Goal: Communication & Community: Answer question/provide support

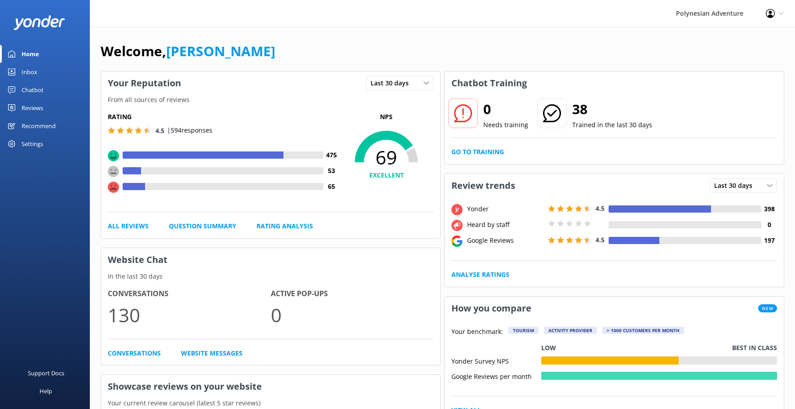
click at [57, 106] on link "Reviews" at bounding box center [45, 108] width 90 height 18
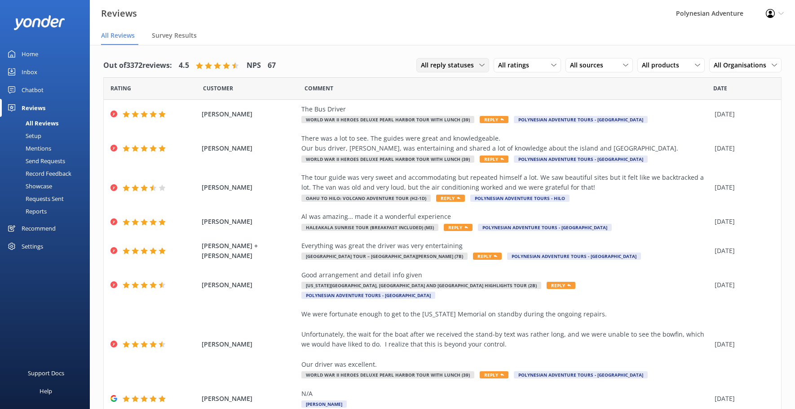
click at [429, 59] on div "All reply statuses All reply statuses Needs a reply Does not need reply" at bounding box center [452, 65] width 73 height 14
click at [451, 108] on link "Needs a reply" at bounding box center [457, 102] width 80 height 18
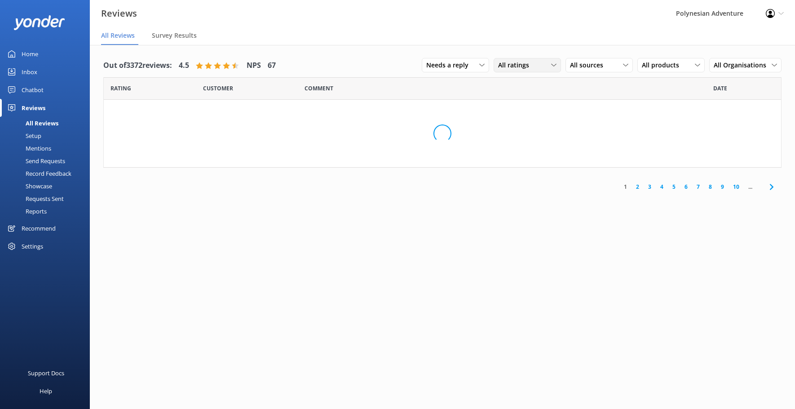
click at [500, 66] on span "All ratings" at bounding box center [516, 65] width 36 height 10
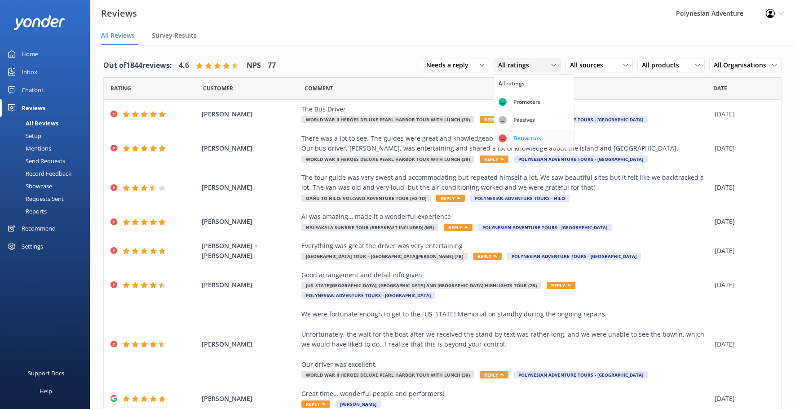
click at [508, 137] on div "Detractors" at bounding box center [527, 138] width 41 height 9
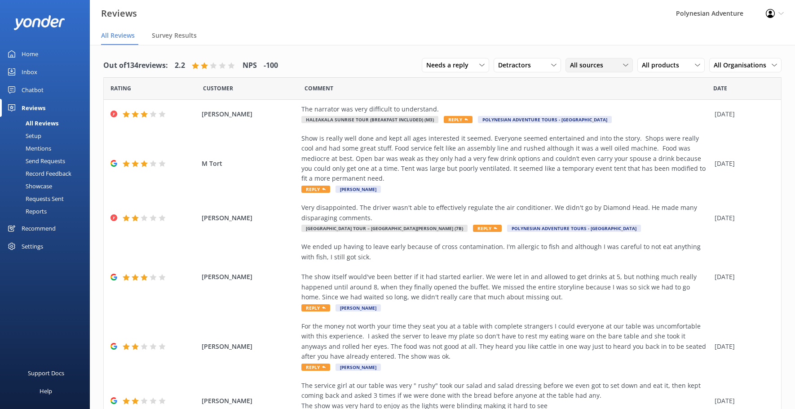
click at [579, 67] on span "All sources" at bounding box center [589, 65] width 39 height 10
click at [597, 104] on div "Yonder survey" at bounding box center [604, 101] width 50 height 9
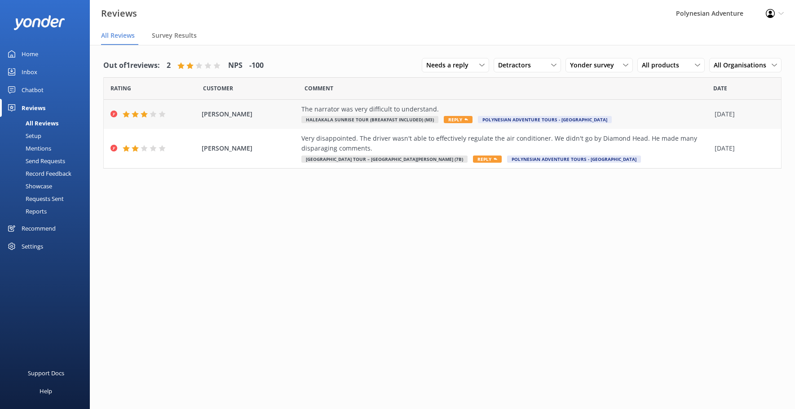
click at [426, 102] on div "Carol Barry The narrator was very difficult to understand. Haleakala Sunrise To…" at bounding box center [442, 114] width 677 height 29
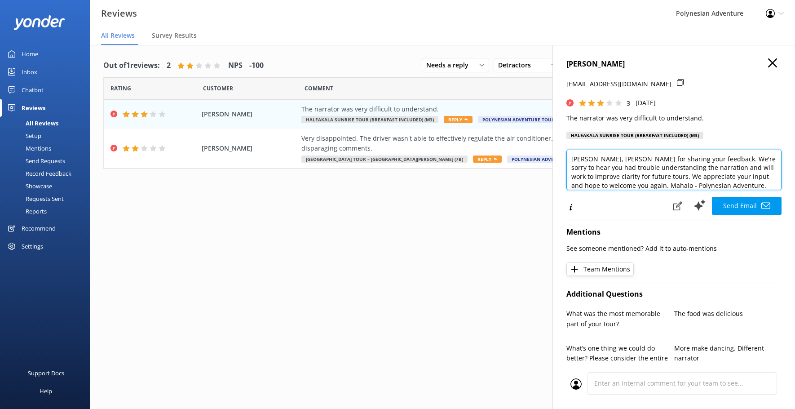
click at [608, 158] on textarea "Aloha Carol, Mahalo for sharing your feedback. We're sorry to hear you had trou…" at bounding box center [673, 170] width 215 height 40
drag, startPoint x: 638, startPoint y: 178, endPoint x: 678, endPoint y: 172, distance: 40.3
click at [678, 172] on textarea "Aloha Carol, Mahalo for sharing your feedback. We're sorry to hear you had trou…" at bounding box center [673, 170] width 215 height 40
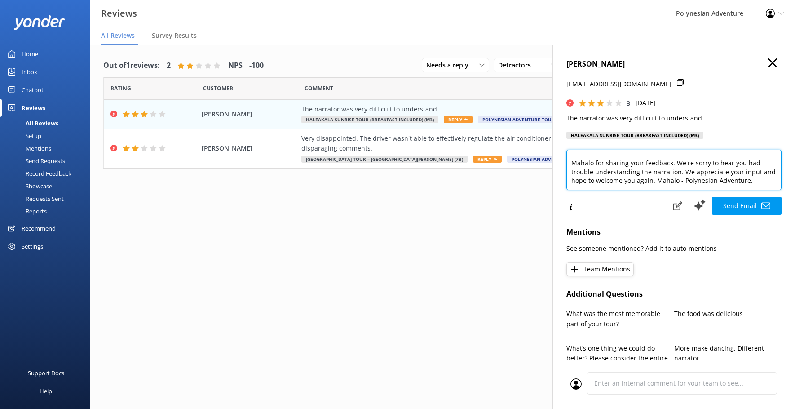
click at [669, 180] on textarea "Aloha Carol, Mahalo for sharing your feedback. We're sorry to hear you had trou…" at bounding box center [673, 170] width 215 height 40
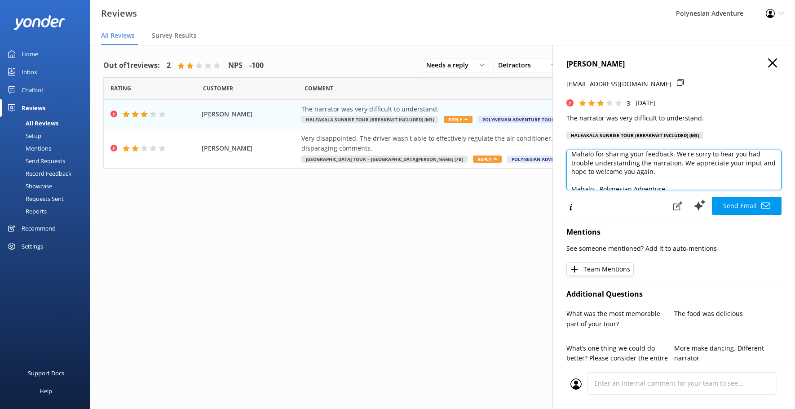
scroll to position [31, 0]
click at [597, 182] on textarea "Aloha Carol, Mahalo for sharing your feedback. We're sorry to hear you had trou…" at bounding box center [673, 170] width 215 height 40
click at [601, 183] on textarea "Aloha Carol, Mahalo for sharing your feedback. We're sorry to hear you had trou…" at bounding box center [673, 170] width 215 height 40
click at [600, 182] on textarea "Aloha Carol, Mahalo for sharing your feedback. We're sorry to hear you had trou…" at bounding box center [673, 170] width 215 height 40
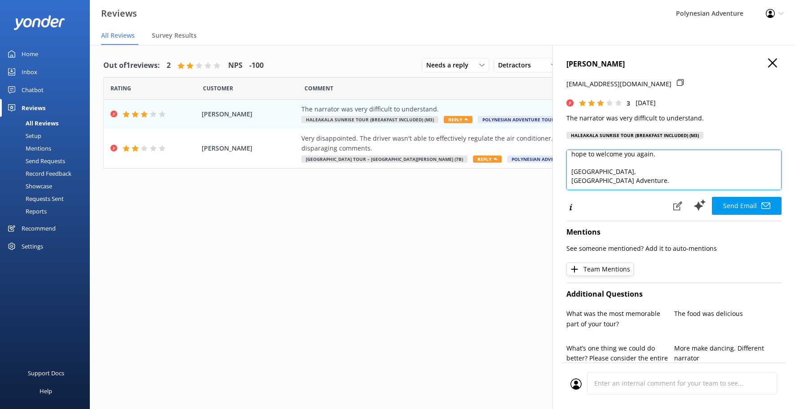
click at [659, 184] on textarea "Aloha Carol, Mahalo for sharing your feedback. We're sorry to hear you had trou…" at bounding box center [673, 170] width 215 height 40
type textarea "Aloha Carol, Mahalo for sharing your feedback. We're sorry to hear you had trou…"
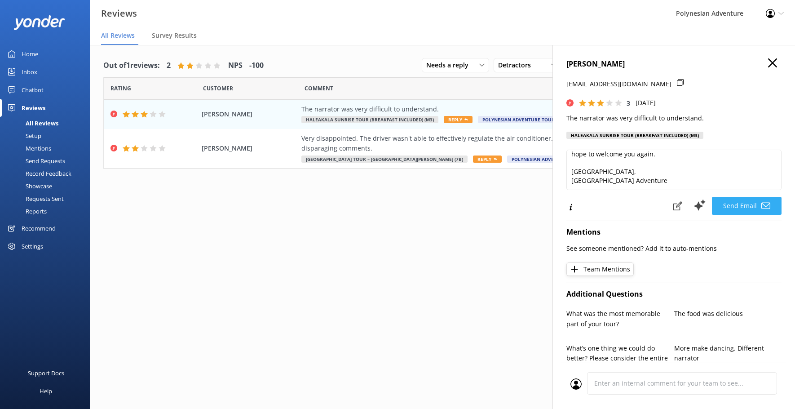
click at [730, 198] on button "Send Email" at bounding box center [747, 206] width 70 height 18
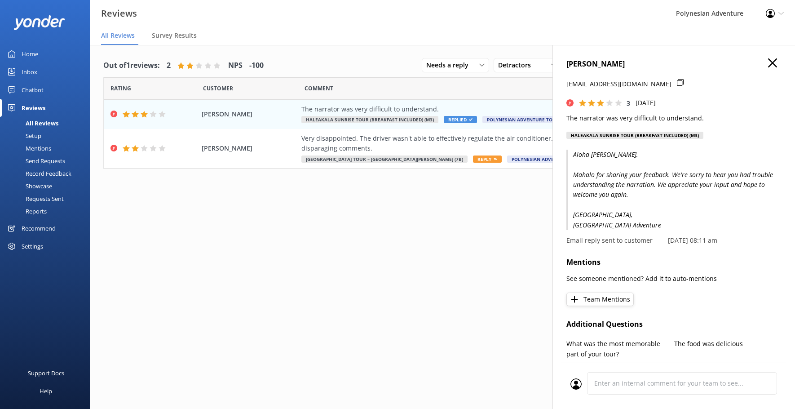
click at [768, 61] on icon "button" at bounding box center [772, 62] width 9 height 9
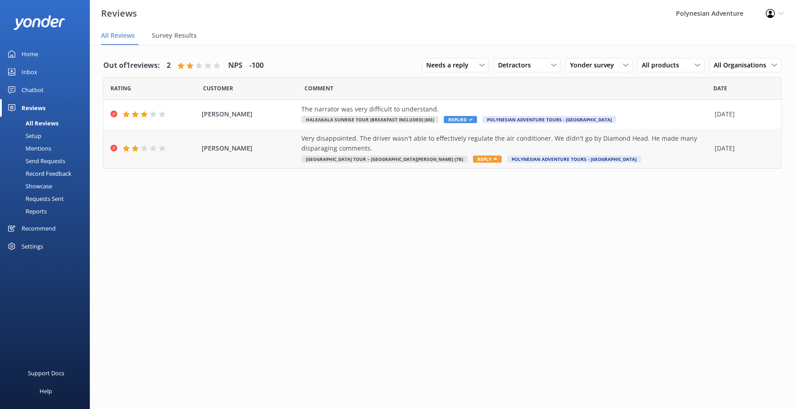
click at [585, 137] on div "Very disappointed. The driver wasn't able to effectively regulate the air condi…" at bounding box center [505, 143] width 409 height 20
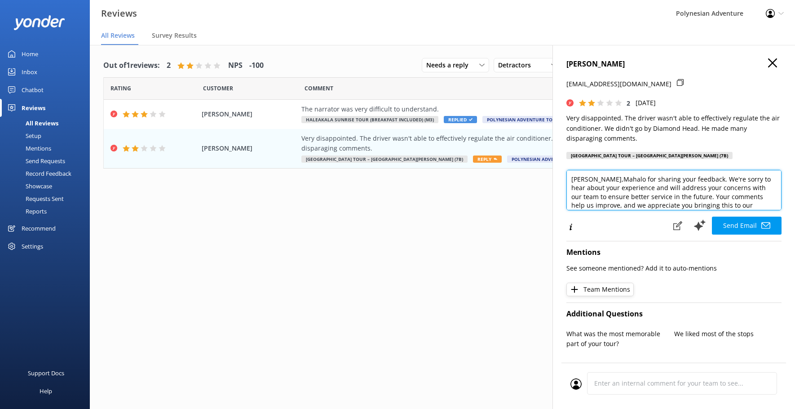
click at [608, 180] on textarea "Aloha Myra,Mahalo for sharing your feedback. We're sorry to hear about your exp…" at bounding box center [673, 190] width 215 height 40
click at [755, 194] on textarea "Aloha Myra, Mahalo for sharing your feedback. We're sorry to hear about your ex…" at bounding box center [673, 190] width 215 height 40
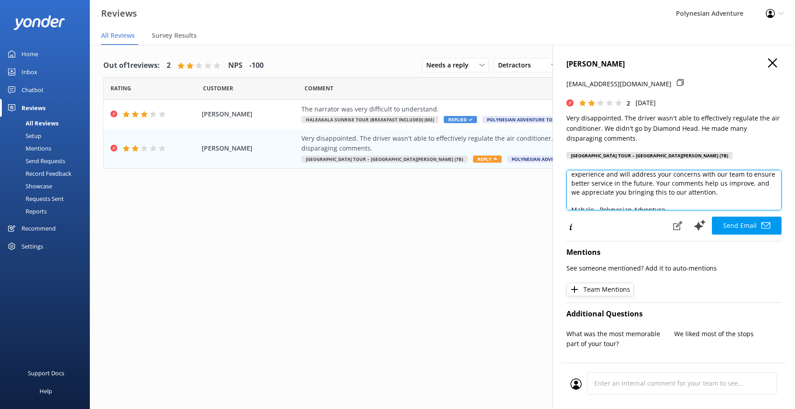
scroll to position [40, 0]
click at [598, 201] on textarea "Aloha Myra, Mahalo for sharing your feedback. We're sorry to hear about your ex…" at bounding box center [673, 190] width 215 height 40
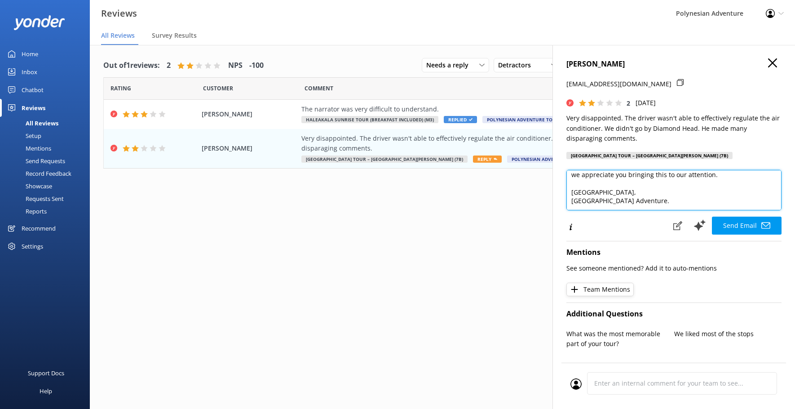
click at [667, 205] on textarea "Aloha Myra, Mahalo for sharing your feedback. We're sorry to hear about your ex…" at bounding box center [673, 190] width 215 height 40
type textarea "Aloha Myra, Mahalo for sharing your feedback. We're sorry to hear about your ex…"
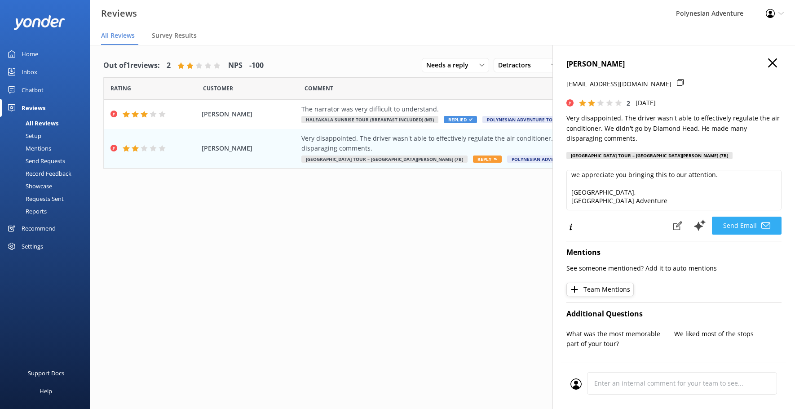
click at [761, 221] on icon at bounding box center [765, 225] width 9 height 9
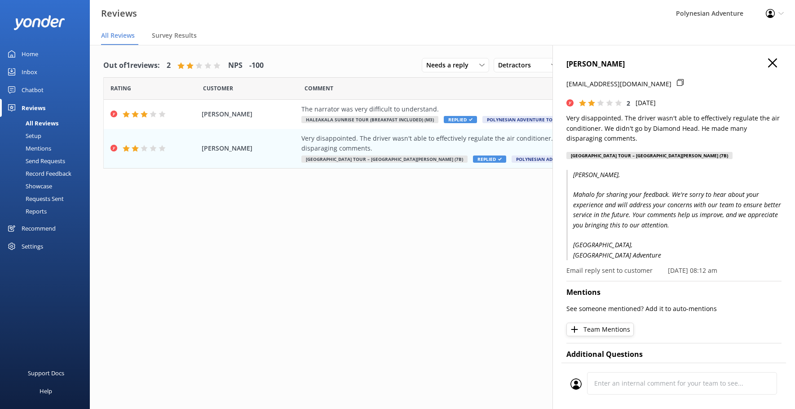
click at [769, 63] on icon "button" at bounding box center [772, 62] width 9 height 9
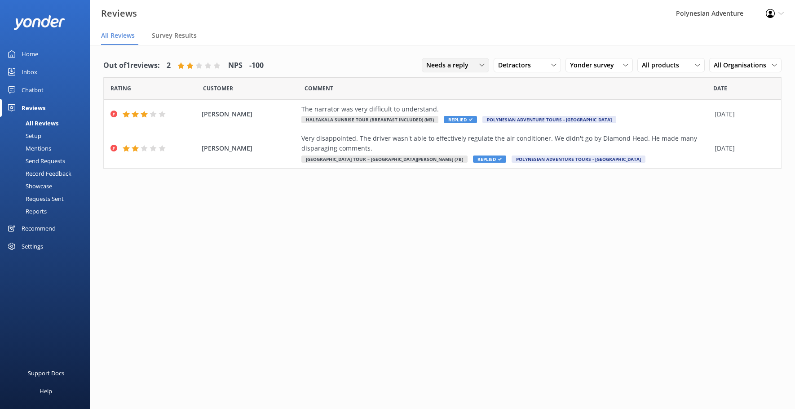
click at [476, 66] on div "Needs a reply" at bounding box center [455, 65] width 63 height 10
click at [511, 65] on span "Detractors" at bounding box center [517, 65] width 38 height 10
click at [526, 102] on div "Promoters" at bounding box center [527, 101] width 40 height 9
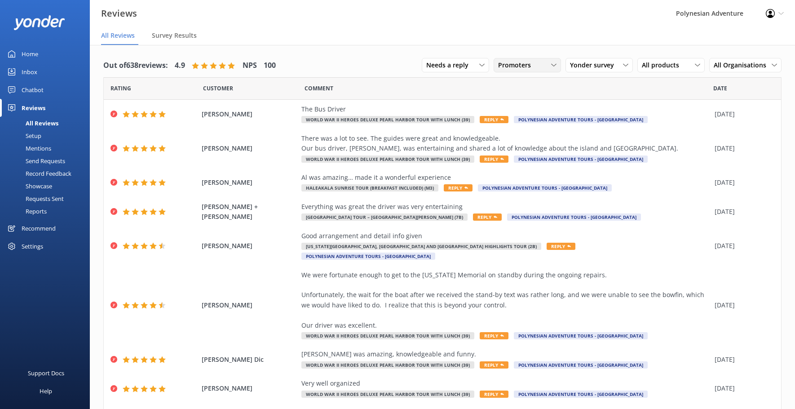
click at [515, 68] on span "Promoters" at bounding box center [517, 65] width 38 height 10
click at [528, 123] on div "Passives" at bounding box center [524, 119] width 35 height 9
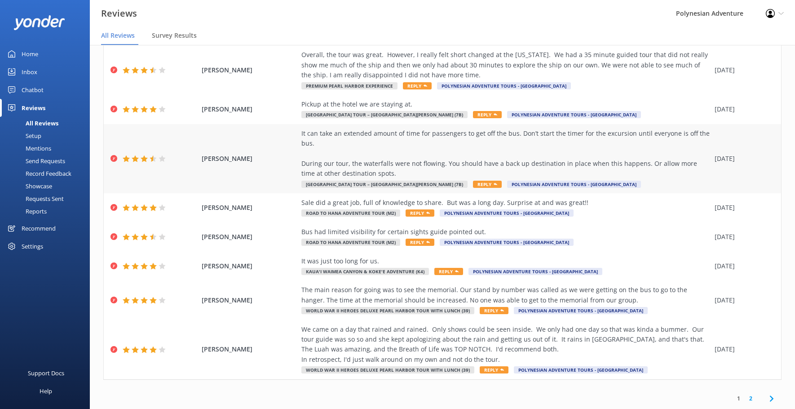
scroll to position [18, 0]
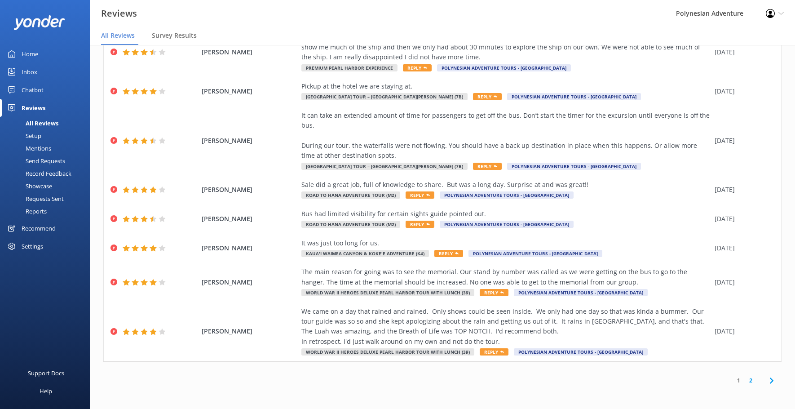
click at [766, 376] on icon at bounding box center [771, 380] width 11 height 11
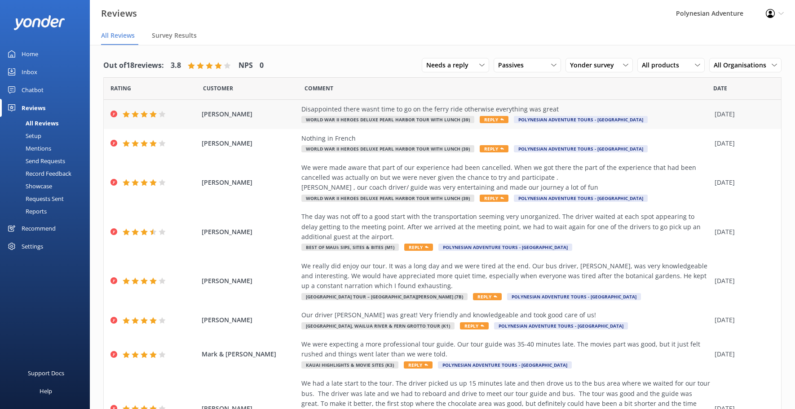
click at [266, 110] on span "Elaine Burns" at bounding box center [250, 114] width 96 height 10
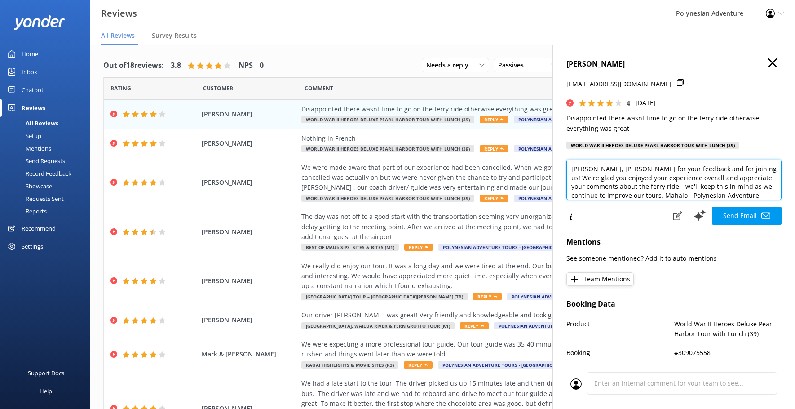
click at [612, 167] on textarea "Aloha Elaine, Mahalo for your feedback and for joining us! We're glad you enjoy…" at bounding box center [673, 179] width 215 height 40
drag, startPoint x: 629, startPoint y: 181, endPoint x: 625, endPoint y: 188, distance: 7.5
click at [625, 188] on textarea "Aloha Elaine, Mahalo for your feedback and for joining us! We're glad you enjoy…" at bounding box center [673, 179] width 215 height 40
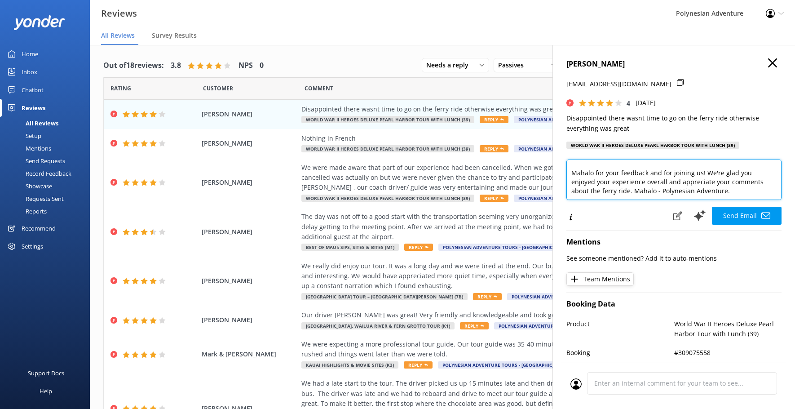
click at [633, 191] on textarea "Aloha Elaine, Mahalo for your feedback and for joining us! We're glad you enjoy…" at bounding box center [673, 179] width 215 height 40
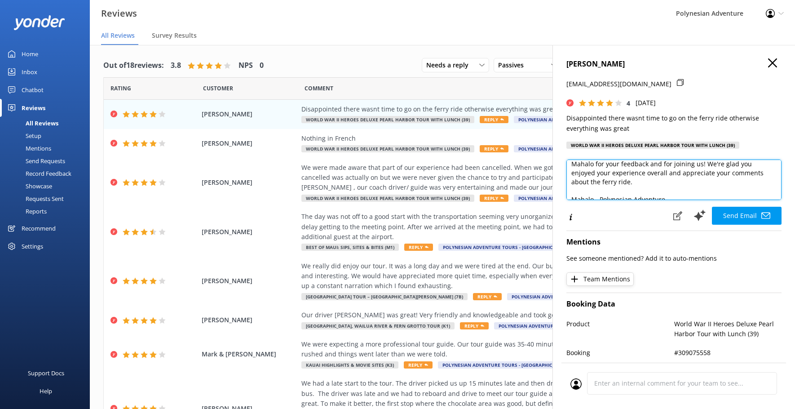
scroll to position [31, 0]
click at [598, 193] on textarea "Aloha Elaine, Mahalo for your feedback and for joining us! We're glad you enjoy…" at bounding box center [673, 179] width 215 height 40
click at [678, 194] on textarea "Aloha Elaine, Mahalo for your feedback and for joining us! We're glad you enjoy…" at bounding box center [673, 179] width 215 height 40
click at [598, 191] on textarea "Aloha Elaine, Mahalo for your feedback and for joining us! We're glad you enjoy…" at bounding box center [673, 179] width 215 height 40
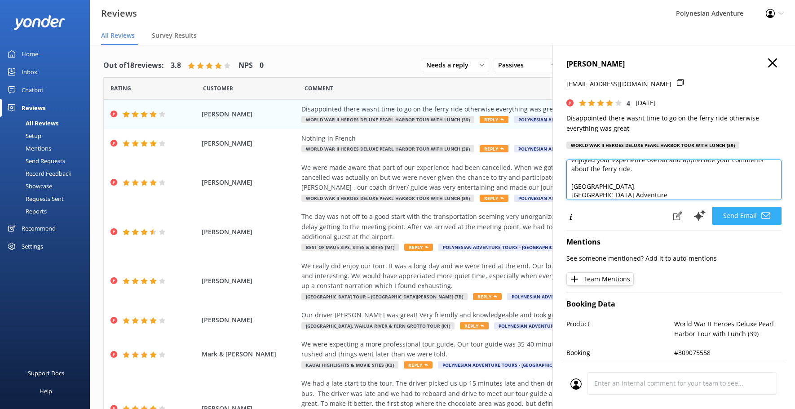
type textarea "Aloha Elaine, Mahalo for your feedback and for joining us! We're glad you enjoy…"
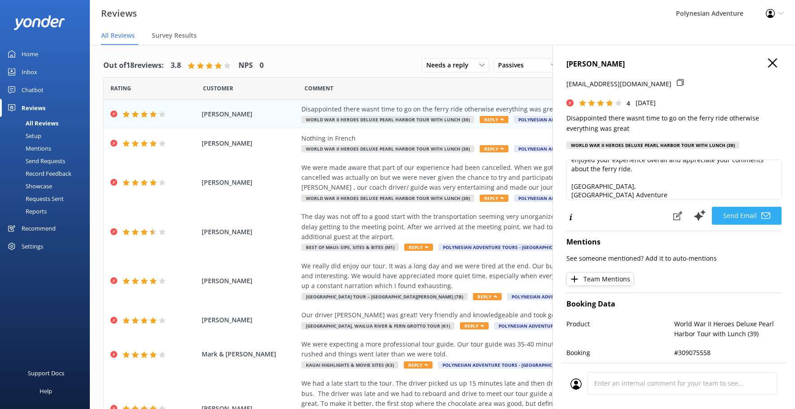
click at [754, 211] on button "Send Email" at bounding box center [747, 216] width 70 height 18
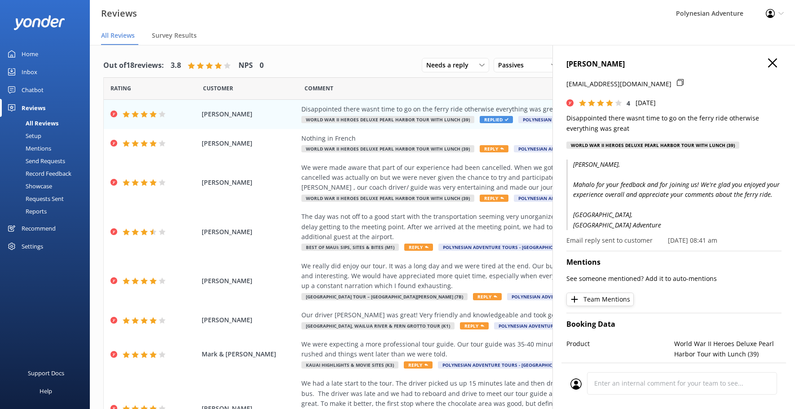
click at [768, 65] on icon "button" at bounding box center [772, 62] width 9 height 9
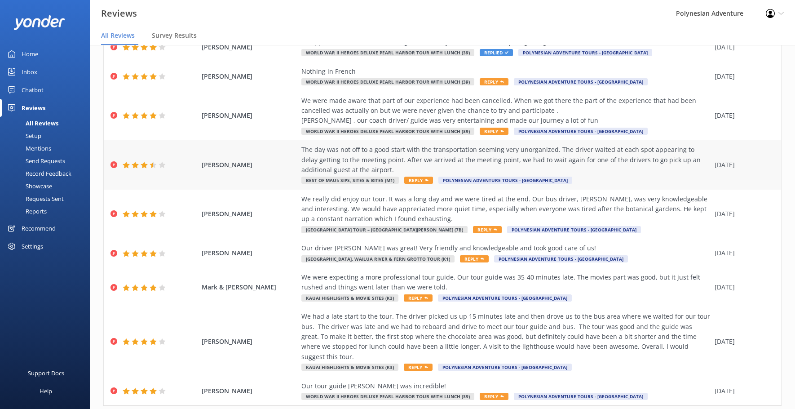
scroll to position [83, 0]
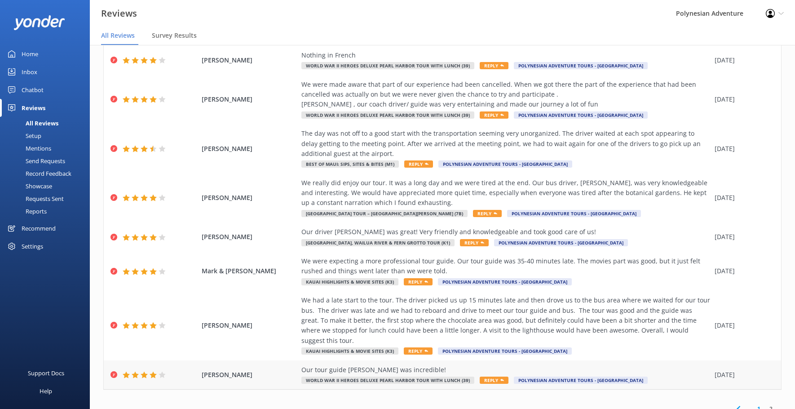
click at [692, 365] on div "Our tour guide Ernie was incredible!" at bounding box center [505, 370] width 409 height 10
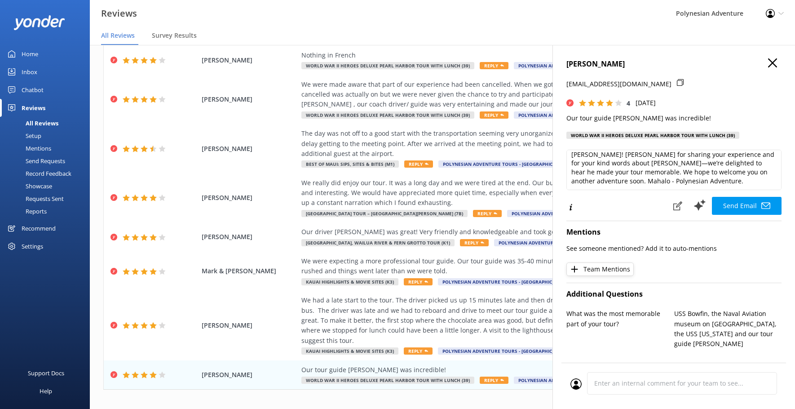
scroll to position [0, 0]
click at [610, 158] on textarea "Aloha Jacob! Mahalo for sharing your experience and for your kind words about E…" at bounding box center [673, 170] width 215 height 40
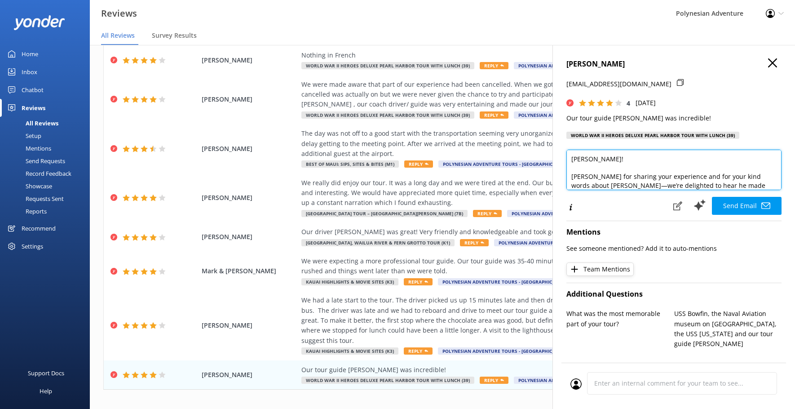
scroll to position [22, 0]
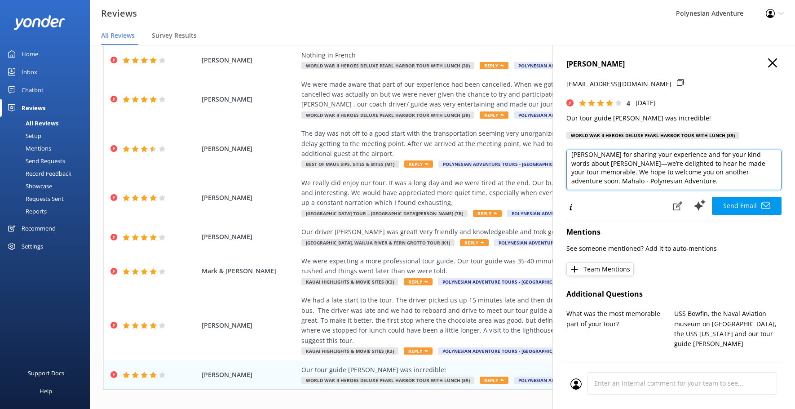
drag, startPoint x: 610, startPoint y: 170, endPoint x: 590, endPoint y: 181, distance: 22.5
click at [590, 181] on textarea "Aloha Jacob! Mahalo for sharing your experience and for your kind words about E…" at bounding box center [673, 170] width 215 height 40
click at [599, 182] on textarea "Aloha Jacob! Mahalo for sharing your experience and for your kind words about E…" at bounding box center [673, 170] width 215 height 40
click at [670, 181] on textarea "Aloha Jacob! Mahalo for sharing your experience and for your kind words about E…" at bounding box center [673, 170] width 215 height 40
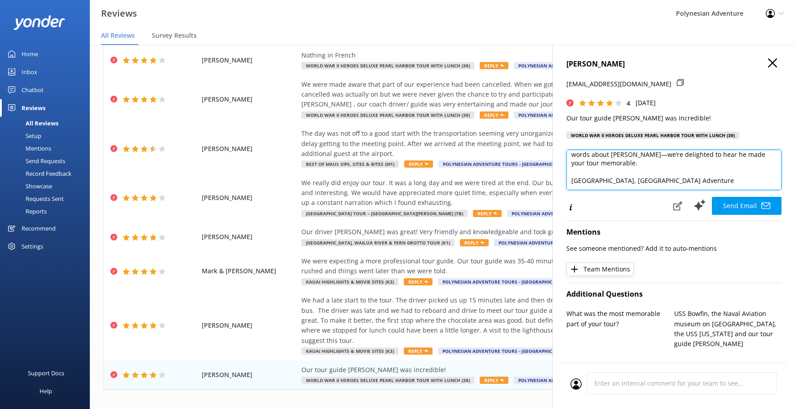
click at [596, 182] on textarea "Aloha Jacob! Mahalo for sharing your experience and for your kind words about E…" at bounding box center [673, 170] width 215 height 40
type textarea "Aloha Jacob! Mahalo for sharing your experience and for your kind words about E…"
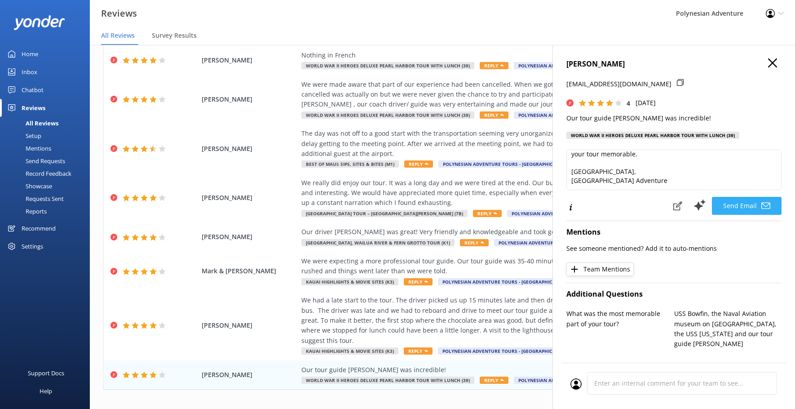
click at [746, 199] on button "Send Email" at bounding box center [747, 206] width 70 height 18
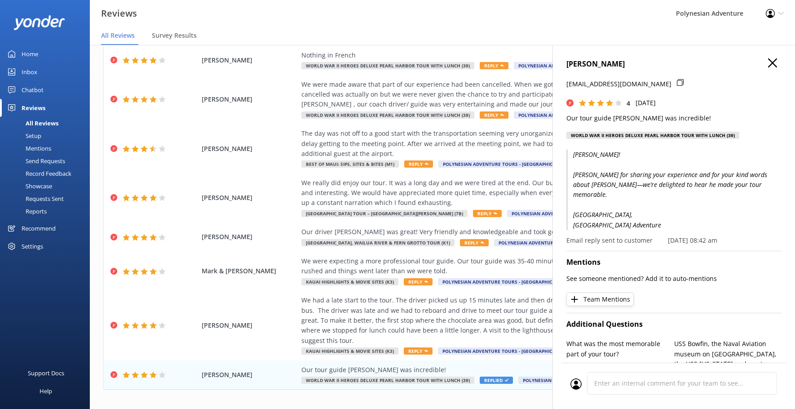
click at [766, 69] on h4 "Jacob Lefkovitz" at bounding box center [673, 64] width 215 height 12
click at [768, 67] on button "button" at bounding box center [772, 63] width 9 height 10
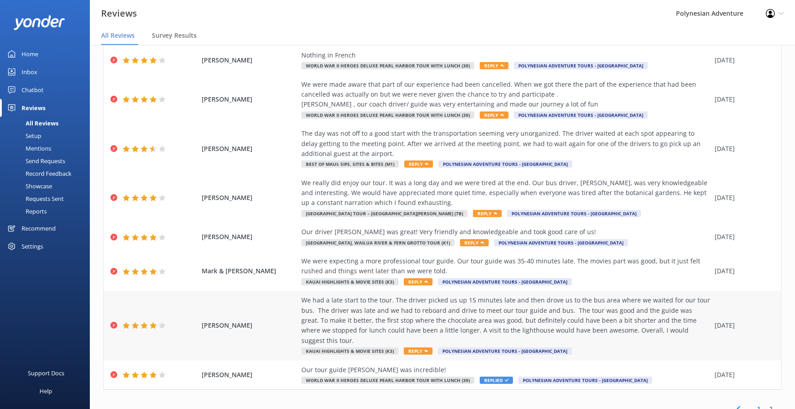
click at [617, 343] on div "We had a late start to the tour. The driver picked us up 15 minutes late and th…" at bounding box center [505, 325] width 409 height 60
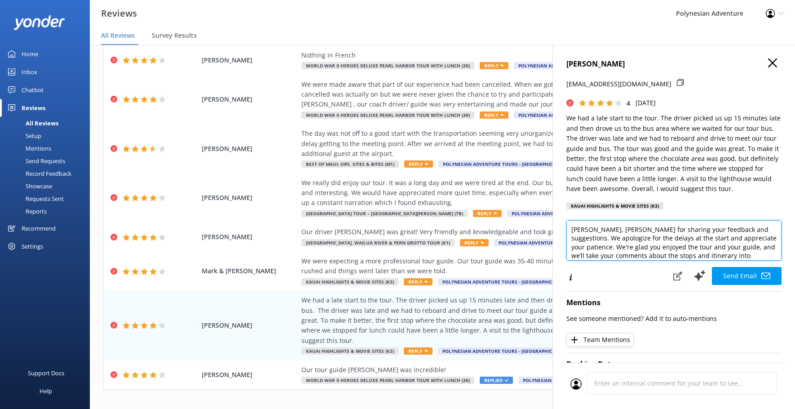
click at [623, 228] on textarea "Aloha Theodore, Mahalo for sharing your feedback and suggestions. We apologize …" at bounding box center [673, 240] width 215 height 40
drag, startPoint x: 620, startPoint y: 251, endPoint x: 692, endPoint y: 228, distance: 74.9
click at [692, 228] on textarea "Aloha Theodore, Mahalo for sharing your feedback and suggestions. We apologize …" at bounding box center [673, 240] width 215 height 40
click at [696, 243] on textarea "Aloha Theodore, Mahalo for sharing your feedback and suggestions. We apologize …" at bounding box center [673, 240] width 215 height 40
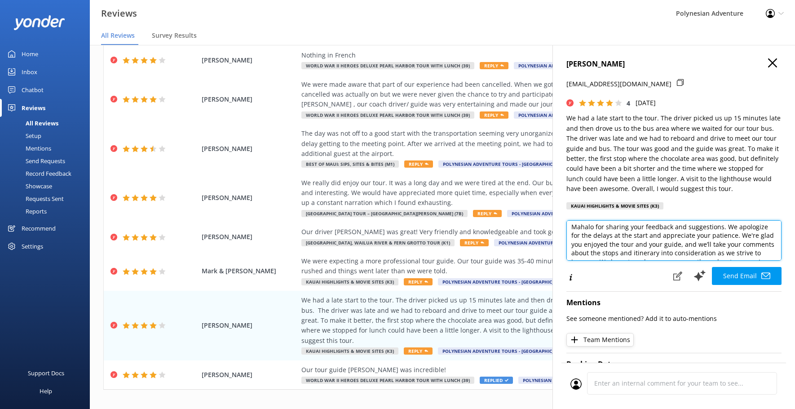
scroll to position [40, 0]
drag, startPoint x: 691, startPoint y: 243, endPoint x: 621, endPoint y: 243, distance: 70.1
click at [621, 243] on textarea "Aloha Theodore, Mahalo for sharing your feedback and suggestions. We apologize …" at bounding box center [673, 240] width 215 height 40
click at [667, 252] on textarea "Aloha Theodore, Mahalo for sharing your feedback and suggestions. We apologize …" at bounding box center [673, 240] width 215 height 40
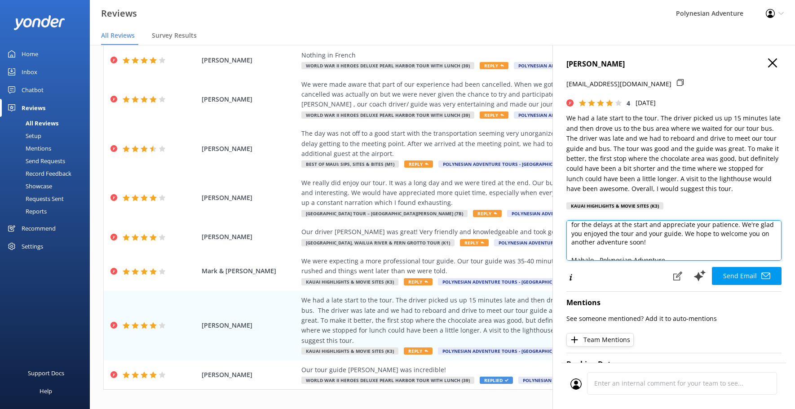
scroll to position [40, 0]
click at [598, 252] on textarea "Aloha Theodore, Mahalo for sharing your feedback and suggestions. We apologize …" at bounding box center [673, 240] width 215 height 40
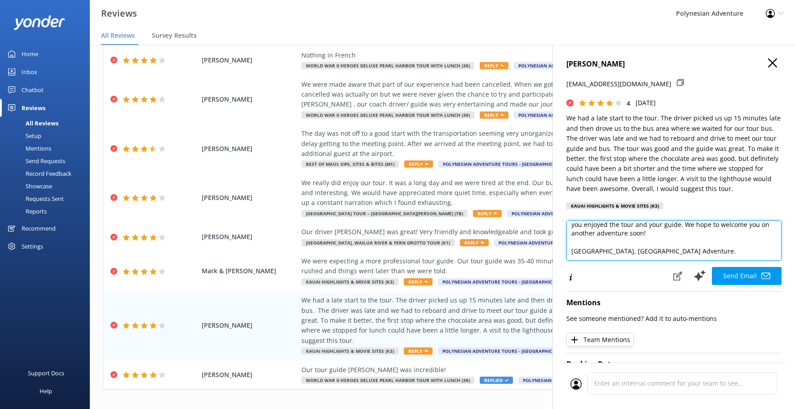
click at [677, 252] on textarea "Aloha Theodore, Mahalo for sharing your feedback and suggestions. We apologize …" at bounding box center [673, 240] width 215 height 40
click at [596, 252] on textarea "Aloha Theodore, Mahalo for sharing your feedback and suggestions. We apologize …" at bounding box center [673, 240] width 215 height 40
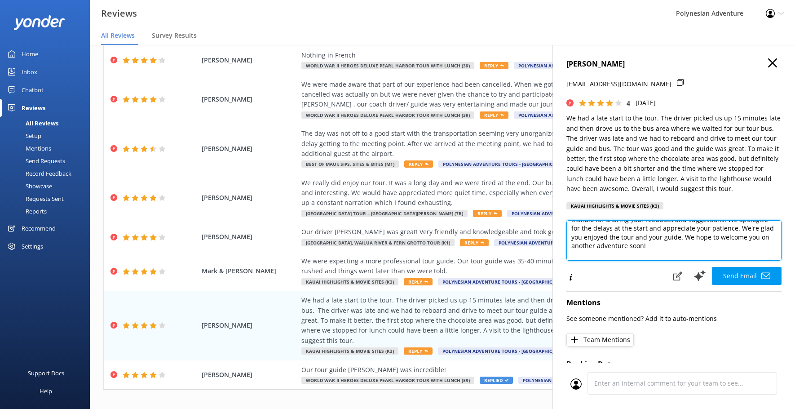
scroll to position [32, 0]
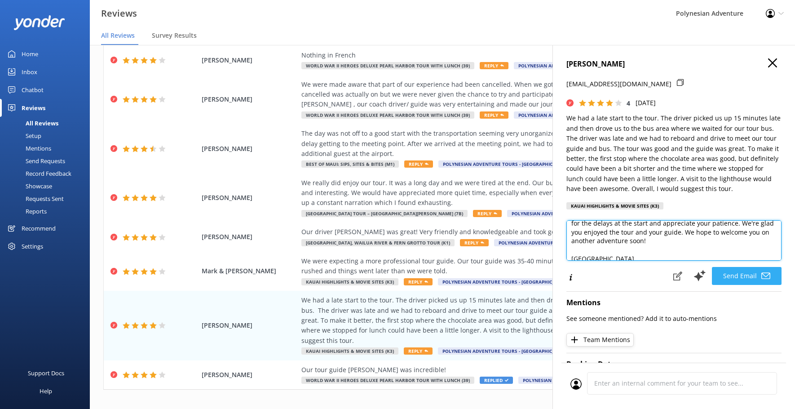
type textarea "Aloha Theodore, Mahalo for sharing your feedback and suggestions. We apologize …"
click at [751, 275] on button "Send Email" at bounding box center [747, 276] width 70 height 18
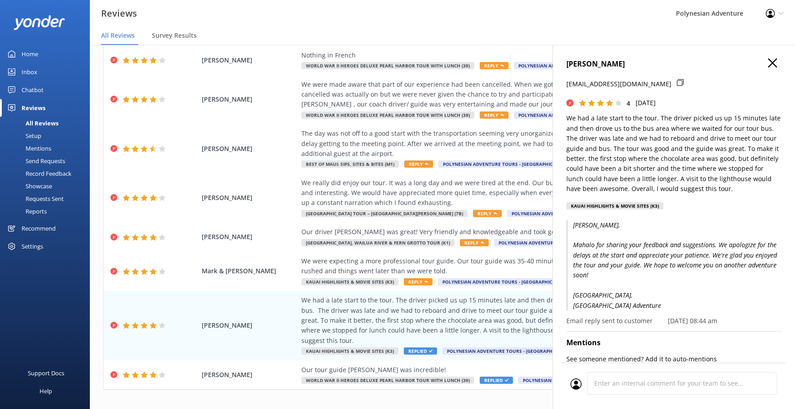
click at [768, 65] on icon "button" at bounding box center [772, 62] width 9 height 9
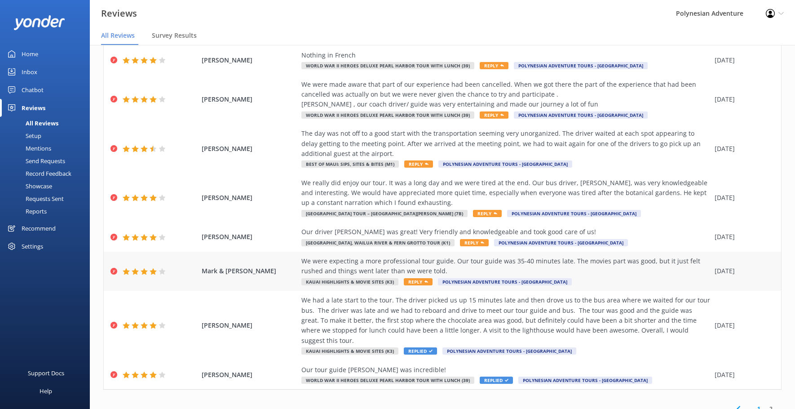
click at [555, 269] on div "We were expecting a more professional tour guide. Our tour guide was 35-40 minu…" at bounding box center [505, 266] width 409 height 20
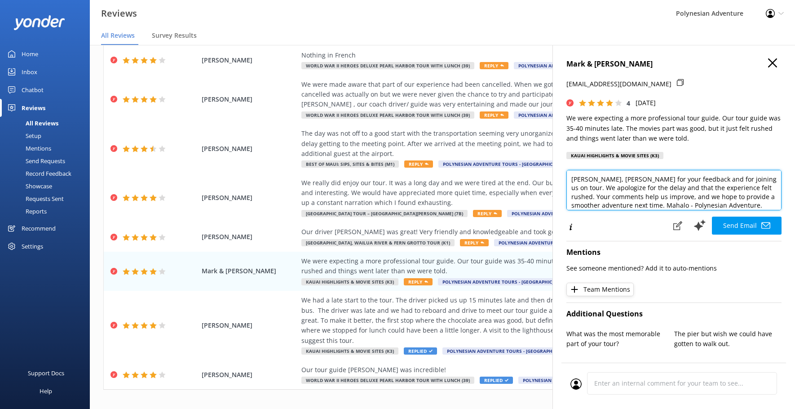
click at [608, 179] on textarea "Aloha Mark, Mahalo for your feedback and for joining us on tour. We apologize f…" at bounding box center [673, 190] width 215 height 40
click at [636, 199] on textarea "Aloha Mark, Mahalo for your feedback and for joining us on tour. We apologize f…" at bounding box center [673, 190] width 215 height 40
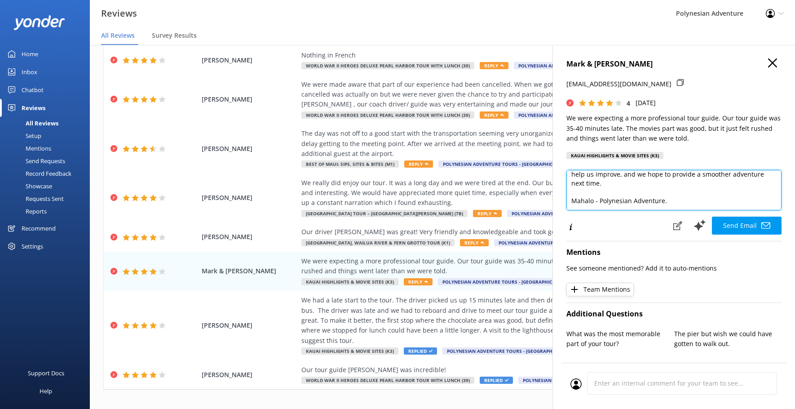
scroll to position [40, 0]
click at [598, 201] on textarea "Aloha Mark, Mahalo for your feedback and for joining us on tour. We apologize f…" at bounding box center [673, 190] width 215 height 40
click at [672, 203] on textarea "Aloha Mark, Mahalo for your feedback and for joining us on tour. We apologize f…" at bounding box center [673, 190] width 215 height 40
click at [598, 200] on textarea "Aloha Mark, Mahalo for your feedback and for joining us on tour. We apologize f…" at bounding box center [673, 190] width 215 height 40
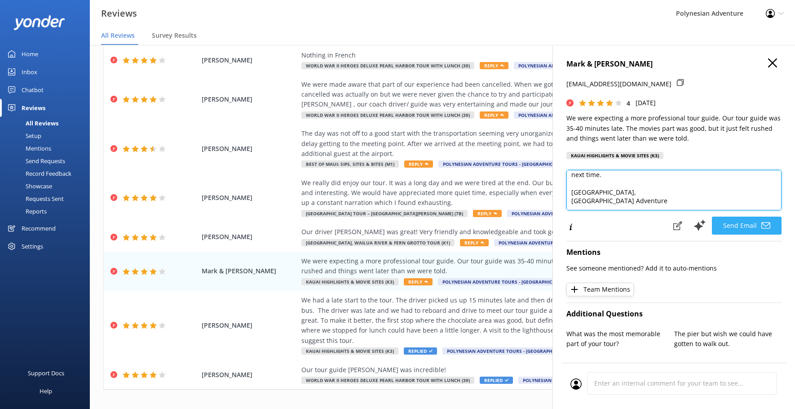
type textarea "Aloha Mark, Mahalo for your feedback and for joining us on tour. We apologize f…"
click at [761, 225] on use at bounding box center [765, 225] width 9 height 6
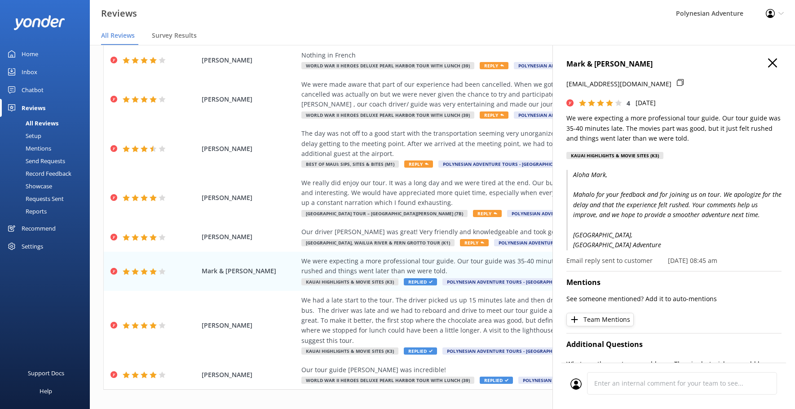
click at [769, 66] on use "button" at bounding box center [772, 62] width 9 height 9
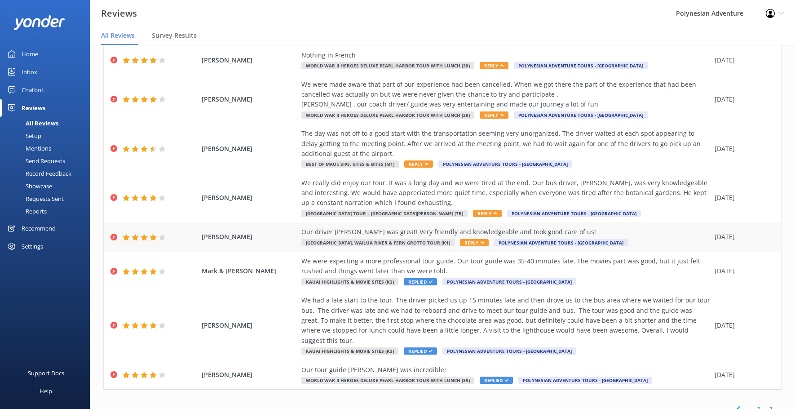
click at [590, 236] on div "Our driver Chris was great! Very friendly and knowledgeable and took good care …" at bounding box center [505, 232] width 409 height 10
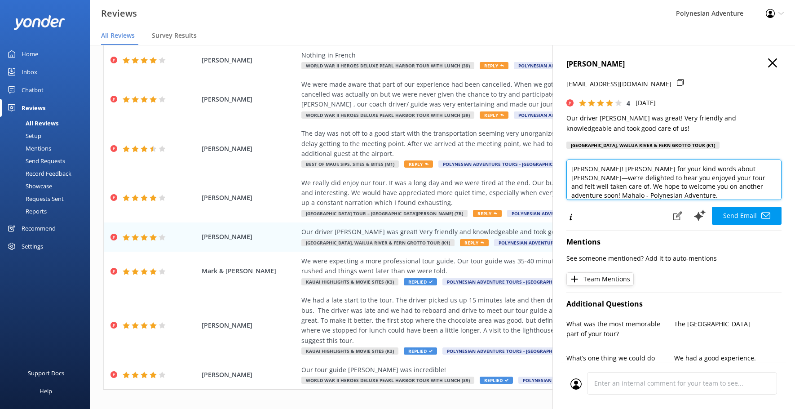
click at [603, 168] on textarea "Aloha BILLY! Mahalo for your kind words about Chris—we’re delighted to hear you…" at bounding box center [673, 179] width 215 height 40
click at [606, 169] on textarea "Aloha BILLY! Mahalo for your kind words about Chris—we’re delighted to hear you…" at bounding box center [673, 179] width 215 height 40
click at [606, 168] on textarea "Aloha Billy! Mahalo for your kind words about Chris—we’re delighted to hear you…" at bounding box center [673, 179] width 215 height 40
click at [697, 183] on textarea "Aloha Billy! Mahalo for your kind words about Chris—we’re delighted to hear you…" at bounding box center [673, 179] width 215 height 40
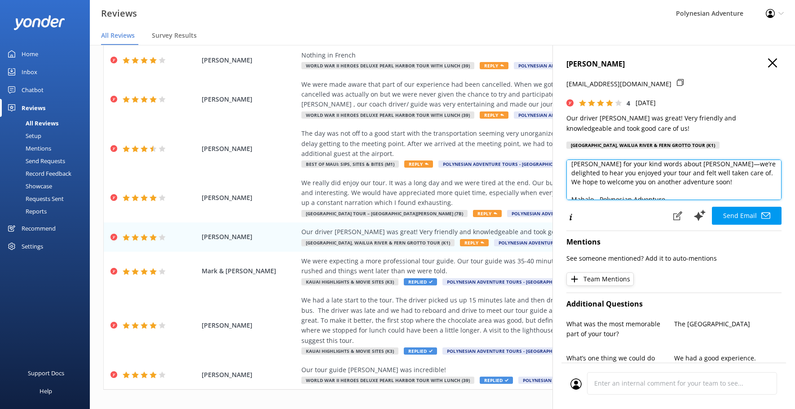
scroll to position [31, 0]
click at [599, 191] on textarea "Aloha Billy! Mahalo for your kind words about Chris—we’re delighted to hear you…" at bounding box center [673, 179] width 215 height 40
click at [668, 195] on textarea "Aloha Billy! Mahalo for your kind words about Chris—we’re delighted to hear you…" at bounding box center [673, 179] width 215 height 40
click at [597, 192] on textarea "Aloha Billy! Mahalo for your kind words about Chris—we’re delighted to hear you…" at bounding box center [673, 179] width 215 height 40
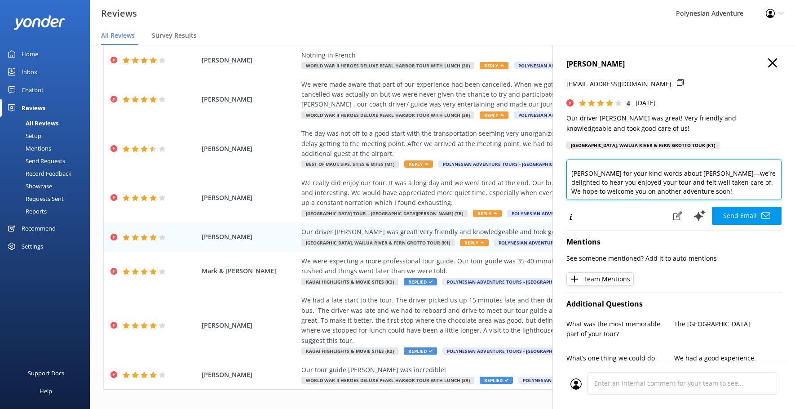
scroll to position [0, 0]
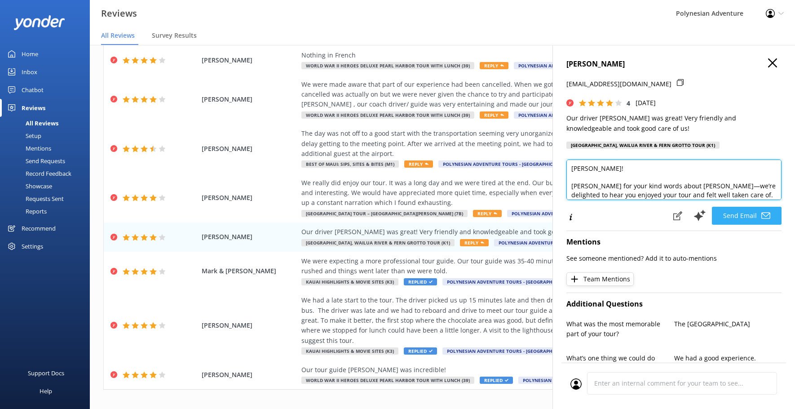
type textarea "Aloha Billy! Mahalo for your kind words about Chris—we’re delighted to hear you…"
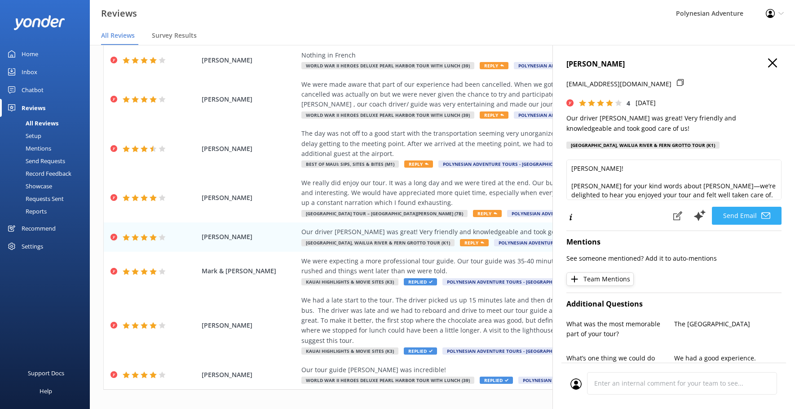
click at [739, 210] on button "Send Email" at bounding box center [747, 216] width 70 height 18
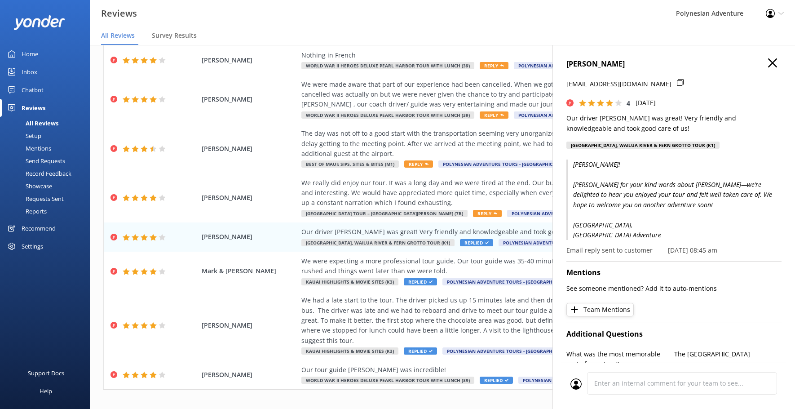
click at [769, 64] on icon "button" at bounding box center [772, 62] width 9 height 9
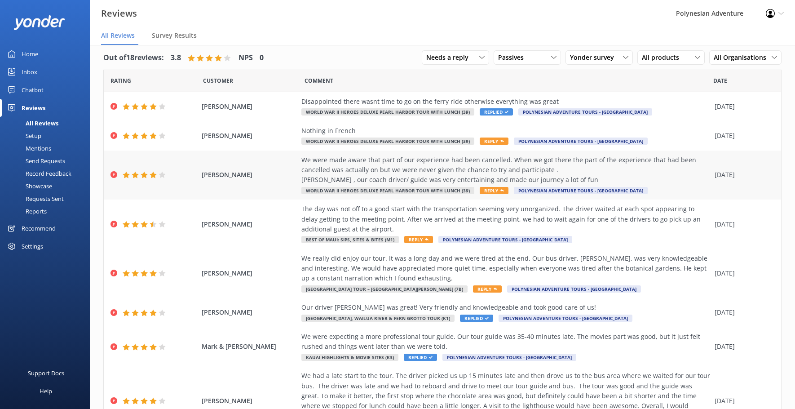
scroll to position [0, 0]
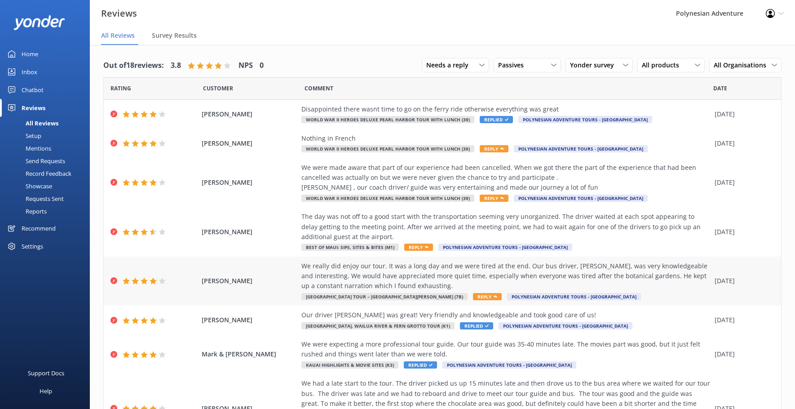
click at [613, 263] on div "We really did enjoy our tour. It was a long day and we were tired at the end. O…" at bounding box center [505, 276] width 409 height 30
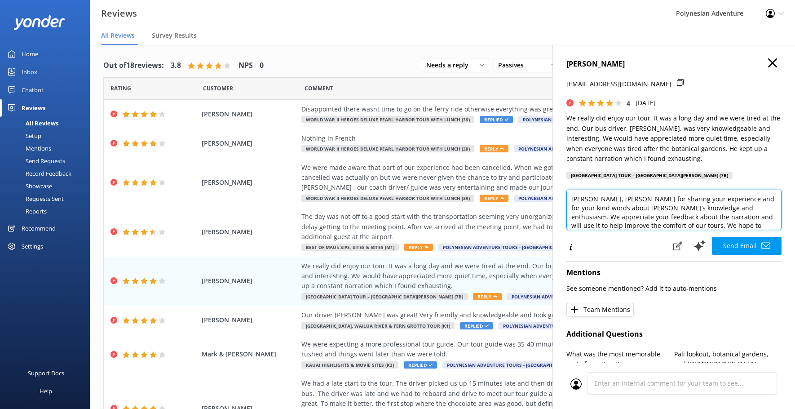
click at [610, 200] on textarea "Aloha Carol, Mahalo for sharing your experience and for your kind words about M…" at bounding box center [673, 210] width 215 height 40
drag, startPoint x: 620, startPoint y: 221, endPoint x: 635, endPoint y: 215, distance: 15.9
click at [635, 215] on textarea "Aloha Carol, Mahalo for sharing your experience and for your kind words about M…" at bounding box center [673, 210] width 215 height 40
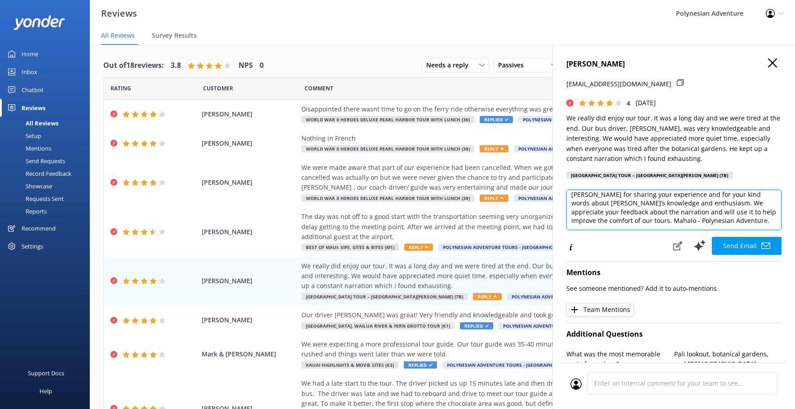
click at [634, 221] on textarea "Aloha Carol, Mahalo for sharing your experience and for your kind words about M…" at bounding box center [673, 210] width 215 height 40
click at [599, 221] on textarea "Aloha Carol, Mahalo for sharing your experience and for your kind words about M…" at bounding box center [673, 210] width 215 height 40
click at [668, 221] on textarea "Aloha Carol, Mahalo for sharing your experience and for your kind words about M…" at bounding box center [673, 210] width 215 height 40
click at [597, 220] on textarea "Aloha Carol, Mahalo for sharing your experience and for your kind words about M…" at bounding box center [673, 210] width 215 height 40
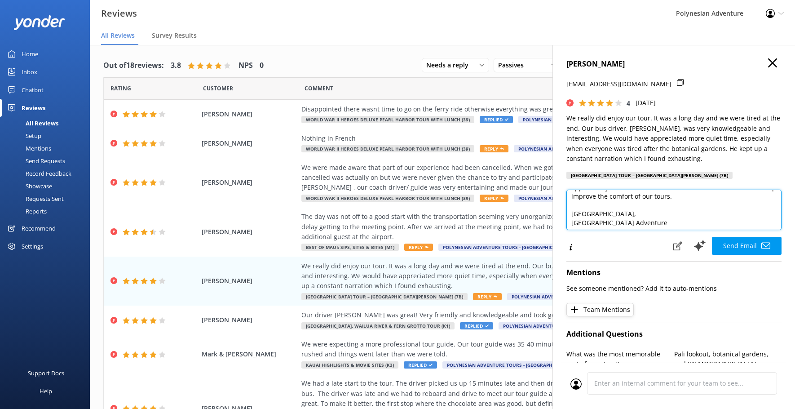
scroll to position [49, 0]
type textarea "Aloha Carol, Mahalo for sharing your experience and for your kind words about M…"
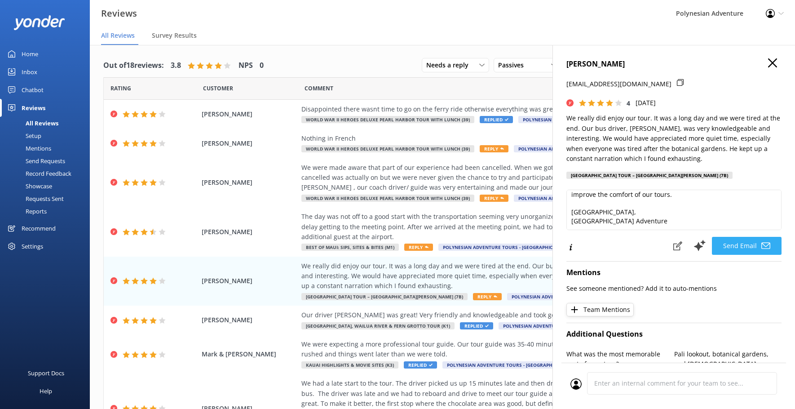
click at [742, 244] on button "Send Email" at bounding box center [747, 246] width 70 height 18
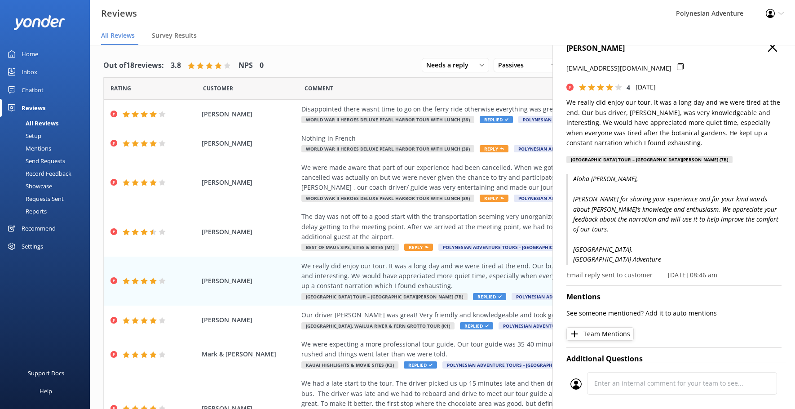
scroll to position [0, 0]
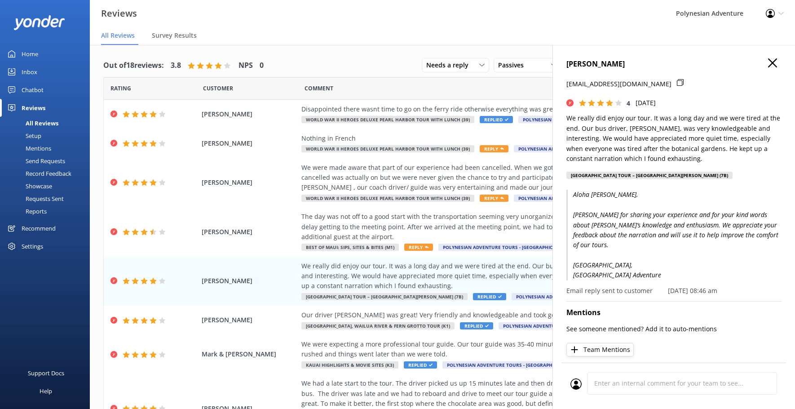
click at [760, 62] on h4 "Carol Rouzpay" at bounding box center [673, 64] width 215 height 12
click at [769, 60] on use "button" at bounding box center [772, 62] width 9 height 9
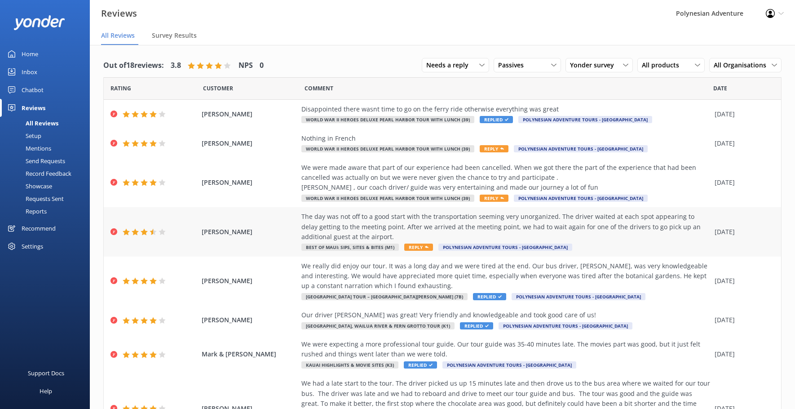
click at [517, 225] on div "The day was not off to a good start with the transportation seeming very unorga…" at bounding box center [505, 227] width 409 height 30
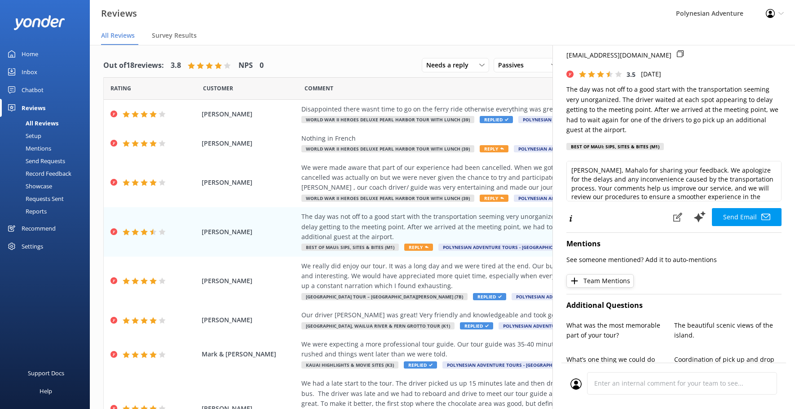
scroll to position [45, 0]
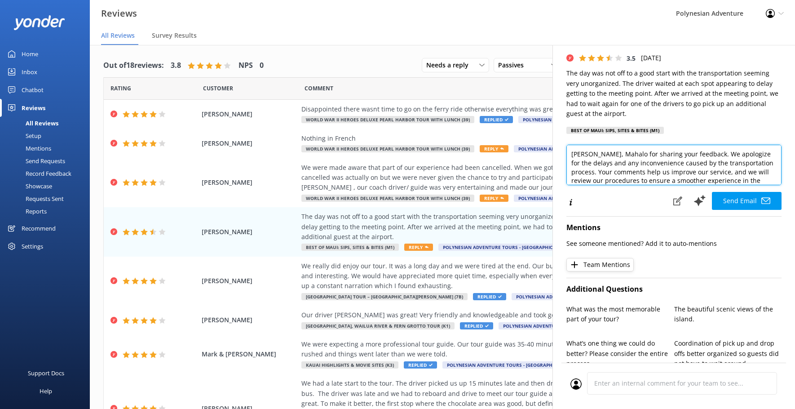
click at [615, 156] on textarea "Aloha Lynette, Mahalo for sharing your feedback. We apologize for the delays an…" at bounding box center [673, 165] width 215 height 40
drag, startPoint x: 720, startPoint y: 164, endPoint x: 572, endPoint y: 165, distance: 148.7
click at [572, 165] on textarea "Aloha Lynette, Mahalo for sharing your feedback. We apologize for the delays an…" at bounding box center [673, 165] width 215 height 40
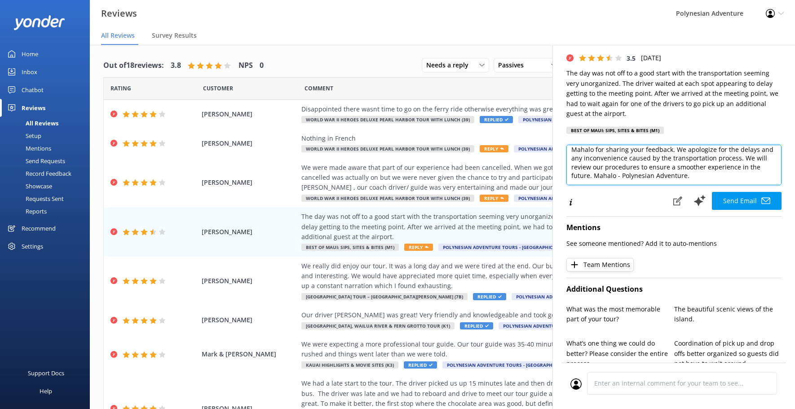
click at [606, 174] on textarea "Aloha Lynette, Mahalo for sharing your feedback. We apologize for the delays an…" at bounding box center [673, 165] width 215 height 40
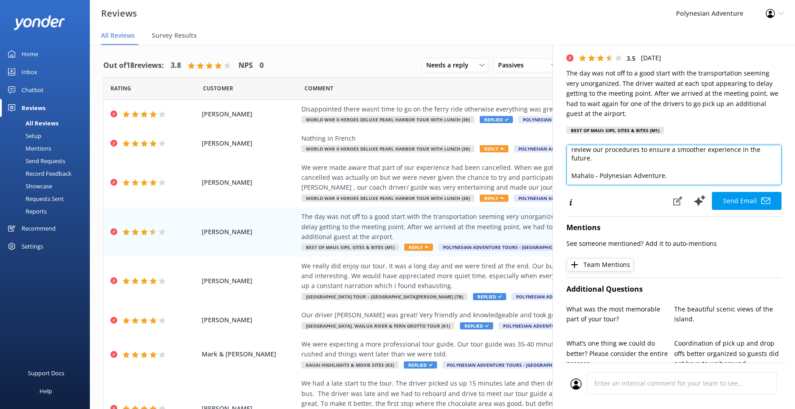
click at [597, 176] on textarea "Aloha Lynette, Mahalo for sharing your feedback. We apologize for the delays an…" at bounding box center [673, 165] width 215 height 40
click at [597, 178] on textarea "Aloha Lynette, Mahalo for sharing your feedback. We apologize for the delays an…" at bounding box center [673, 165] width 215 height 40
click at [595, 177] on textarea "Aloha Lynette, Mahalo for sharing your feedback. We apologize for the delays an…" at bounding box center [673, 165] width 215 height 40
click at [641, 178] on textarea "Aloha Lynette, Mahalo for sharing your feedback. We apologize for the delays an…" at bounding box center [673, 165] width 215 height 40
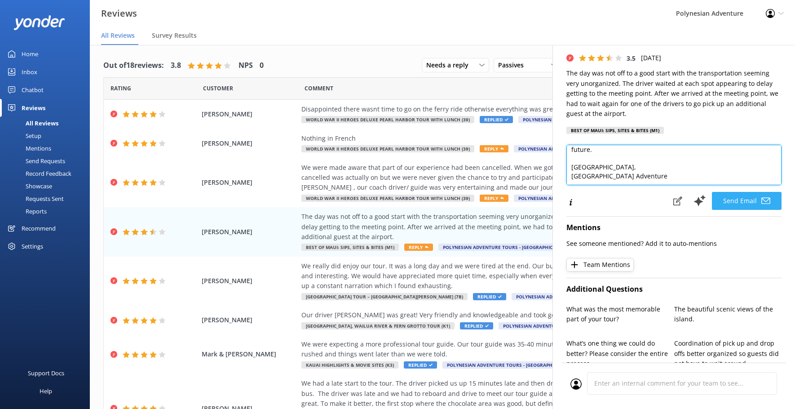
type textarea "Aloha Lynette, Mahalo for sharing your feedback. We apologize for the delays an…"
click at [720, 195] on button "Send Email" at bounding box center [747, 201] width 70 height 18
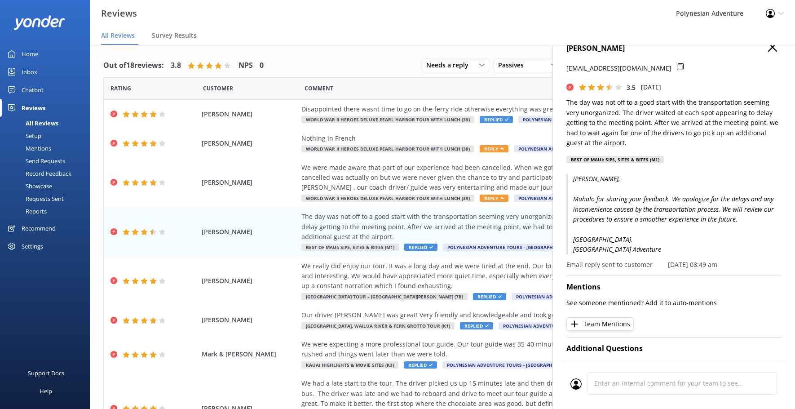
scroll to position [0, 0]
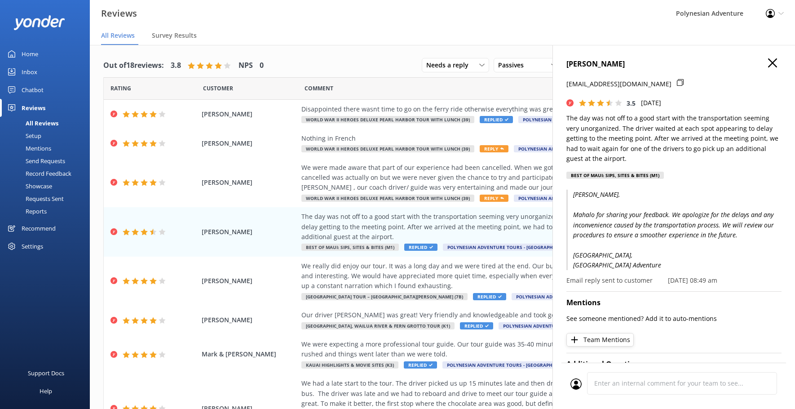
click at [768, 65] on use "button" at bounding box center [772, 62] width 9 height 9
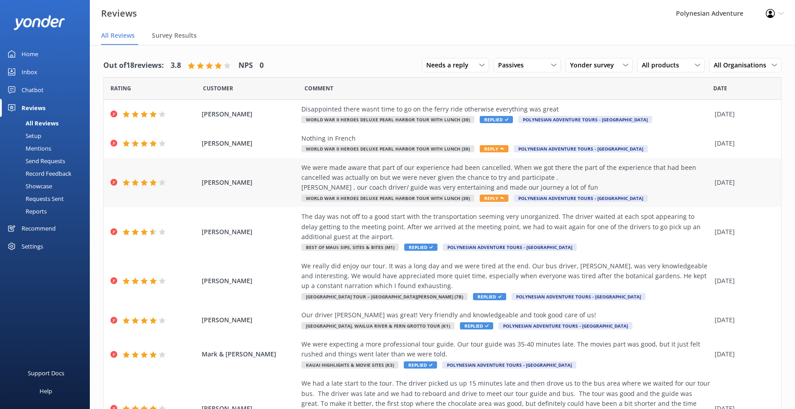
click at [557, 168] on div "We were made aware that part of our experience had been cancelled. When we got …" at bounding box center [505, 178] width 409 height 30
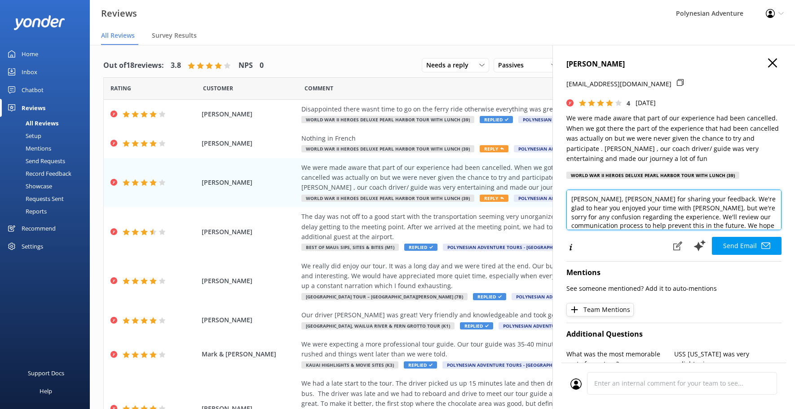
click at [615, 198] on textarea "Aloha Sharon, Mahalo for sharing your feedback. We're glad to hear you enjoyed …" at bounding box center [673, 210] width 215 height 40
drag, startPoint x: 694, startPoint y: 213, endPoint x: 650, endPoint y: 205, distance: 44.7
click at [650, 205] on textarea "Aloha Sharon, Mahalo for sharing your feedback. We're glad to hear you enjoyed …" at bounding box center [673, 210] width 215 height 40
click at [658, 208] on textarea "Aloha Sharon, Mahalo for sharing your feedback. We're glad to hear you enjoyed …" at bounding box center [673, 210] width 215 height 40
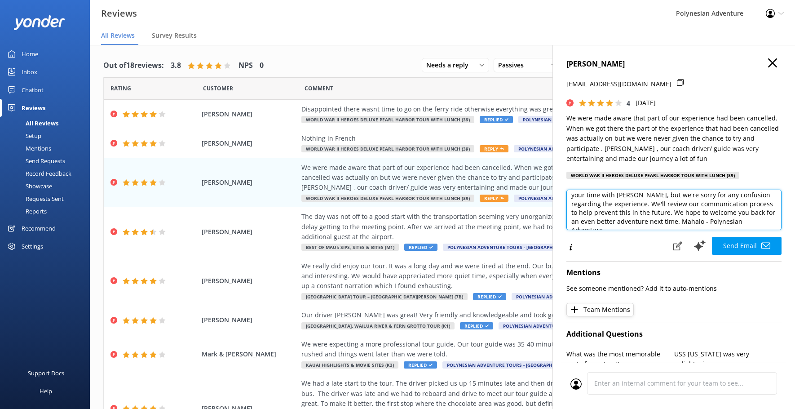
drag, startPoint x: 715, startPoint y: 222, endPoint x: 694, endPoint y: 214, distance: 23.0
click at [694, 214] on textarea "Aloha Sharon, Mahalo for sharing your feedback. We're glad to hear you enjoyed …" at bounding box center [673, 210] width 215 height 40
click at [695, 212] on textarea "Aloha Sharon, Mahalo for sharing your feedback. We're glad to hear you enjoyed …" at bounding box center [673, 210] width 215 height 40
click at [599, 220] on textarea "Aloha Sharon, Mahalo for sharing your feedback. We're glad to hear you enjoyed …" at bounding box center [673, 210] width 215 height 40
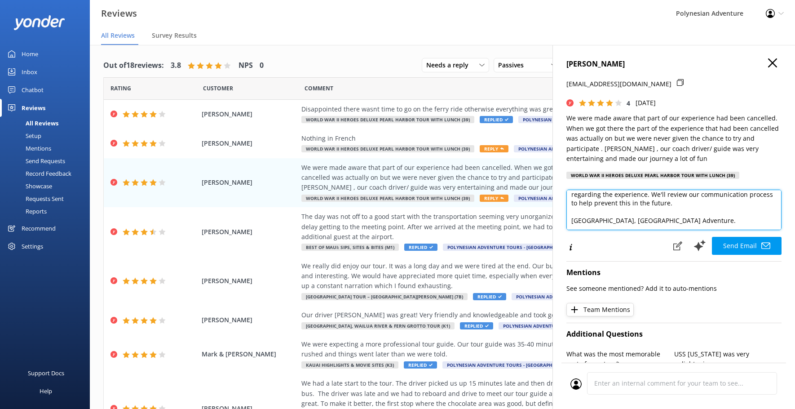
click at [680, 221] on textarea "Aloha Sharon, Mahalo for sharing your feedback. We're glad to hear you enjoyed …" at bounding box center [673, 210] width 215 height 40
click at [596, 219] on textarea "Aloha Sharon, Mahalo for sharing your feedback. We're glad to hear you enjoyed …" at bounding box center [673, 210] width 215 height 40
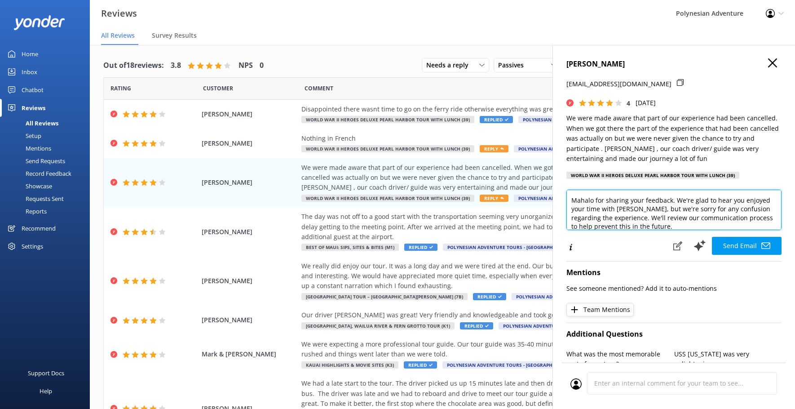
scroll to position [0, 0]
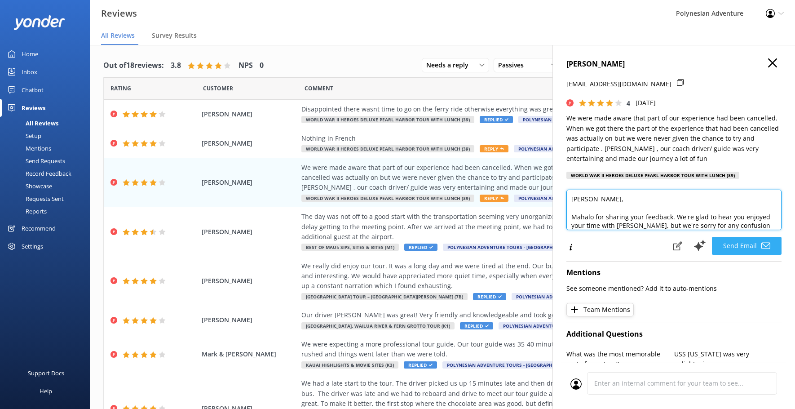
type textarea "Aloha Sharon, Mahalo for sharing your feedback. We're glad to hear you enjoyed …"
click at [751, 243] on button "Send Email" at bounding box center [747, 246] width 70 height 18
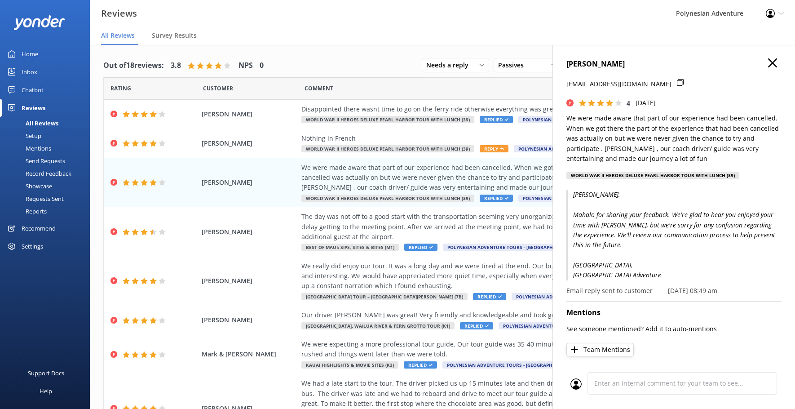
click at [768, 64] on icon "button" at bounding box center [772, 62] width 9 height 9
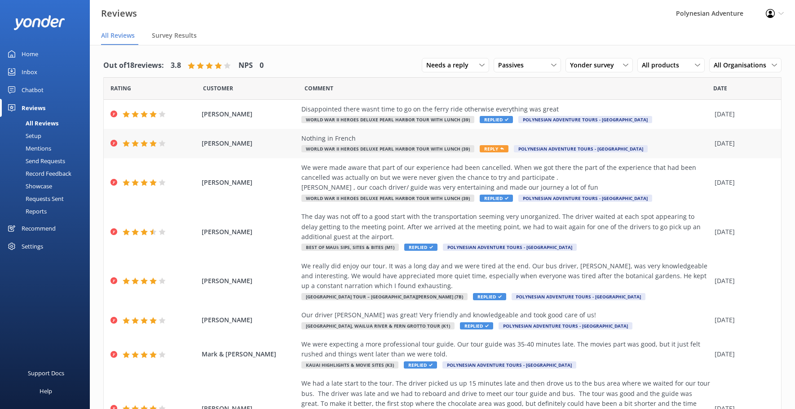
click at [519, 141] on div "Nothing in French" at bounding box center [505, 138] width 409 height 10
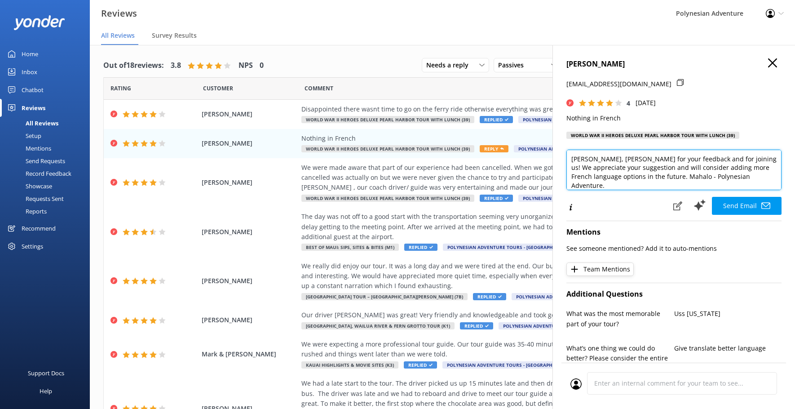
click at [617, 159] on textarea "Aloha Stephan, Mahalo for your feedback and for joining us! We appreciate your …" at bounding box center [673, 170] width 215 height 40
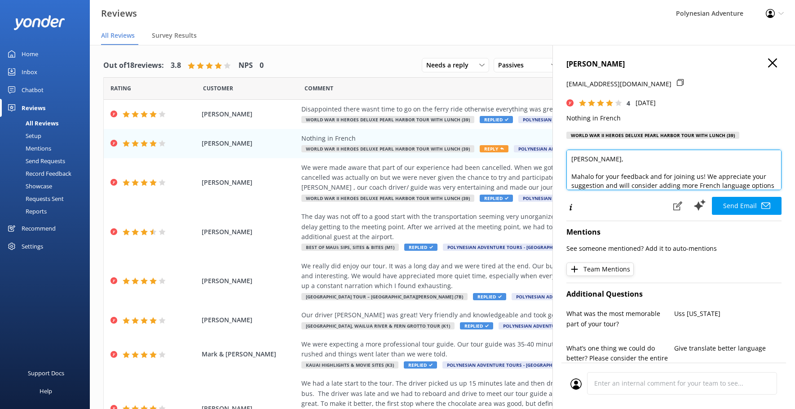
drag, startPoint x: 701, startPoint y: 177, endPoint x: 566, endPoint y: 176, distance: 134.8
click at [566, 176] on textarea "Aloha Stephan, Mahalo for your feedback and for joining us! We appreciate your …" at bounding box center [673, 170] width 215 height 40
click at [574, 175] on textarea "Aloha Stephan, We appreciate your suggestion and will consider adding more Fren…" at bounding box center [673, 170] width 215 height 40
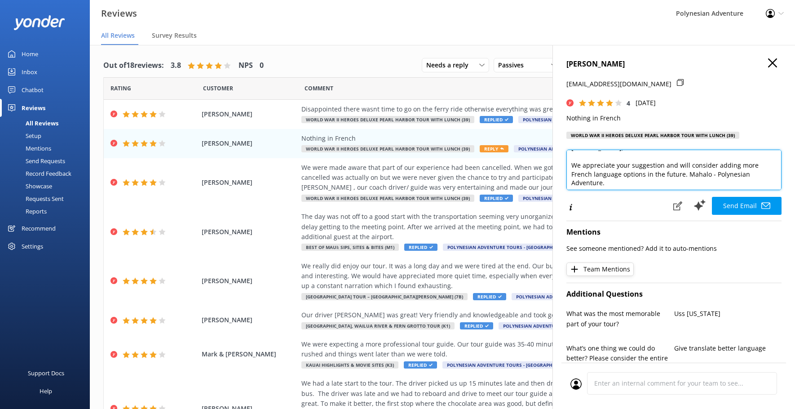
scroll to position [13, 0]
click at [686, 174] on textarea "Aloha Stephan, We appreciate your suggestion and will consider adding more Fren…" at bounding box center [673, 170] width 215 height 40
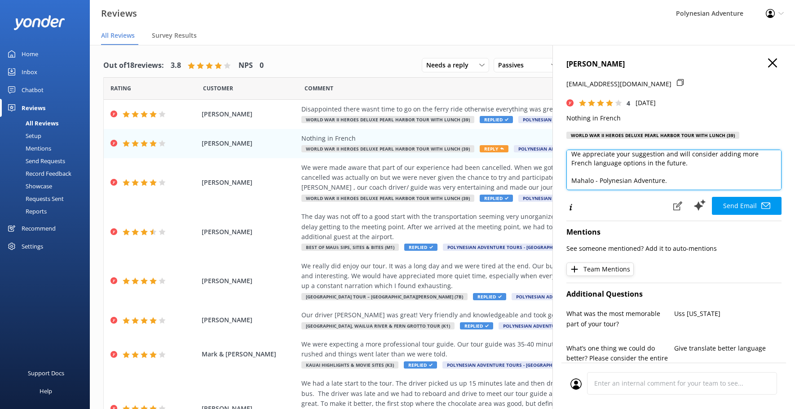
click at [600, 180] on textarea "Aloha Stephan, We appreciate your suggestion and will consider adding more Fren…" at bounding box center [673, 170] width 215 height 40
click at [679, 185] on textarea "Aloha Stephan, We appreciate your suggestion and will consider adding more Fren…" at bounding box center [673, 170] width 215 height 40
click at [598, 181] on textarea "Aloha Stephan, We appreciate your suggestion and will consider adding more Fren…" at bounding box center [673, 170] width 215 height 40
type textarea "Aloha Stephan, We appreciate your suggestion and will consider adding more Fren…"
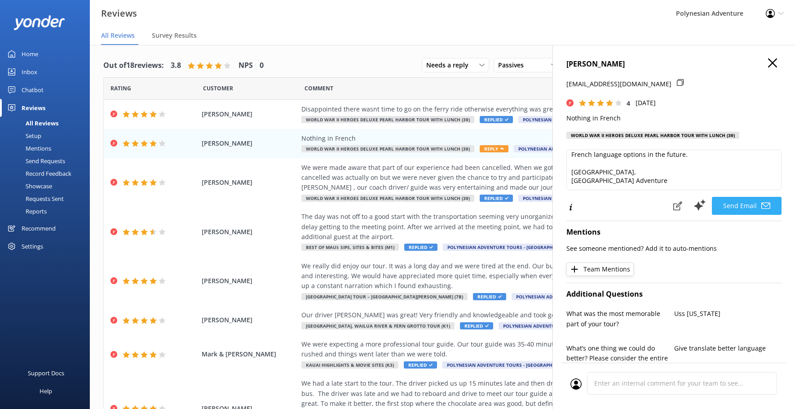
click at [722, 199] on button "Send Email" at bounding box center [747, 206] width 70 height 18
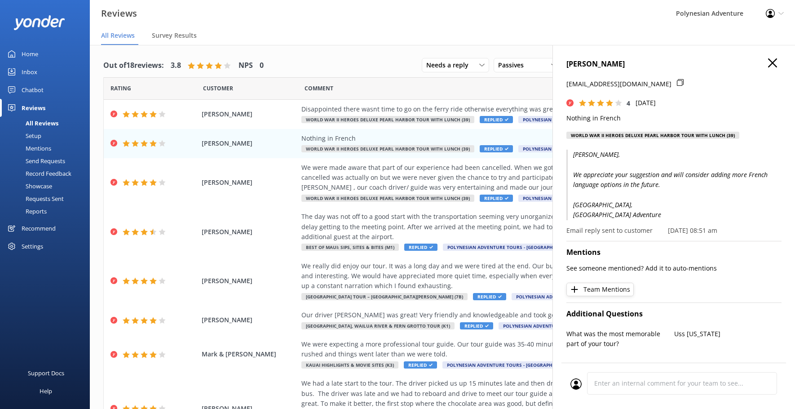
click at [769, 62] on icon "button" at bounding box center [772, 62] width 9 height 9
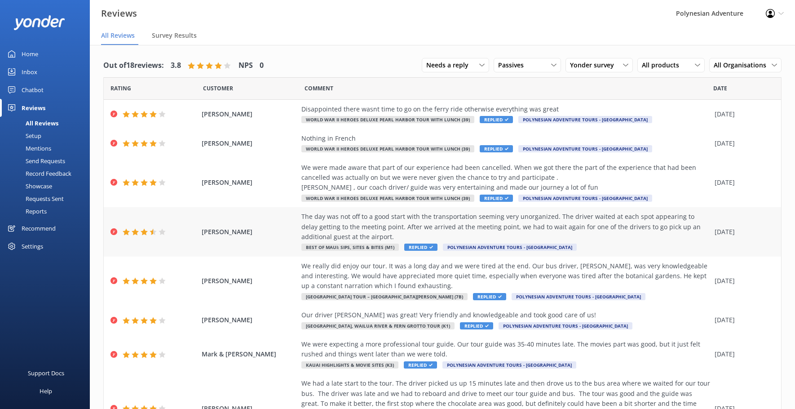
scroll to position [83, 0]
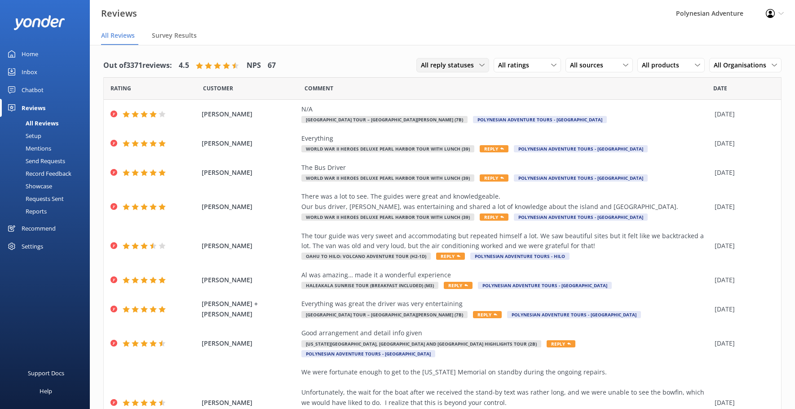
click at [450, 67] on span "All reply statuses" at bounding box center [450, 65] width 58 height 10
click at [452, 97] on div "Needs a reply" at bounding box center [438, 101] width 35 height 9
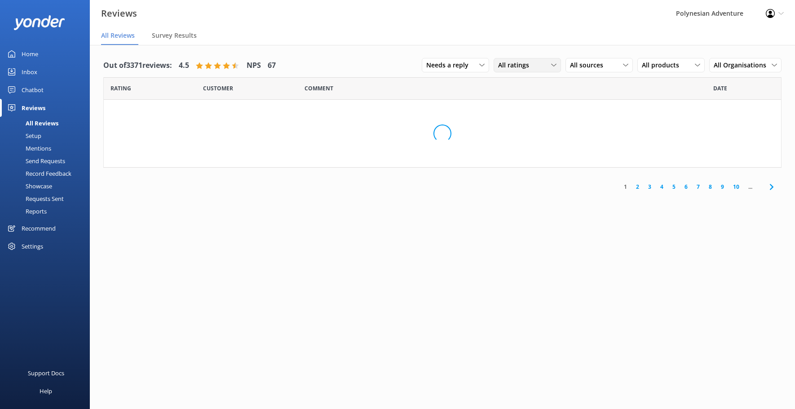
click at [509, 66] on span "All ratings" at bounding box center [516, 65] width 36 height 10
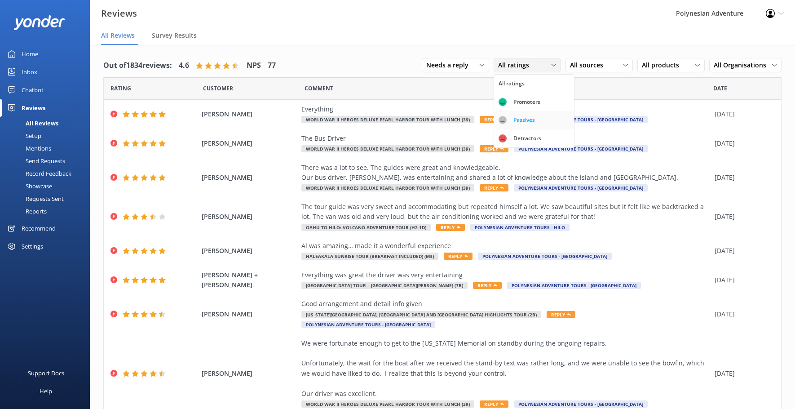
click at [516, 117] on div "Passives" at bounding box center [524, 119] width 35 height 9
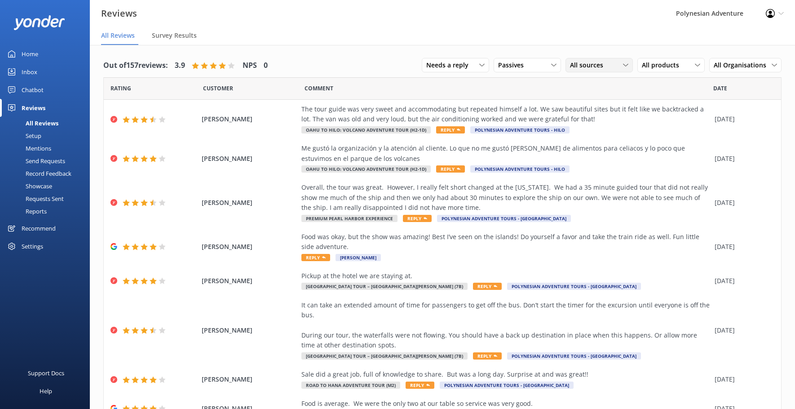
click at [574, 62] on span "All sources" at bounding box center [589, 65] width 39 height 10
click at [582, 95] on link "Yonder survey" at bounding box center [606, 102] width 80 height 18
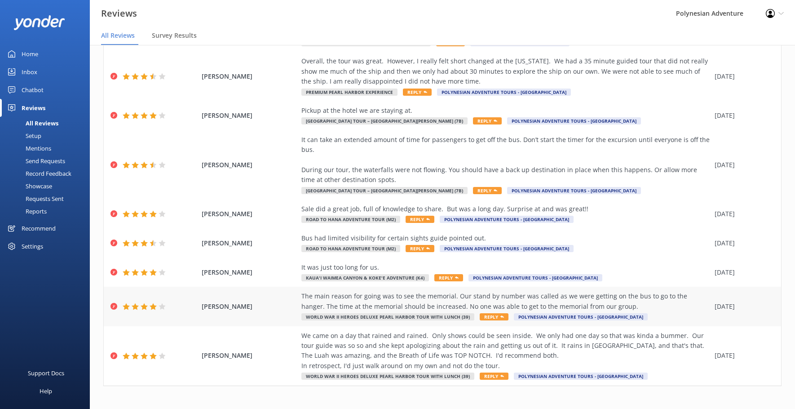
scroll to position [18, 0]
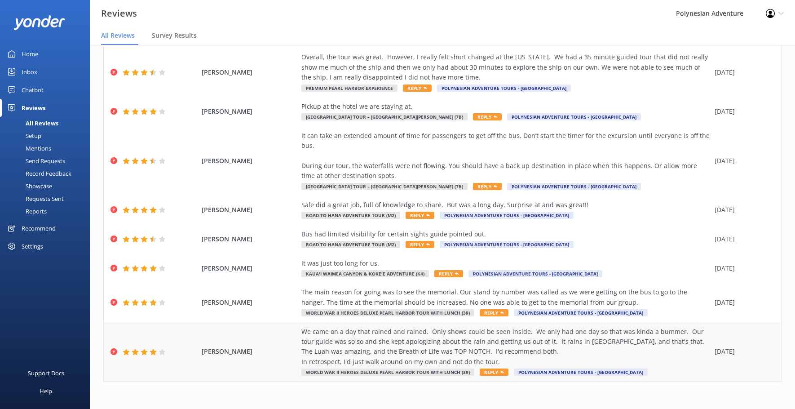
click at [567, 355] on div "We came on a day that rained and rained. Only shows could be seen inside. We on…" at bounding box center [505, 347] width 409 height 40
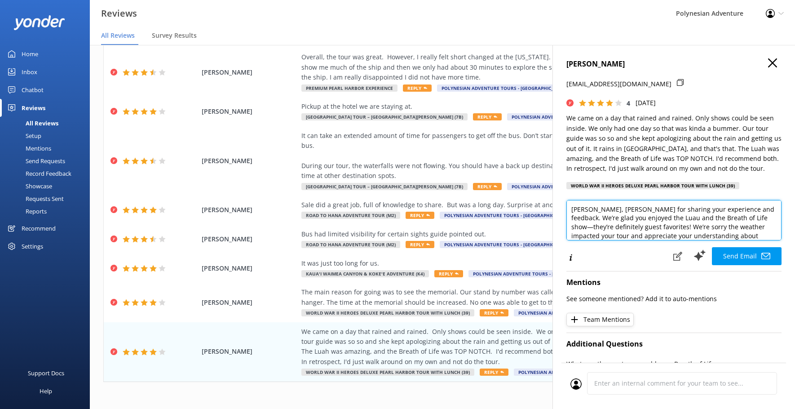
click at [688, 226] on textarea "[PERSON_NAME], [PERSON_NAME] for sharing your experience and feedback. We’re gl…" at bounding box center [673, 220] width 215 height 40
click at [622, 209] on textarea "[PERSON_NAME], [PERSON_NAME] for sharing your experience and feedback. We’re gl…" at bounding box center [673, 220] width 215 height 40
drag, startPoint x: 722, startPoint y: 220, endPoint x: 745, endPoint y: 213, distance: 23.9
click at [745, 213] on textarea "Aloha Charlotte, Mahalo for sharing your experience and feedback. We’re glad yo…" at bounding box center [673, 220] width 215 height 40
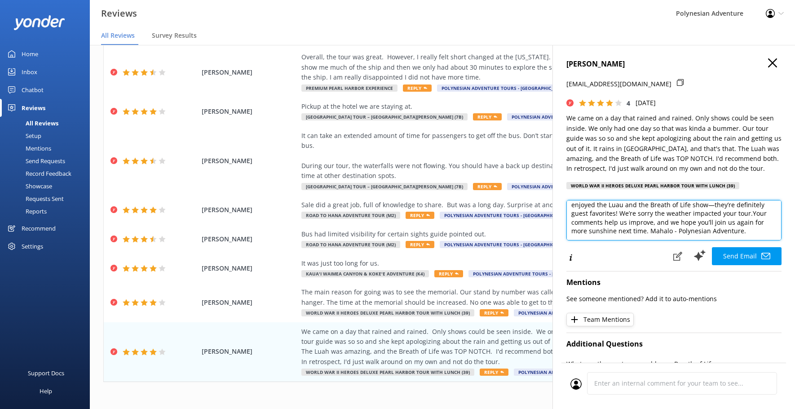
scroll to position [31, 0]
drag, startPoint x: 671, startPoint y: 222, endPoint x: 750, endPoint y: 213, distance: 79.5
click at [750, 213] on textarea "Aloha Charlotte, Mahalo for sharing your experience and feedback. We’re glad yo…" at bounding box center [673, 220] width 215 height 40
click at [730, 223] on textarea "Aloha Charlotte, Mahalo for sharing your experience and feedback. We’re glad yo…" at bounding box center [673, 220] width 215 height 40
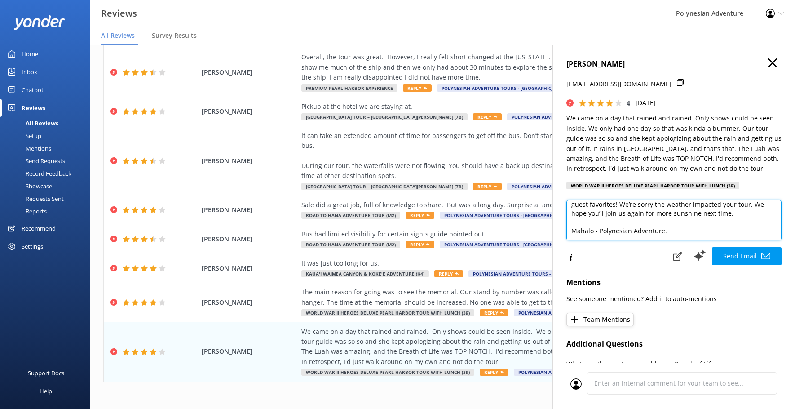
click at [600, 234] on textarea "Aloha Charlotte, Mahalo for sharing your experience and feedback. We’re glad yo…" at bounding box center [673, 220] width 215 height 40
click at [671, 228] on textarea "Aloha Charlotte, Mahalo for sharing your experience and feedback. We’re glad yo…" at bounding box center [673, 220] width 215 height 40
click at [597, 229] on textarea "Aloha Charlotte, Mahalo for sharing your experience and feedback. We’re glad yo…" at bounding box center [673, 220] width 215 height 40
type textarea "Aloha Charlotte, Mahalo for sharing your experience and feedback. We’re glad yo…"
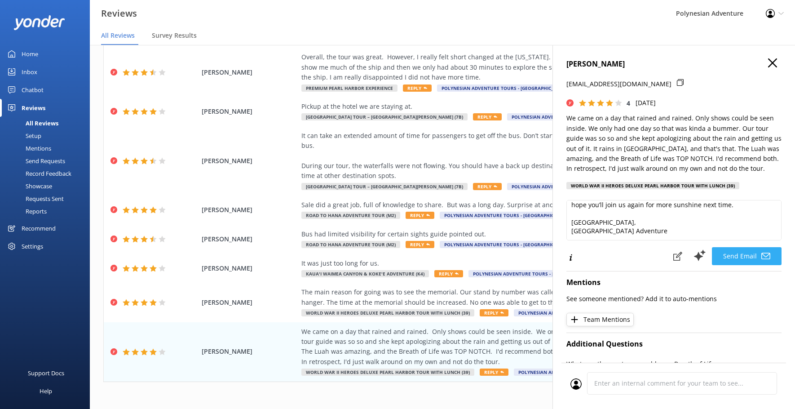
click at [738, 255] on button "Send Email" at bounding box center [747, 256] width 70 height 18
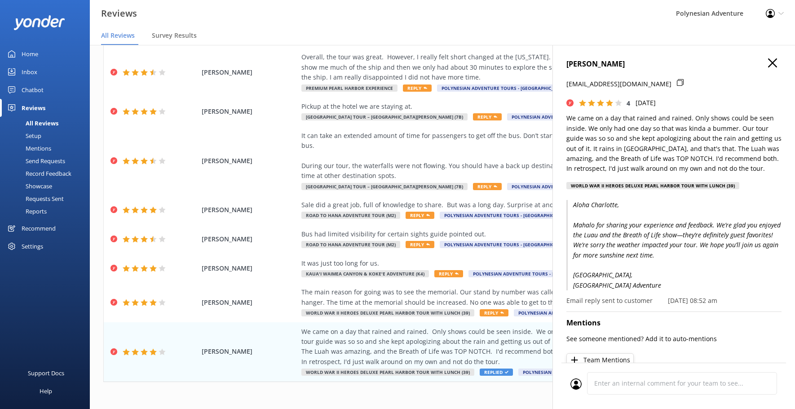
click at [771, 62] on h4 "[PERSON_NAME]" at bounding box center [673, 64] width 215 height 12
click at [757, 65] on h4 "[PERSON_NAME]" at bounding box center [673, 64] width 215 height 12
click at [760, 65] on h4 "[PERSON_NAME]" at bounding box center [673, 64] width 215 height 12
click at [768, 66] on icon "button" at bounding box center [772, 62] width 9 height 9
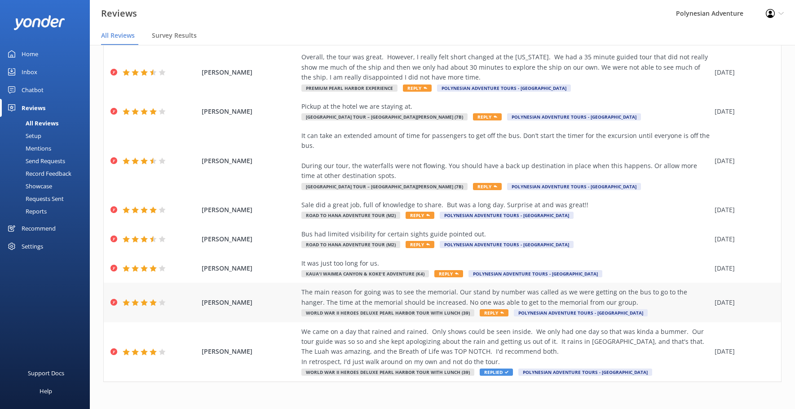
click at [609, 296] on div "The main reason for going was to see the memorial. Our stand by number was call…" at bounding box center [505, 297] width 409 height 20
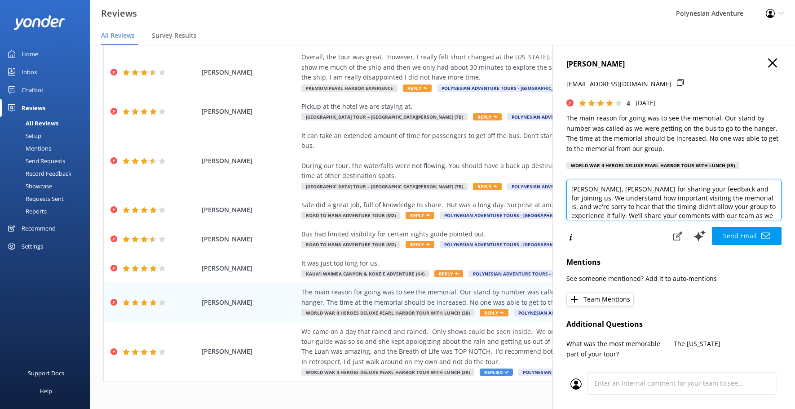
click at [606, 190] on textarea "[PERSON_NAME], [PERSON_NAME] for sharing your feedback and for joining us. We u…" at bounding box center [673, 200] width 215 height 40
click at [734, 203] on textarea "[PERSON_NAME], Mahalo for sharing your feedback and for joining us. We understa…" at bounding box center [673, 200] width 215 height 40
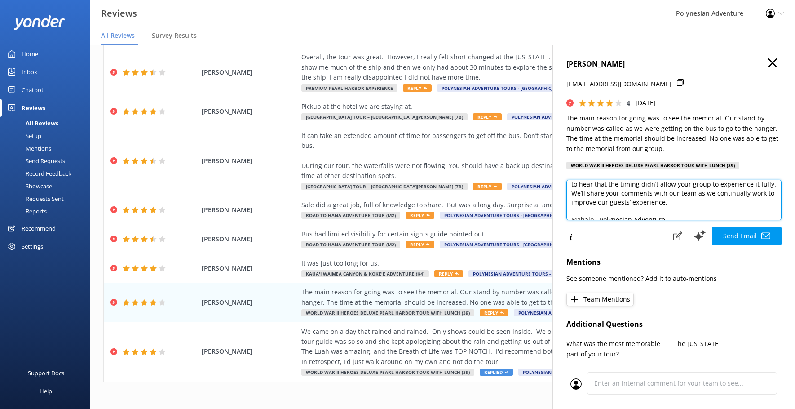
scroll to position [49, 0]
click at [600, 212] on textarea "[PERSON_NAME], Mahalo for sharing your feedback and for joining us. We understa…" at bounding box center [673, 200] width 215 height 40
click at [678, 213] on textarea "[PERSON_NAME], Mahalo for sharing your feedback and for joining us. We understa…" at bounding box center [673, 200] width 215 height 40
click at [598, 212] on textarea "[PERSON_NAME], Mahalo for sharing your feedback and for joining us. We understa…" at bounding box center [673, 200] width 215 height 40
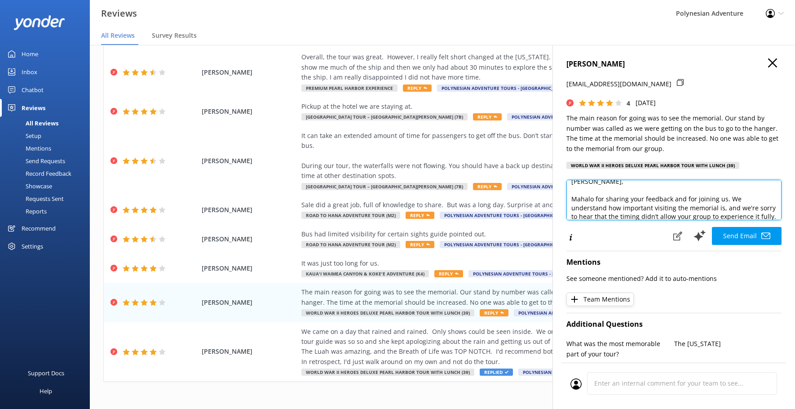
scroll to position [0, 0]
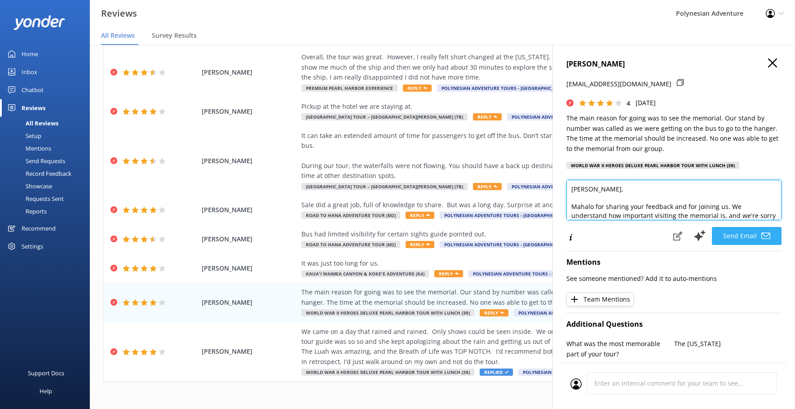
type textarea "[PERSON_NAME], Mahalo for sharing your feedback and for joining us. We understa…"
click at [763, 233] on use at bounding box center [765, 235] width 9 height 6
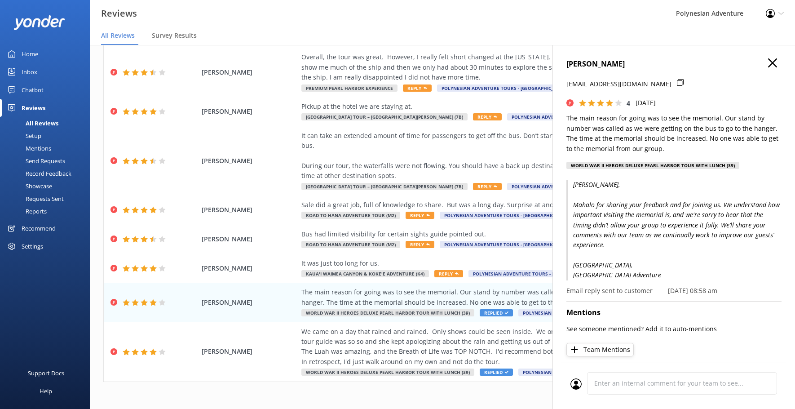
click at [770, 61] on div "[PERSON_NAME] [EMAIL_ADDRESS][DOMAIN_NAME] 4 [DATE] The main reason for going w…" at bounding box center [673, 249] width 243 height 409
click at [768, 62] on use "button" at bounding box center [772, 62] width 9 height 9
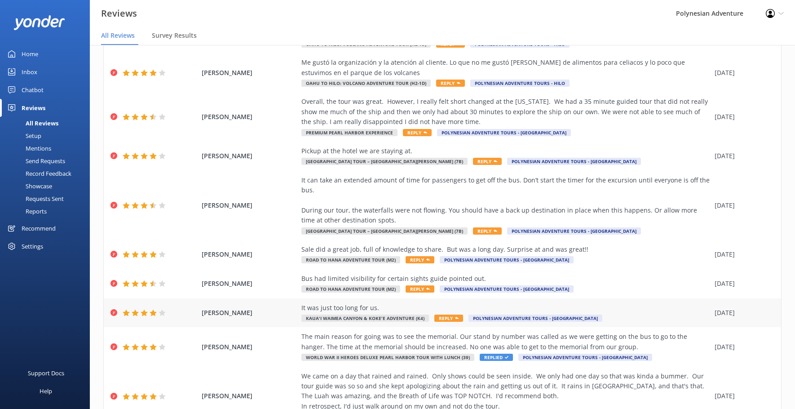
scroll to position [67, 0]
click at [566, 306] on div "It was just too long for us." at bounding box center [505, 308] width 409 height 10
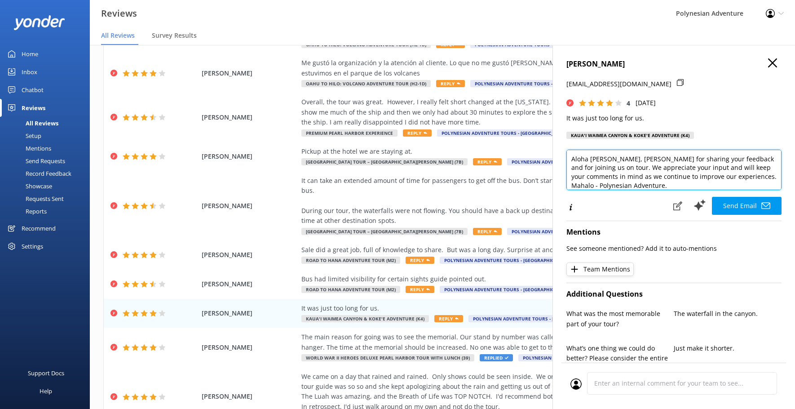
click at [616, 159] on textarea "Aloha [PERSON_NAME], [PERSON_NAME] for sharing your feedback and for joining us…" at bounding box center [673, 170] width 215 height 40
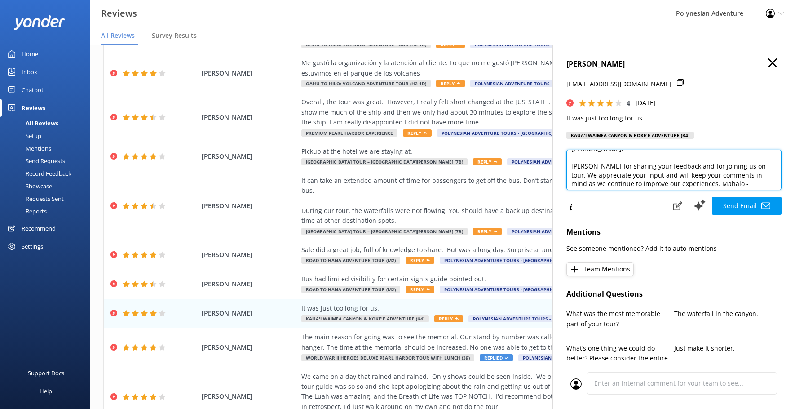
scroll to position [13, 0]
drag, startPoint x: 749, startPoint y: 165, endPoint x: 566, endPoint y: 163, distance: 183.3
click at [566, 163] on div "[PERSON_NAME] [EMAIL_ADDRESS][DOMAIN_NAME] 4 [DATE] It was just too long for us…" at bounding box center [673, 249] width 243 height 409
click at [702, 172] on textarea "[PERSON_NAME], We appreciate your input and will keep your comments in mind as …" at bounding box center [673, 170] width 215 height 40
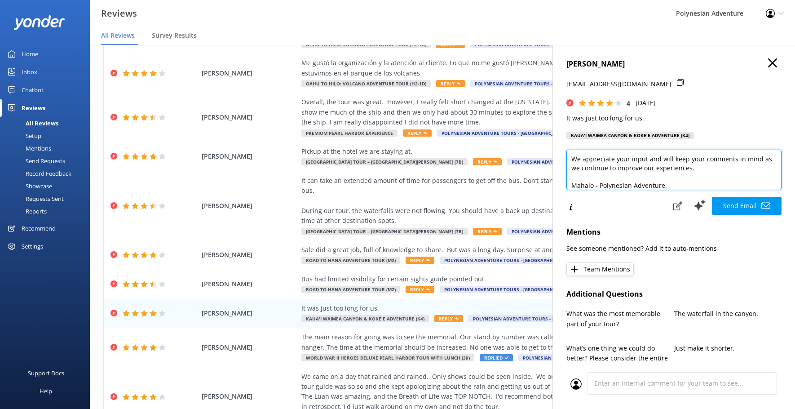
click at [599, 184] on textarea "[PERSON_NAME], We appreciate your input and will keep your comments in mind as …" at bounding box center [673, 170] width 215 height 40
click at [674, 188] on textarea "[PERSON_NAME], We appreciate your input and will keep your comments in mind as …" at bounding box center [673, 170] width 215 height 40
click at [595, 187] on textarea "[PERSON_NAME], We appreciate your input and will keep your comments in mind as …" at bounding box center [673, 170] width 215 height 40
click at [596, 187] on textarea "[PERSON_NAME], We appreciate your input and will keep your comments in mind as …" at bounding box center [673, 170] width 215 height 40
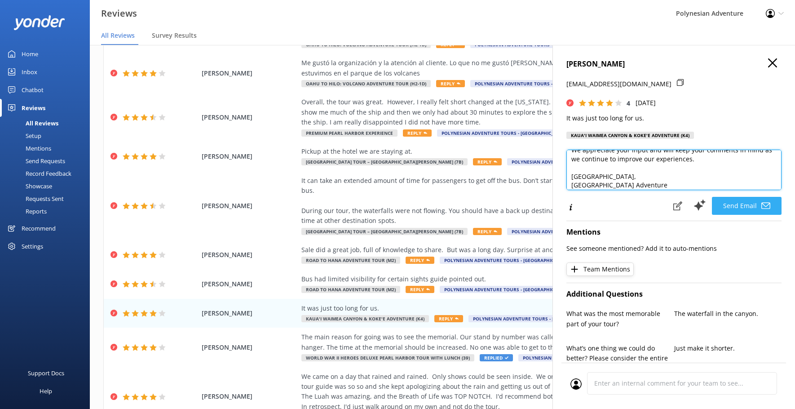
type textarea "[PERSON_NAME], We appreciate your input and will keep your comments in mind as …"
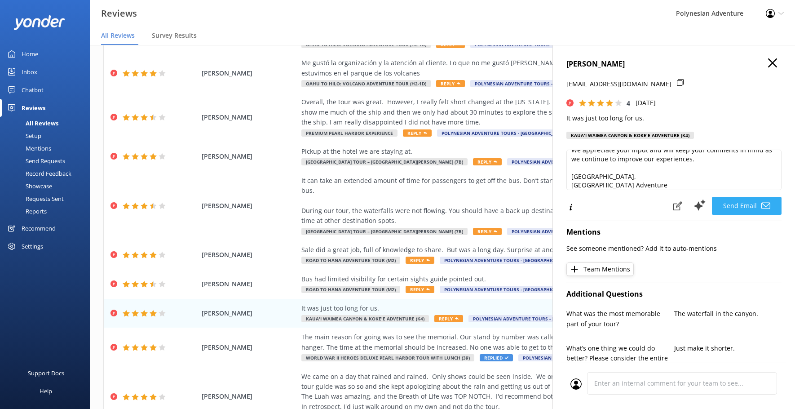
click at [749, 207] on button "Send Email" at bounding box center [747, 206] width 70 height 18
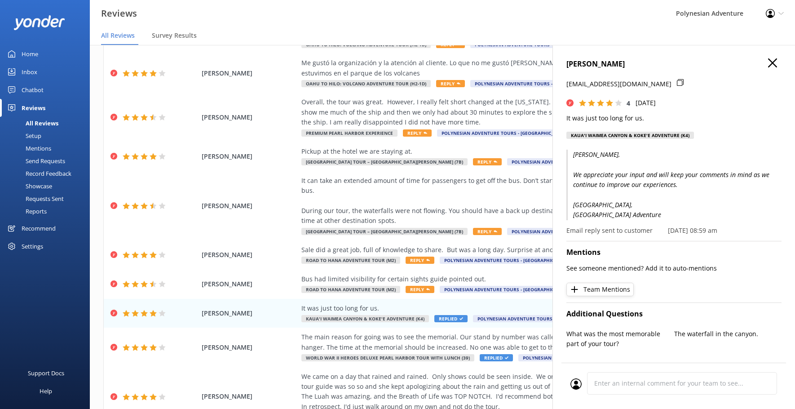
click at [768, 66] on icon "button" at bounding box center [772, 62] width 9 height 9
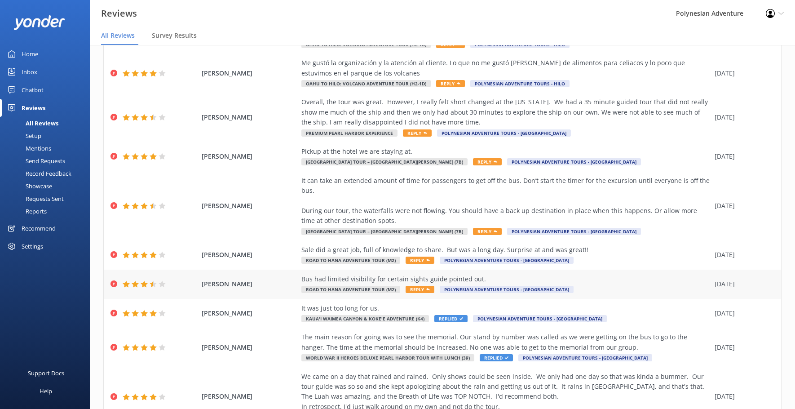
click at [592, 269] on div "[PERSON_NAME] Bus had limited visibility for certain sights guide pointed out. …" at bounding box center [442, 283] width 677 height 29
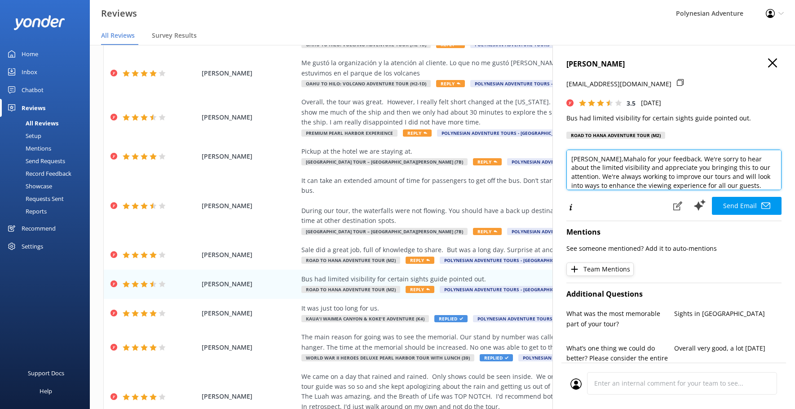
click at [616, 159] on textarea "[PERSON_NAME],Mahalo for your feedback. We're sorry to hear about the limited v…" at bounding box center [673, 170] width 215 height 40
drag, startPoint x: 649, startPoint y: 177, endPoint x: 553, endPoint y: 180, distance: 96.6
click at [553, 180] on div "[PERSON_NAME] [EMAIL_ADDRESS][DOMAIN_NAME] 3.5 [DATE] Bus had limited visibilit…" at bounding box center [673, 249] width 243 height 409
drag, startPoint x: 657, startPoint y: 183, endPoint x: 640, endPoint y: 181, distance: 17.3
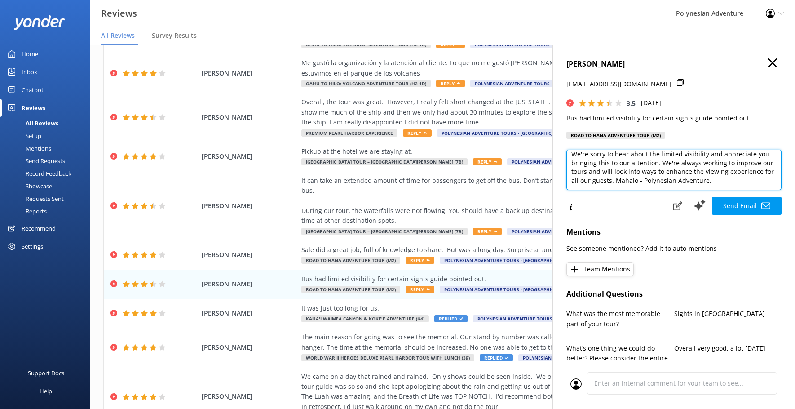
click at [640, 181] on textarea "[PERSON_NAME], We're sorry to hear about the limited visibility and appreciate …" at bounding box center [673, 170] width 215 height 40
click at [653, 179] on textarea "[PERSON_NAME], We're sorry to hear about the limited visibility and appreciate …" at bounding box center [673, 170] width 215 height 40
click at [655, 181] on textarea "[PERSON_NAME], We're sorry to hear about the limited visibility and appreciate …" at bounding box center [673, 170] width 215 height 40
click at [653, 181] on textarea "[PERSON_NAME], We're sorry to hear about the limited visibility and appreciate …" at bounding box center [673, 170] width 215 height 40
drag, startPoint x: 653, startPoint y: 181, endPoint x: 600, endPoint y: 171, distance: 54.0
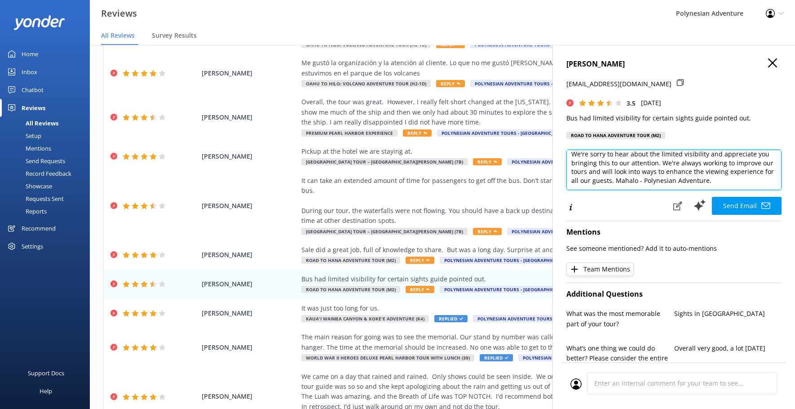
click at [600, 171] on textarea "[PERSON_NAME], We're sorry to hear about the limited visibility and appreciate …" at bounding box center [673, 170] width 215 height 40
click at [602, 183] on textarea "[PERSON_NAME], We're sorry to hear about the limited visibility and appreciate …" at bounding box center [673, 170] width 215 height 40
click at [601, 181] on textarea "[PERSON_NAME], We're sorry to hear about the limited visibility and appreciate …" at bounding box center [673, 170] width 215 height 40
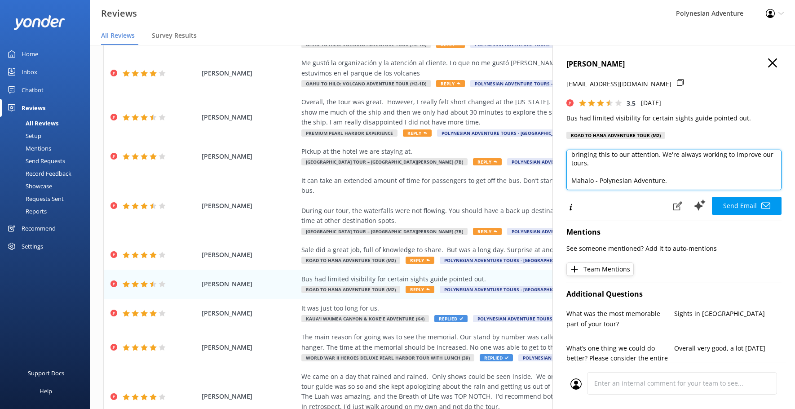
click at [600, 181] on textarea "[PERSON_NAME], We're sorry to hear about the limited visibility and appreciate …" at bounding box center [673, 170] width 215 height 40
click at [665, 184] on textarea "[PERSON_NAME], We're sorry to hear about the limited visibility and appreciate …" at bounding box center [673, 170] width 215 height 40
click at [596, 180] on textarea "[PERSON_NAME], We're sorry to hear about the limited visibility and appreciate …" at bounding box center [673, 170] width 215 height 40
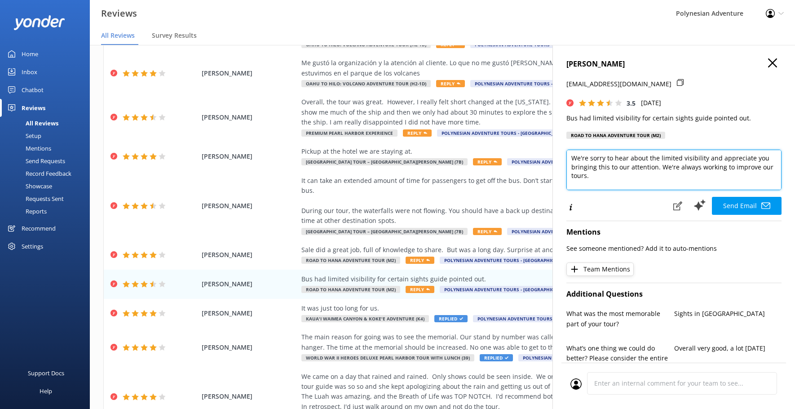
scroll to position [40, 0]
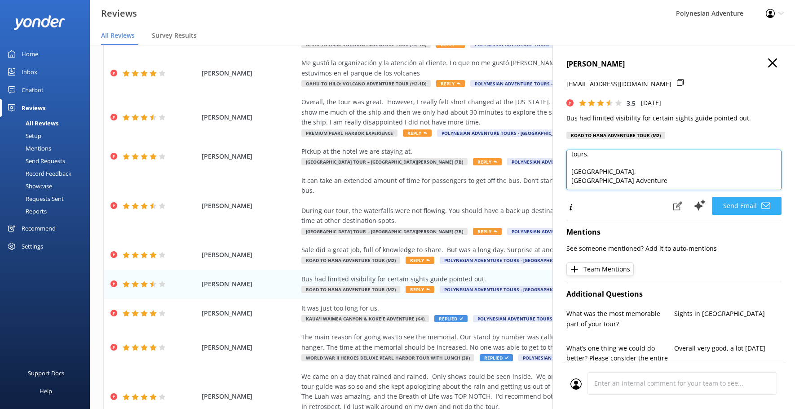
type textarea "[PERSON_NAME], We're sorry to hear about the limited visibility and appreciate …"
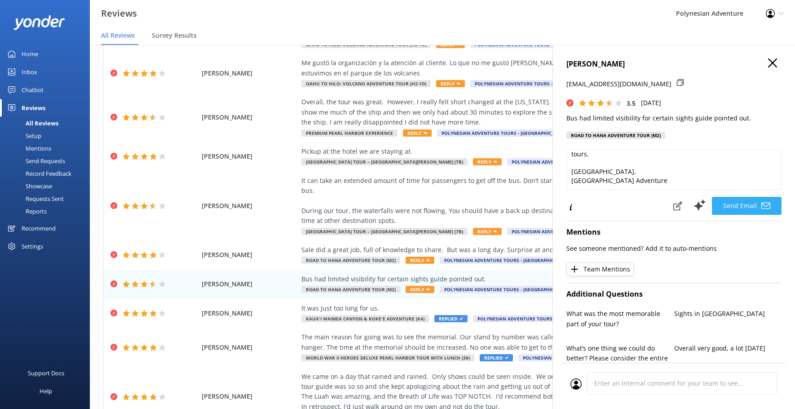
click at [738, 205] on button "Send Email" at bounding box center [747, 206] width 70 height 18
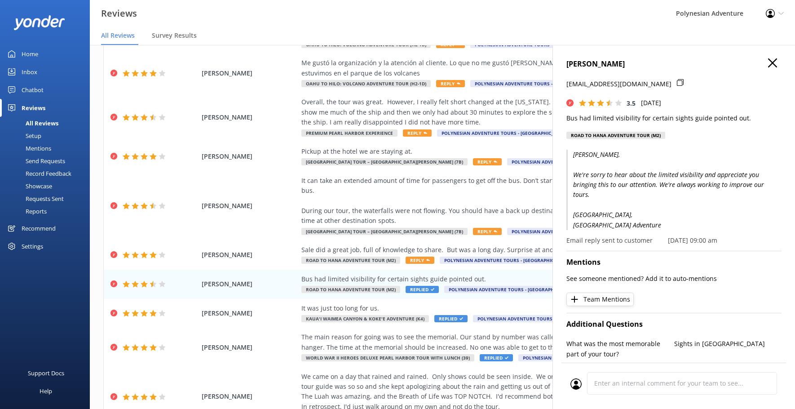
click at [769, 62] on icon "button" at bounding box center [772, 62] width 9 height 9
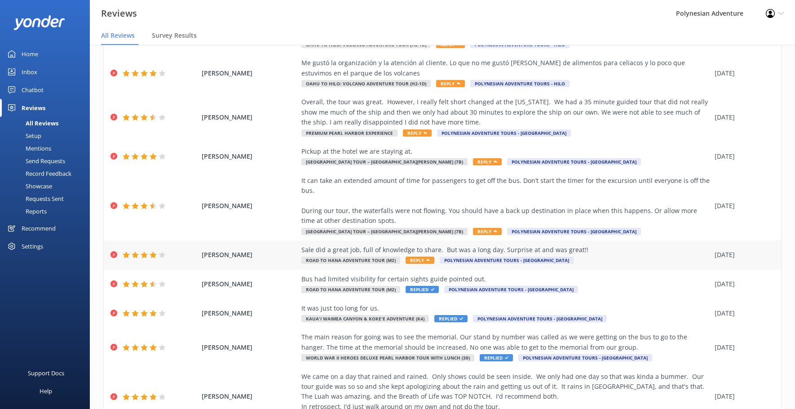
click at [543, 245] on div "Sale did a great job, full of knowledge to share. But was a long day. Surprise …" at bounding box center [505, 250] width 409 height 10
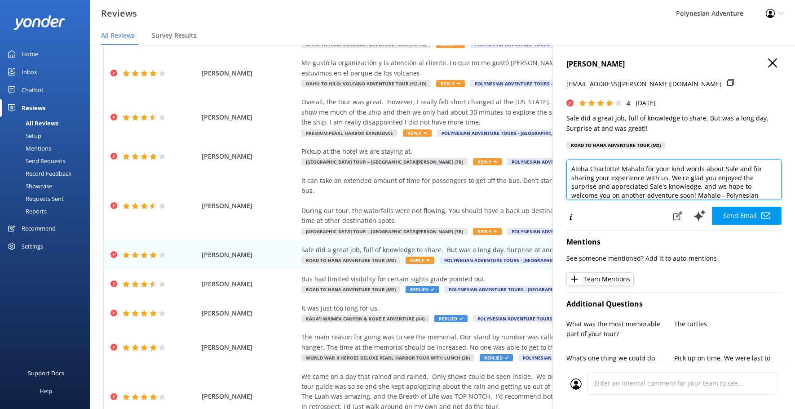
click at [622, 170] on textarea "Aloha Charlotte! Mahalo for your kind words about Sale and for sharing your exp…" at bounding box center [673, 179] width 215 height 40
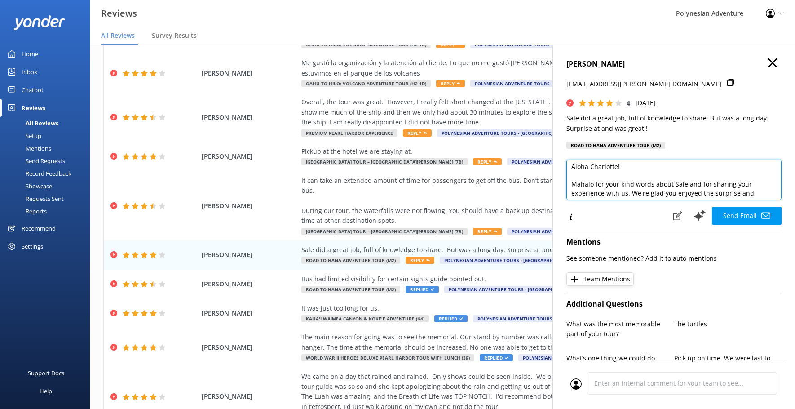
drag, startPoint x: 629, startPoint y: 195, endPoint x: 568, endPoint y: 184, distance: 62.2
click at [568, 184] on textarea "Aloha Charlotte! Mahalo for your kind words about Sale and for sharing your exp…" at bounding box center [673, 179] width 215 height 40
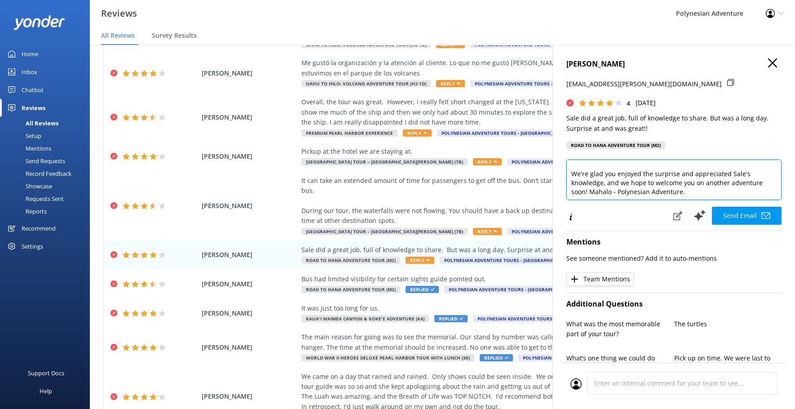
drag, startPoint x: 742, startPoint y: 175, endPoint x: 728, endPoint y: 175, distance: 14.4
click at [728, 175] on textarea "Aloha Charlotte! We're glad you enjoyed the surprise and appreciated Sale's kno…" at bounding box center [673, 179] width 215 height 40
drag, startPoint x: 676, startPoint y: 175, endPoint x: 653, endPoint y: 174, distance: 22.9
click at [653, 174] on textarea "Aloha Charlotte! We're glad you enjoyed the surprise and appreciated Sale's kno…" at bounding box center [673, 179] width 215 height 40
drag, startPoint x: 716, startPoint y: 173, endPoint x: 733, endPoint y: 174, distance: 16.6
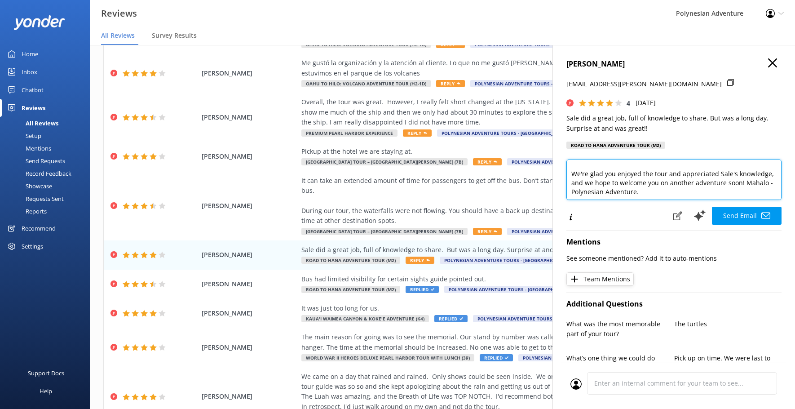
click at [733, 174] on textarea "Aloha Charlotte! We're glad you enjoyed the tour and appreciated Sale's knowled…" at bounding box center [673, 179] width 215 height 40
click at [720, 199] on textarea "Aloha Charlotte! We're glad you enjoyed the tour and appreciated our guide's kn…" at bounding box center [673, 179] width 215 height 40
click at [619, 182] on textarea "Aloha Charlotte! We're glad you enjoyed the tour and appreciated our guide's kn…" at bounding box center [673, 179] width 215 height 40
click at [590, 191] on textarea "Aloha Charlotte! We're glad you enjoyed the tour and appreciated our guide's kn…" at bounding box center [673, 179] width 215 height 40
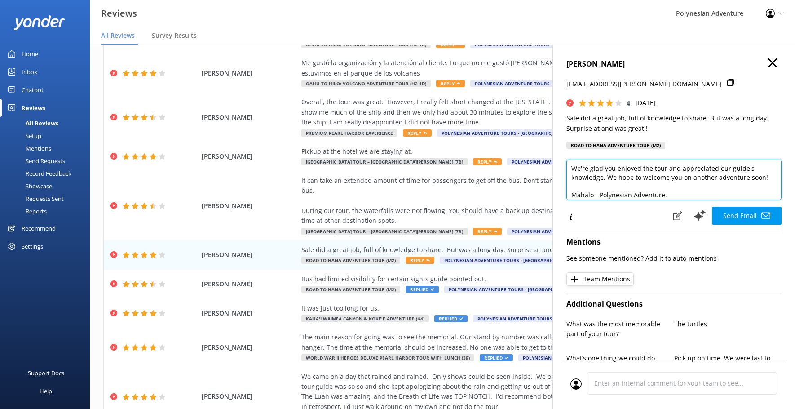
scroll to position [27, 0]
click at [599, 194] on textarea "Aloha Charlotte! We're glad you enjoyed the tour and appreciated our guide's kn…" at bounding box center [673, 179] width 215 height 40
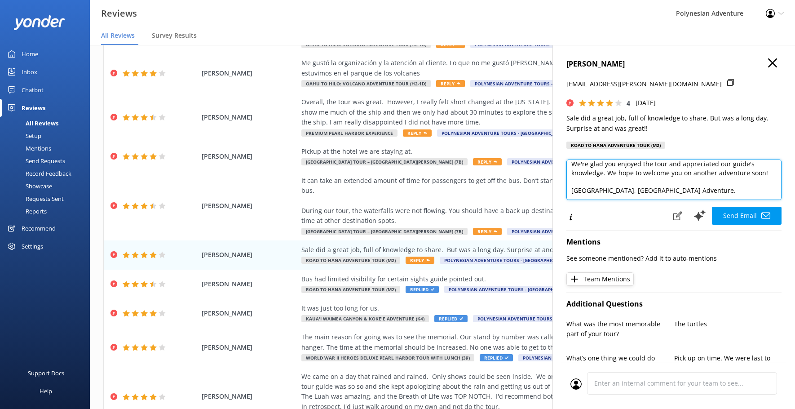
click at [676, 192] on textarea "Aloha Charlotte! We're glad you enjoyed the tour and appreciated our guide's kn…" at bounding box center [673, 179] width 215 height 40
click at [596, 196] on textarea "Aloha Charlotte! We're glad you enjoyed the tour and appreciated our guide's kn…" at bounding box center [673, 179] width 215 height 40
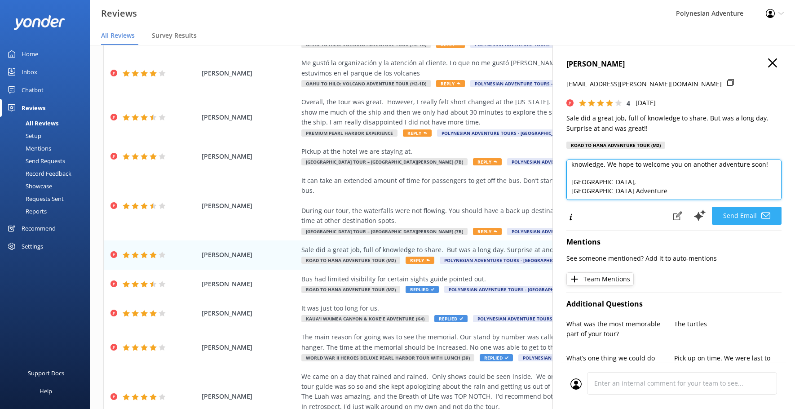
type textarea "Aloha Charlotte! We're glad you enjoyed the tour and appreciated our guide's kn…"
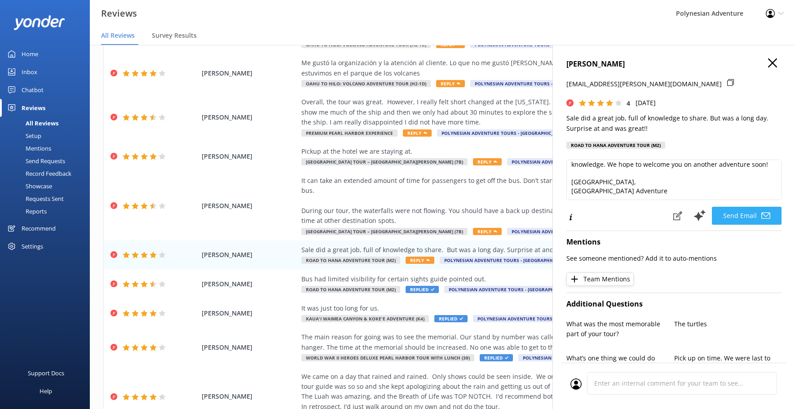
click at [728, 211] on button "Send Email" at bounding box center [747, 216] width 70 height 18
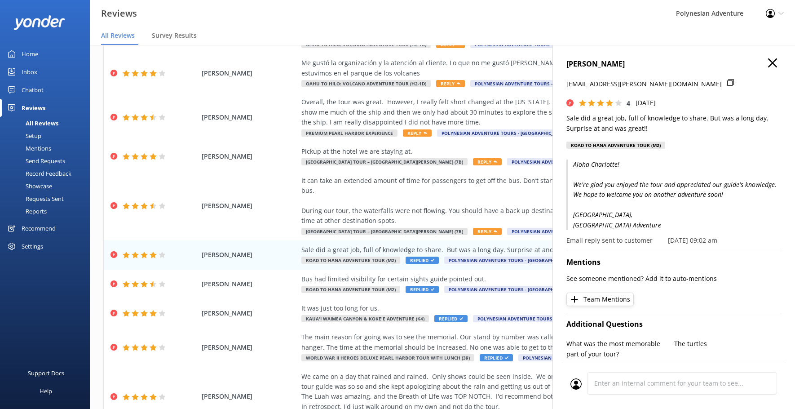
click at [768, 63] on icon "button" at bounding box center [772, 62] width 9 height 9
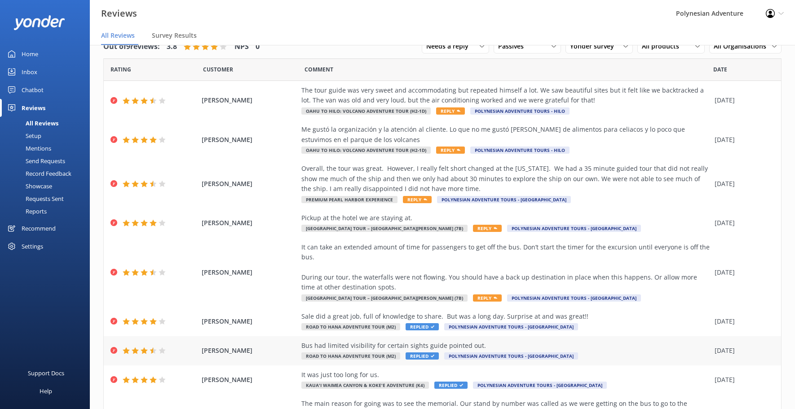
scroll to position [0, 0]
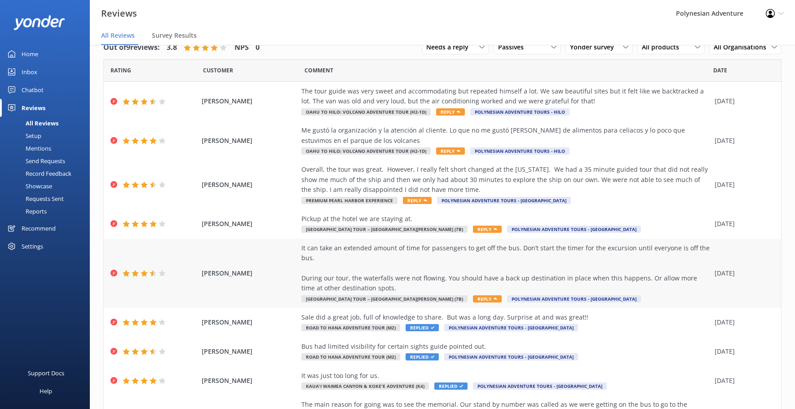
click at [603, 289] on div "It can take an extended amount of time for passengers to get off the bus. Don’t…" at bounding box center [505, 268] width 409 height 50
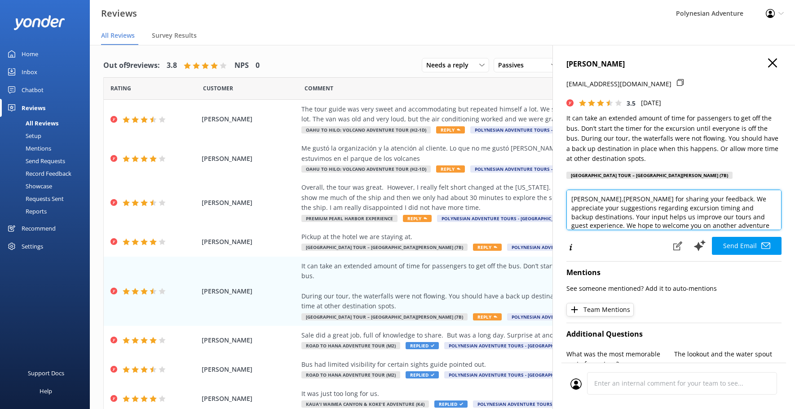
click at [603, 198] on textarea "[PERSON_NAME],[PERSON_NAME] for sharing your feedback. We appreciate your sugge…" at bounding box center [673, 210] width 215 height 40
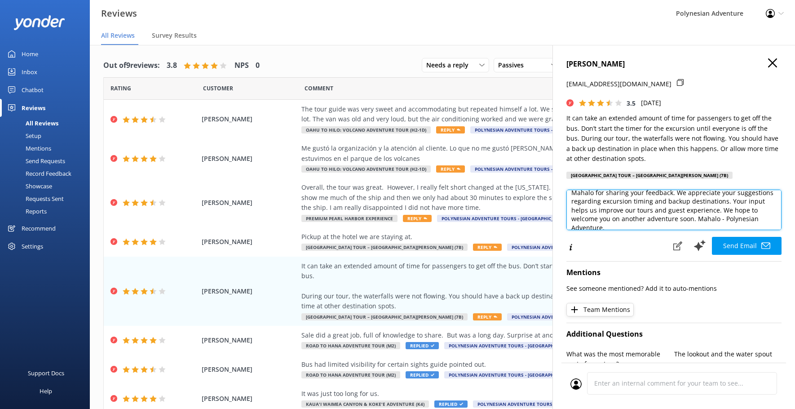
scroll to position [27, 0]
drag, startPoint x: 720, startPoint y: 216, endPoint x: 751, endPoint y: 209, distance: 31.9
click at [751, 209] on textarea "[PERSON_NAME], Mahalo for sharing your feedback. We appreciate your suggestions…" at bounding box center [673, 210] width 215 height 40
click at [598, 220] on textarea "[PERSON_NAME], Mahalo for sharing your feedback. We appreciate your suggestions…" at bounding box center [673, 210] width 215 height 40
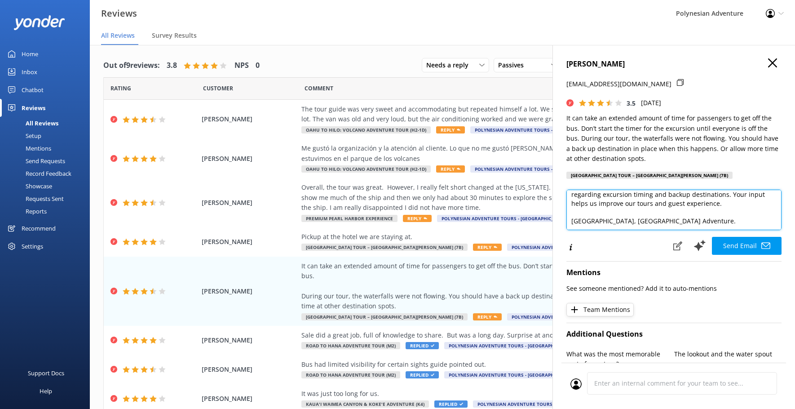
click at [669, 220] on textarea "[PERSON_NAME], Mahalo for sharing your feedback. We appreciate your suggestions…" at bounding box center [673, 210] width 215 height 40
click at [596, 220] on textarea "[PERSON_NAME], Mahalo for sharing your feedback. We appreciate your suggestions…" at bounding box center [673, 210] width 215 height 40
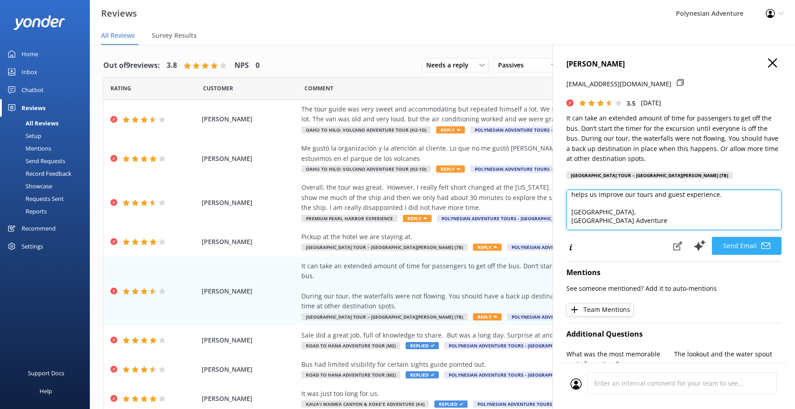
type textarea "[PERSON_NAME], Mahalo for sharing your feedback. We appreciate your suggestions…"
click at [761, 242] on icon at bounding box center [765, 245] width 9 height 9
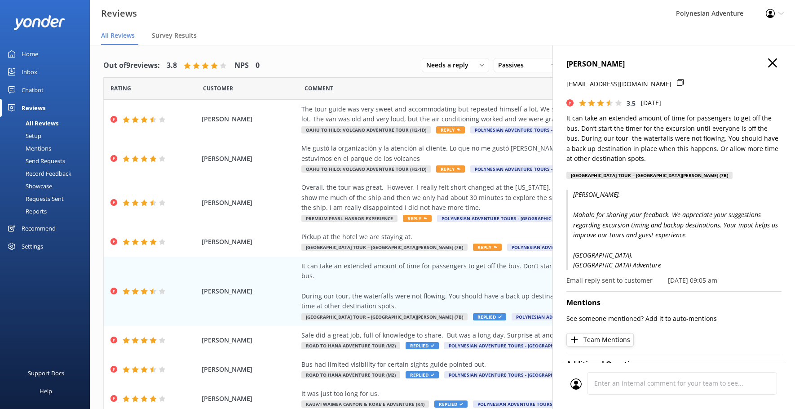
click at [770, 60] on icon "button" at bounding box center [772, 62] width 9 height 9
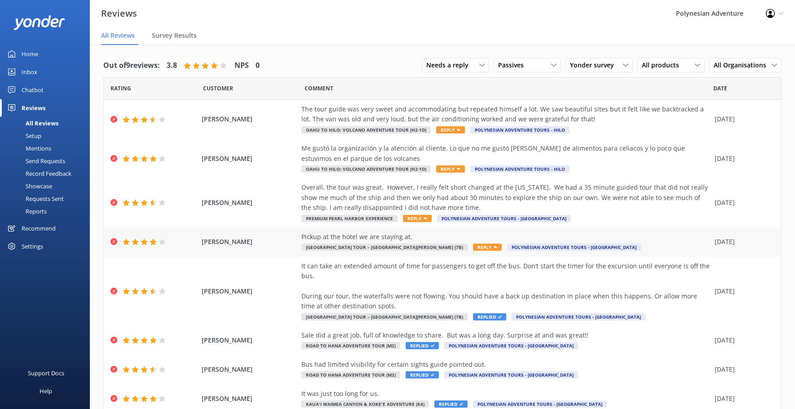
click at [480, 234] on div "Pickup at the hotel we are staying at." at bounding box center [505, 237] width 409 height 10
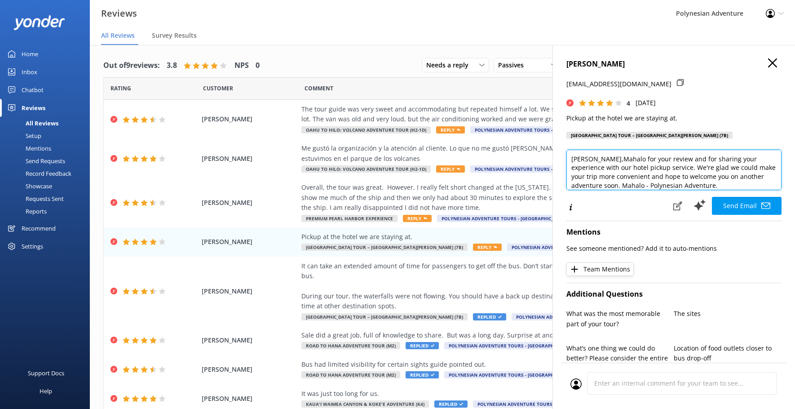
click at [608, 159] on textarea "[PERSON_NAME],Mahalo for your review and for sharing your experience with our h…" at bounding box center [673, 170] width 215 height 40
drag, startPoint x: 588, startPoint y: 179, endPoint x: 634, endPoint y: 167, distance: 47.4
click at [634, 167] on textarea "[PERSON_NAME], Mahalo for your review and for sharing your experience with our …" at bounding box center [673, 170] width 215 height 40
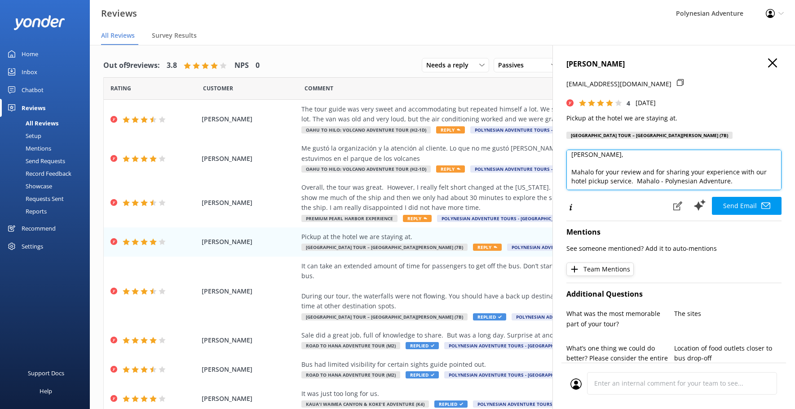
scroll to position [4, 0]
drag, startPoint x: 629, startPoint y: 180, endPoint x: 704, endPoint y: 172, distance: 75.4
click at [704, 172] on textarea "[PERSON_NAME], Mahalo for your review and for sharing your experience with our …" at bounding box center [673, 170] width 215 height 40
type textarea "[PERSON_NAME], Mahalo for your review and for sharing your experience with our …"
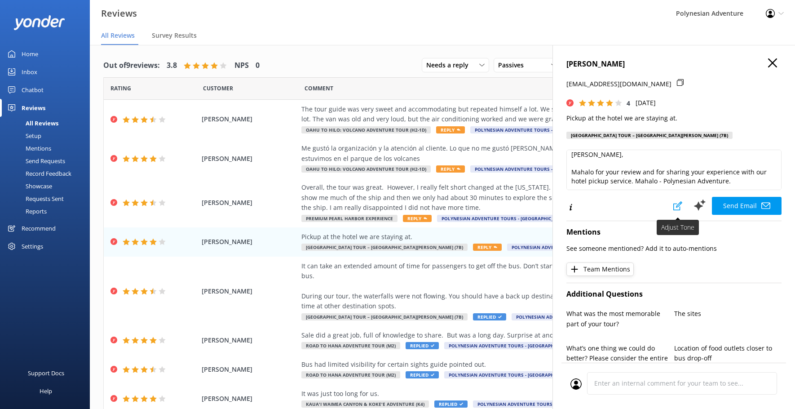
click at [673, 206] on icon at bounding box center [677, 205] width 9 height 9
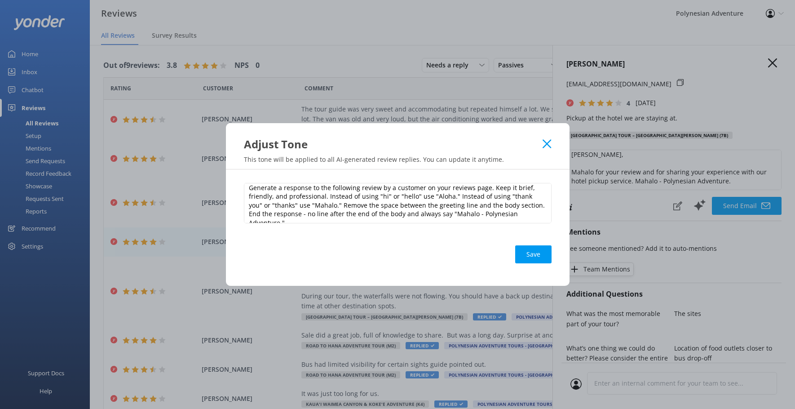
click at [548, 152] on div "Adjust Tone This tone will be applied to all AI-generated review replies. You c…" at bounding box center [398, 146] width 344 height 46
click at [548, 151] on div "Adjust Tone This tone will be applied to all AI-generated review replies. You c…" at bounding box center [398, 146] width 344 height 46
click at [548, 148] on icon at bounding box center [547, 143] width 9 height 9
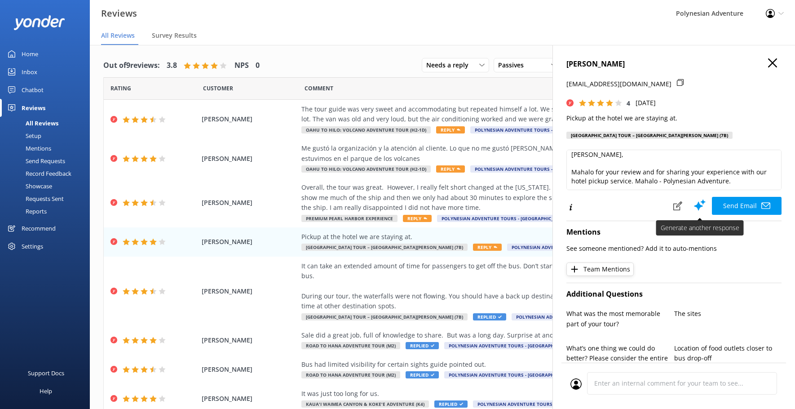
click at [694, 206] on use at bounding box center [700, 204] width 12 height 11
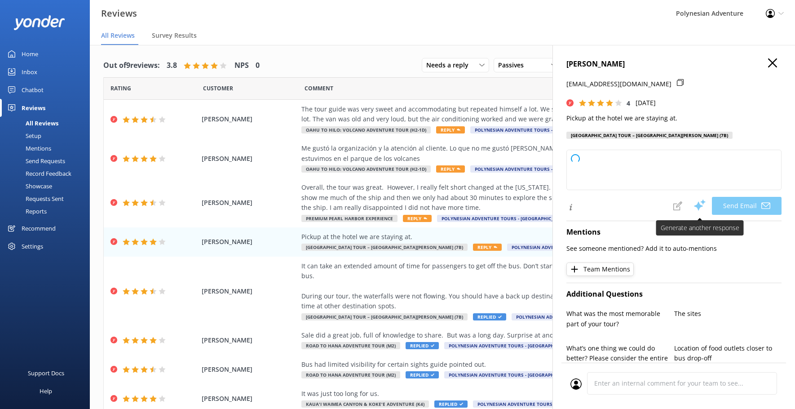
type textarea "[PERSON_NAME],Mahalo for your review and feedback! We're glad you appreciated t…"
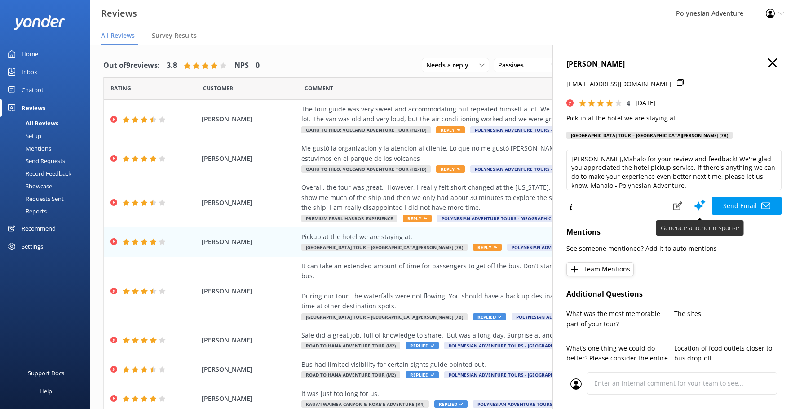
click at [694, 206] on use at bounding box center [700, 204] width 12 height 11
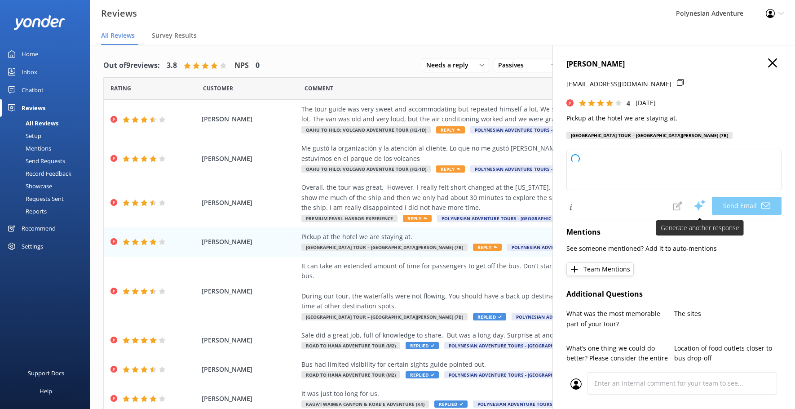
type textarea "[PERSON_NAME],Mahalo for your review and for choosing our hotel pickup service.…"
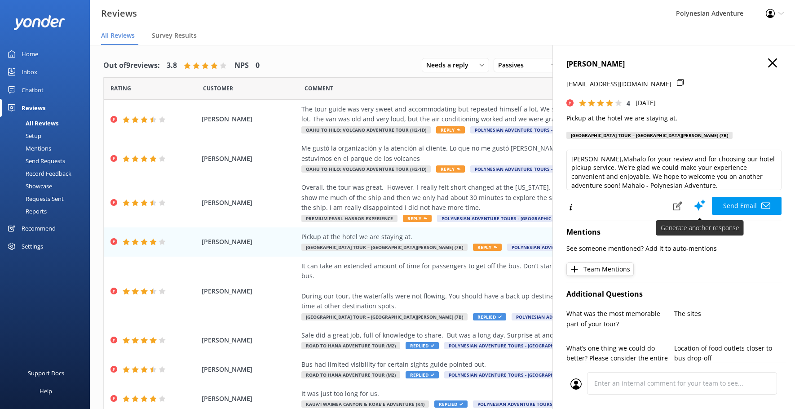
click at [696, 203] on icon at bounding box center [699, 204] width 13 height 13
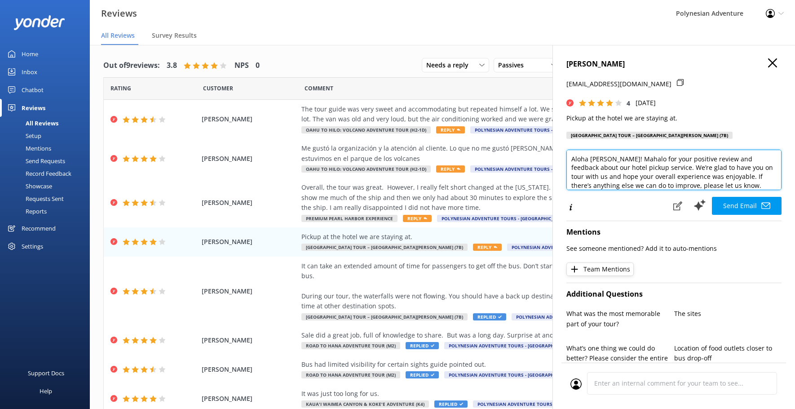
click at [610, 159] on textarea "Aloha [PERSON_NAME]! Mahalo for your positive review and feedback about our hot…" at bounding box center [673, 170] width 215 height 40
drag, startPoint x: 645, startPoint y: 175, endPoint x: 619, endPoint y: 175, distance: 26.1
click at [619, 175] on textarea "Aloha [PERSON_NAME]! Mahalo for your positive review and feedback about our hot…" at bounding box center [673, 170] width 215 height 40
drag, startPoint x: 654, startPoint y: 177, endPoint x: 620, endPoint y: 177, distance: 33.2
click at [620, 177] on textarea "Aloha [PERSON_NAME]! Mahalo for your review and feedback about our hotel pickup…" at bounding box center [673, 170] width 215 height 40
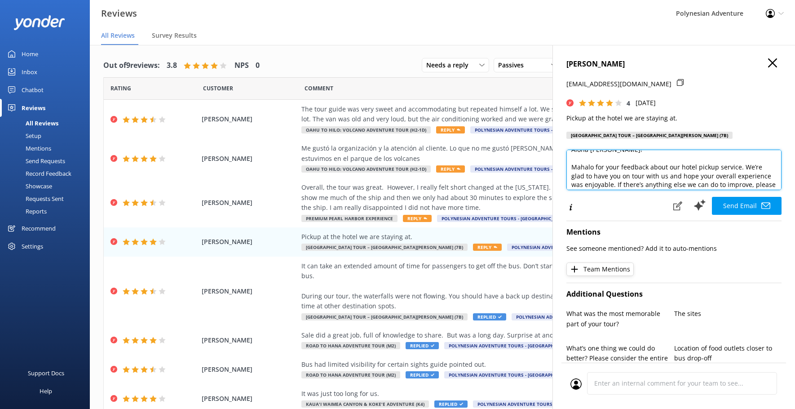
scroll to position [22, 0]
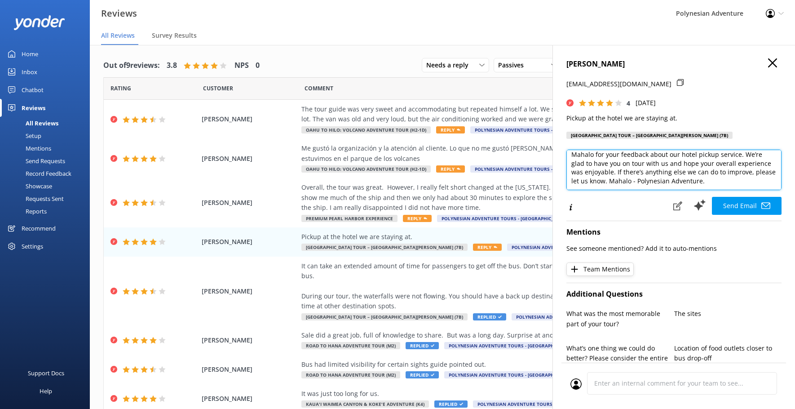
drag, startPoint x: 649, startPoint y: 172, endPoint x: 742, endPoint y: 158, distance: 94.1
click at [742, 158] on textarea "Aloha [PERSON_NAME]! Mahalo for your feedback about our hotel pickup service. W…" at bounding box center [673, 170] width 215 height 40
click at [572, 180] on textarea "Aloha [PERSON_NAME]! Mahalo for your feedback about our hotel pickup service. I…" at bounding box center [673, 170] width 215 height 40
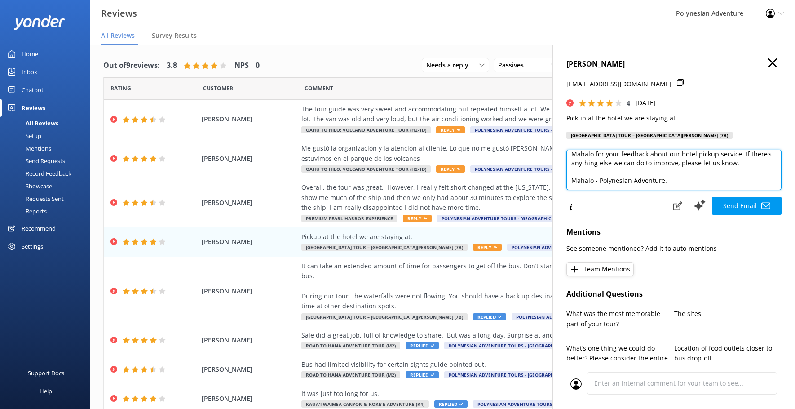
click at [597, 181] on textarea "Aloha [PERSON_NAME]! Mahalo for your feedback about our hotel pickup service. I…" at bounding box center [673, 170] width 215 height 40
click at [600, 181] on textarea "Aloha [PERSON_NAME]! Mahalo for your feedback about our hotel pickup service. I…" at bounding box center [673, 170] width 215 height 40
click at [671, 182] on textarea "Aloha [PERSON_NAME]! Mahalo for your feedback about our hotel pickup service. I…" at bounding box center [673, 170] width 215 height 40
click at [596, 182] on textarea "Aloha [PERSON_NAME]! Mahalo for your feedback about our hotel pickup service. I…" at bounding box center [673, 170] width 215 height 40
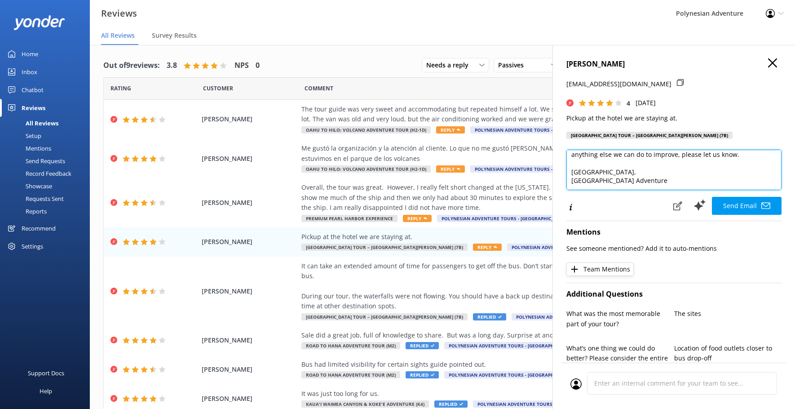
type textarea "Aloha [PERSON_NAME]! Mahalo for your feedback about our hotel pickup service. I…"
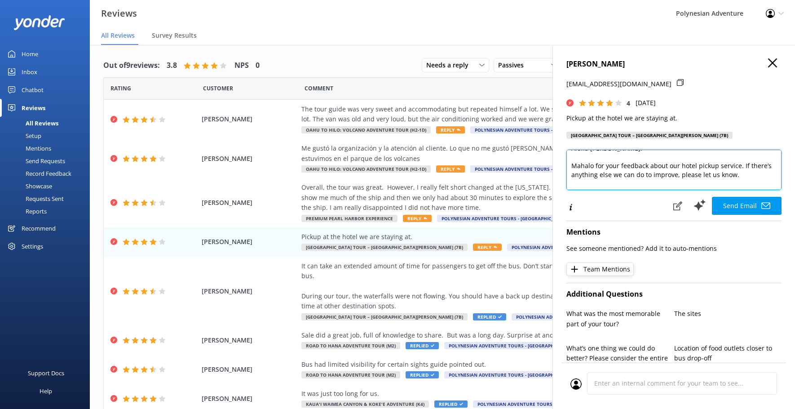
scroll to position [13, 0]
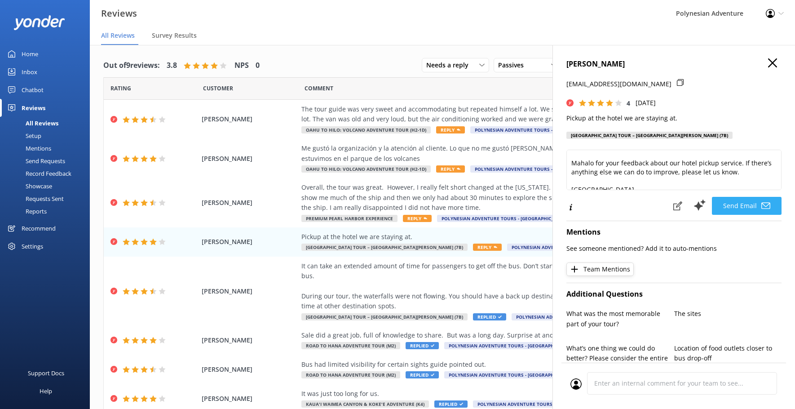
click at [739, 204] on button "Send Email" at bounding box center [747, 206] width 70 height 18
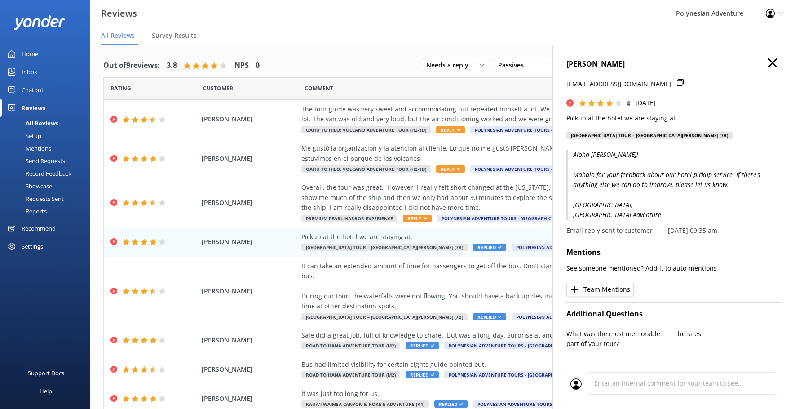
click at [768, 62] on icon "button" at bounding box center [772, 62] width 9 height 9
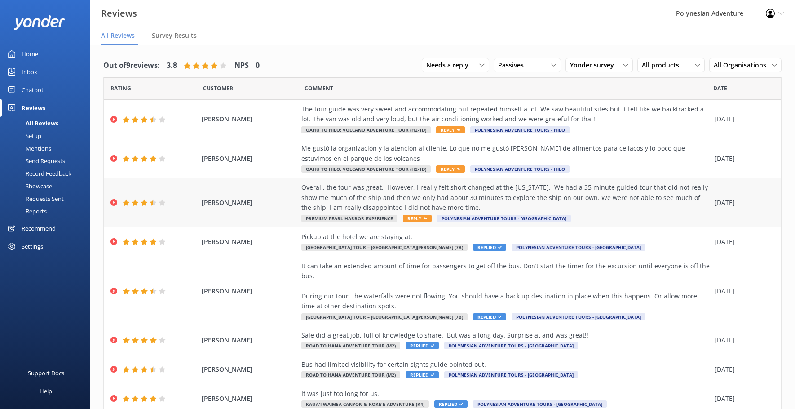
click at [462, 190] on div "Overall, the tour was great. However, I really felt short changed at the [US_ST…" at bounding box center [505, 197] width 409 height 30
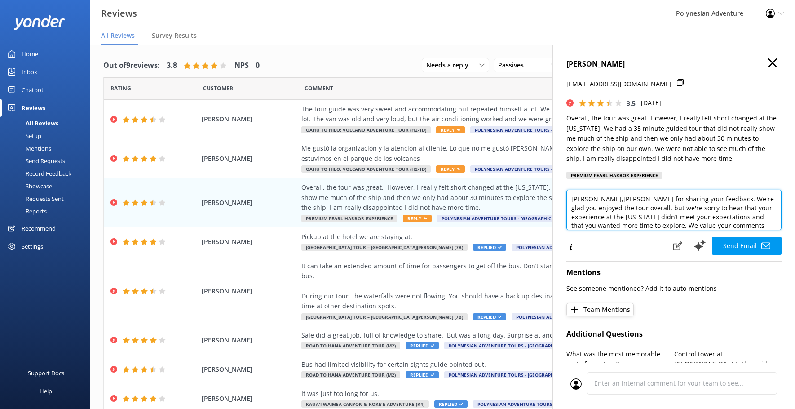
click at [608, 201] on textarea "[PERSON_NAME],[PERSON_NAME] for sharing your feedback. We're glad you enjoyed t…" at bounding box center [673, 210] width 215 height 40
drag, startPoint x: 638, startPoint y: 207, endPoint x: 592, endPoint y: 221, distance: 48.0
click at [592, 221] on textarea "[PERSON_NAME], Mahalo for sharing your feedback. We're glad you enjoyed the tou…" at bounding box center [673, 210] width 215 height 40
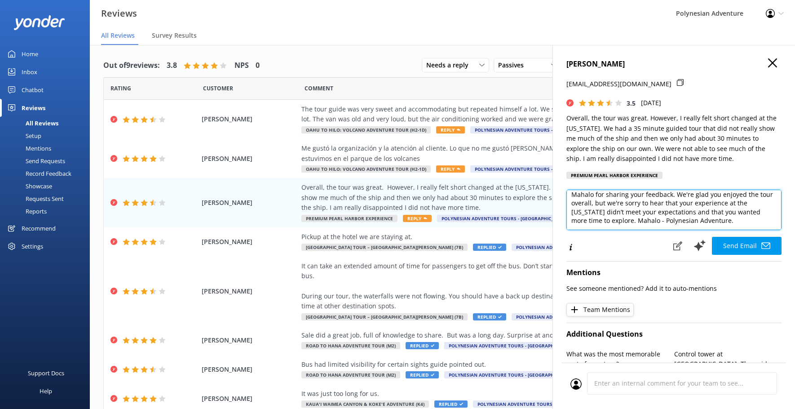
click at [638, 221] on textarea "[PERSON_NAME], Mahalo for sharing your feedback. We're glad you enjoyed the tou…" at bounding box center [673, 210] width 215 height 40
click at [600, 223] on textarea "[PERSON_NAME], Mahalo for sharing your feedback. We're glad you enjoyed the tou…" at bounding box center [673, 210] width 215 height 40
click at [654, 224] on textarea "[PERSON_NAME], Mahalo for sharing your feedback. We're glad you enjoyed the tou…" at bounding box center [673, 210] width 215 height 40
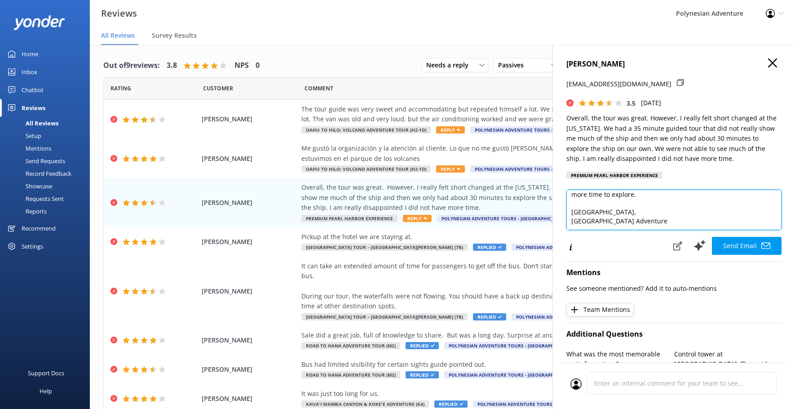
click at [733, 195] on textarea "[PERSON_NAME], Mahalo for sharing your feedback. We're glad you enjoyed the tou…" at bounding box center [673, 210] width 215 height 40
type textarea "[PERSON_NAME], Mahalo for sharing your feedback. We're glad you enjoyed the tou…"
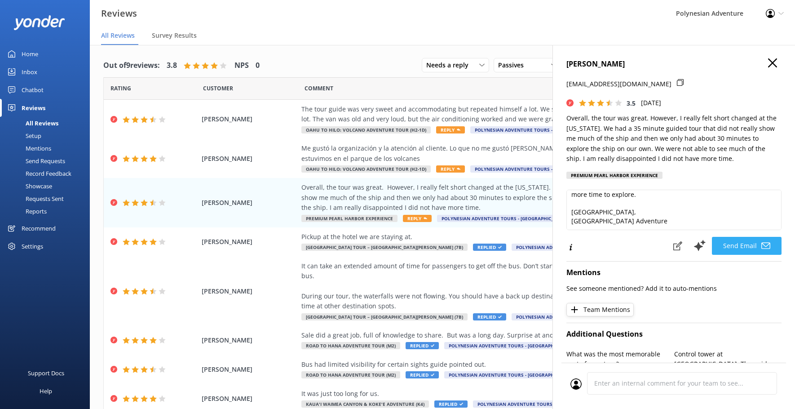
click at [723, 241] on button "Send Email" at bounding box center [747, 246] width 70 height 18
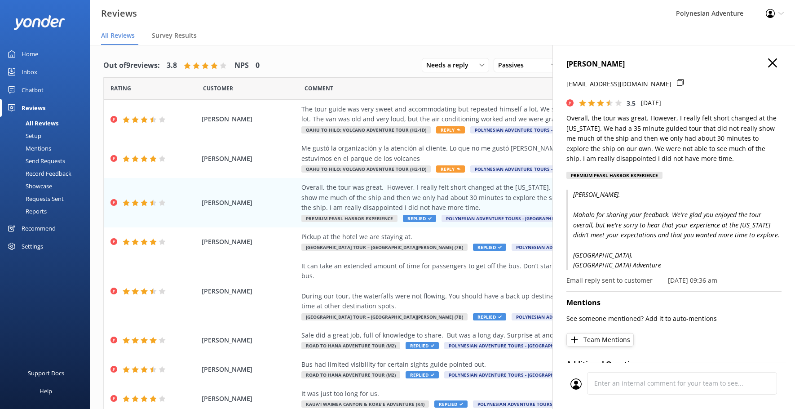
click at [768, 65] on use "button" at bounding box center [772, 62] width 9 height 9
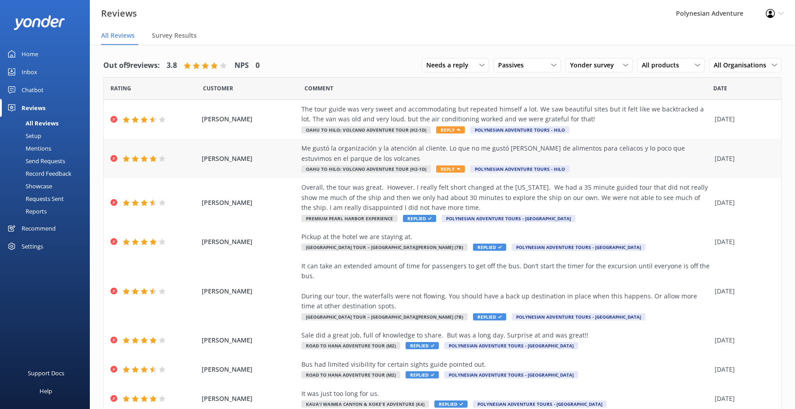
click at [570, 152] on div "Me gustó la organización y la atención al cliente. Lo que no me gustó [PERSON_N…" at bounding box center [505, 153] width 409 height 20
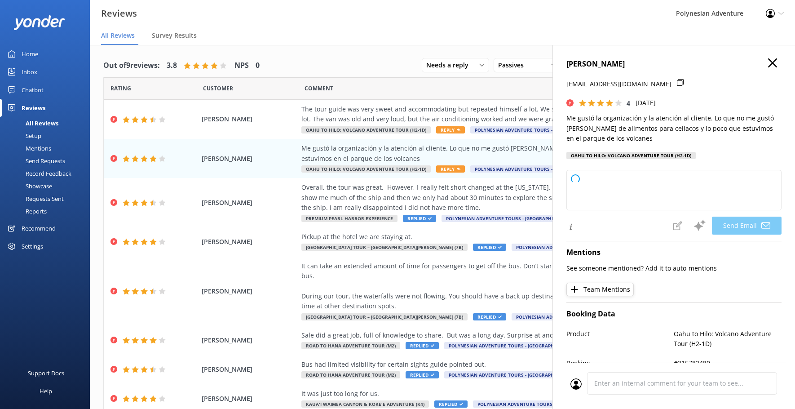
type textarea "[PERSON_NAME], Mahalo for your kind words about our organization and customer s…"
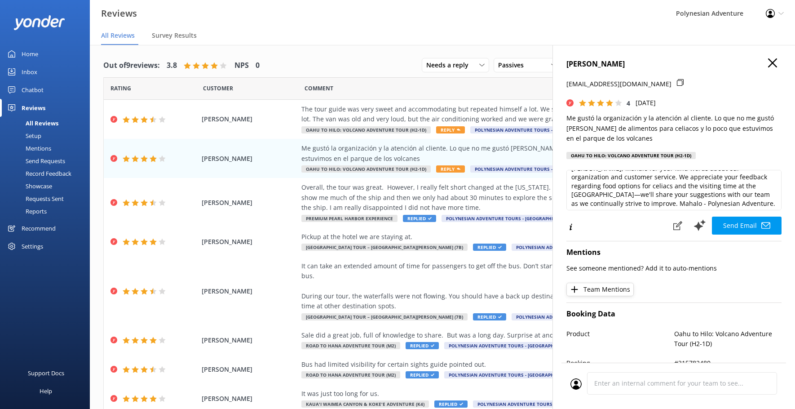
scroll to position [13, 0]
click at [768, 67] on button "button" at bounding box center [772, 63] width 9 height 10
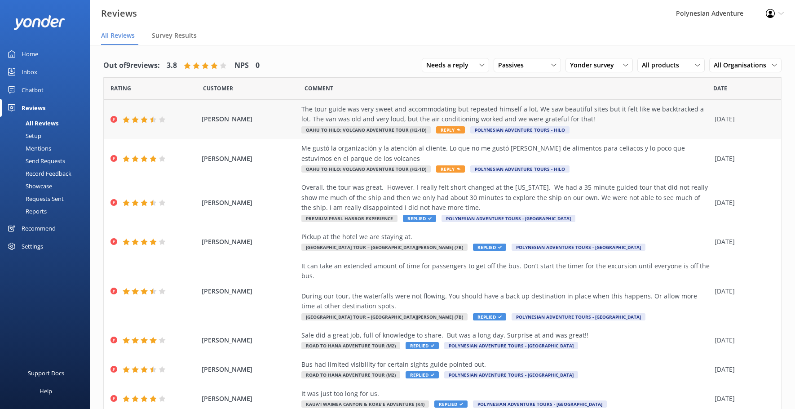
click at [623, 125] on div "The tour guide was very sweet and accommodating but repeated himself a lot. We …" at bounding box center [505, 119] width 409 height 30
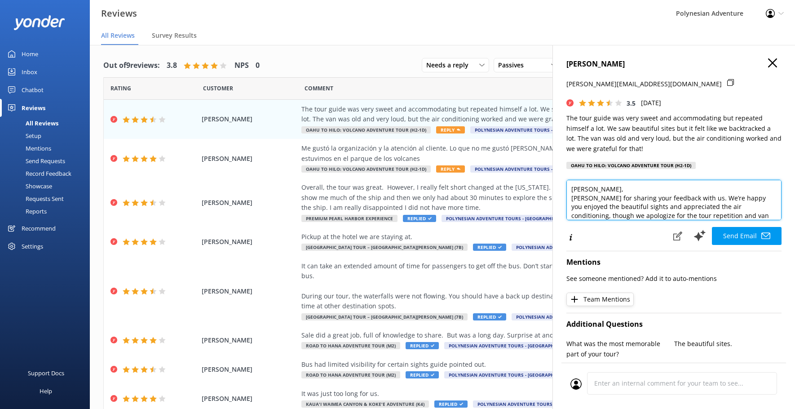
click at [632, 190] on textarea "[PERSON_NAME], [PERSON_NAME] for sharing your feedback with us. We’re happy you…" at bounding box center [673, 200] width 215 height 40
click at [570, 195] on textarea "[PERSON_NAME], [PERSON_NAME] for sharing your feedback with us. We’re happy you…" at bounding box center [673, 200] width 215 height 40
drag, startPoint x: 751, startPoint y: 205, endPoint x: 653, endPoint y: 193, distance: 99.6
click at [653, 193] on textarea "[PERSON_NAME], Mahalo for sharing your feedback with us. We’re happy you enjoye…" at bounding box center [673, 200] width 215 height 40
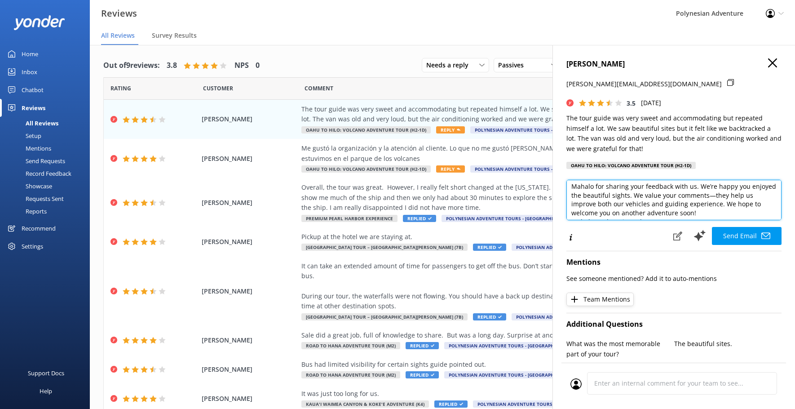
scroll to position [31, 0]
click at [567, 209] on textarea "[PERSON_NAME], Mahalo for sharing your feedback with us. We’re happy you enjoye…" at bounding box center [673, 200] width 215 height 40
click at [599, 215] on textarea "[PERSON_NAME], Mahalo for sharing your feedback with us. We’re happy you enjoye…" at bounding box center [673, 200] width 215 height 40
click at [664, 214] on textarea "[PERSON_NAME], Mahalo for sharing your feedback with us. We’re happy you enjoye…" at bounding box center [673, 200] width 215 height 40
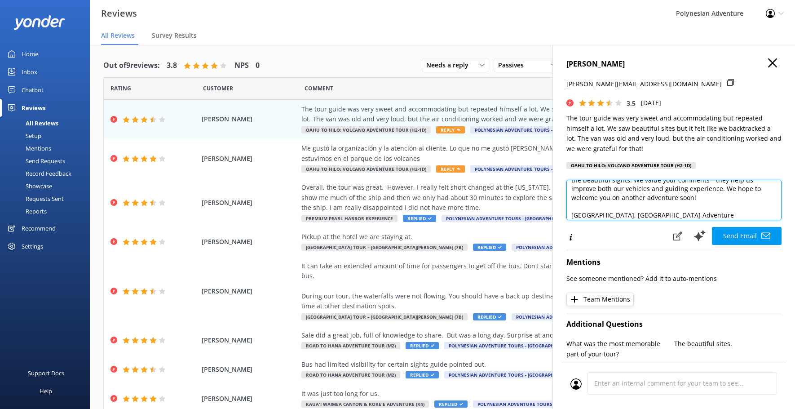
click at [597, 215] on textarea "[PERSON_NAME], Mahalo for sharing your feedback with us. We’re happy you enjoye…" at bounding box center [673, 200] width 215 height 40
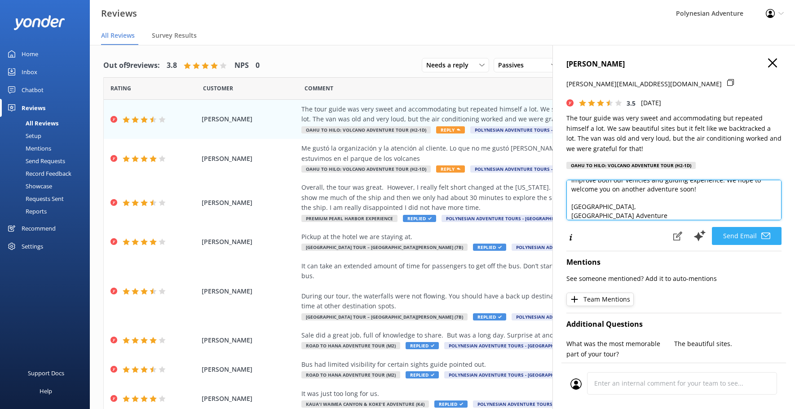
type textarea "[PERSON_NAME], Mahalo for sharing your feedback with us. We’re happy you enjoye…"
click at [724, 234] on button "Send Email" at bounding box center [747, 236] width 70 height 18
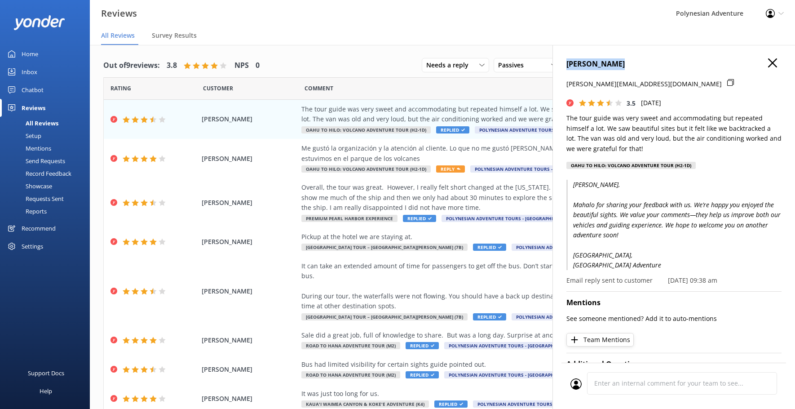
drag, startPoint x: 760, startPoint y: 61, endPoint x: 766, endPoint y: 64, distance: 7.0
click at [766, 64] on div "[PERSON_NAME] [PERSON_NAME][EMAIL_ADDRESS][DOMAIN_NAME] 3.5 [DATE] The tour gui…" at bounding box center [673, 249] width 243 height 409
click at [768, 64] on icon "button" at bounding box center [772, 62] width 9 height 9
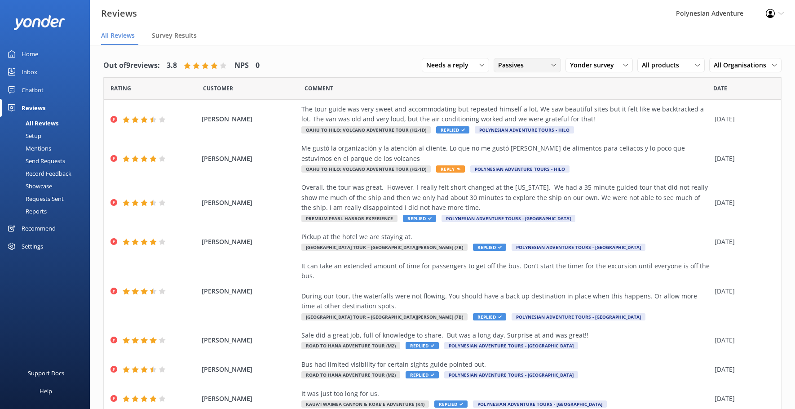
click at [532, 69] on div "Passives" at bounding box center [527, 65] width 63 height 10
click at [536, 137] on div "Detractors" at bounding box center [527, 138] width 41 height 9
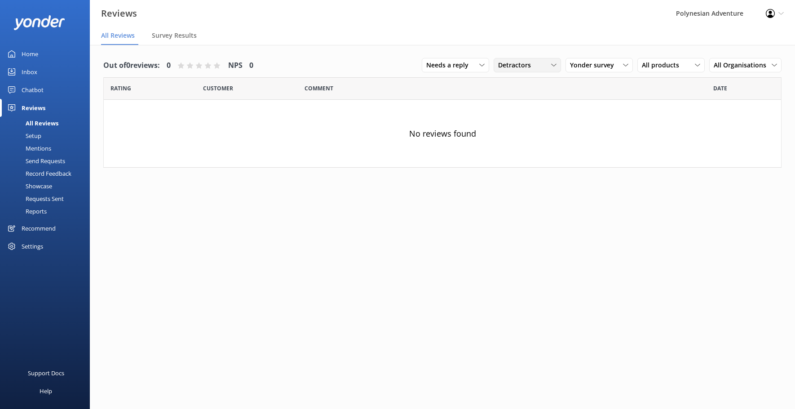
click at [511, 63] on span "Detractors" at bounding box center [517, 65] width 38 height 10
click at [512, 96] on link "Promoters" at bounding box center [534, 102] width 80 height 18
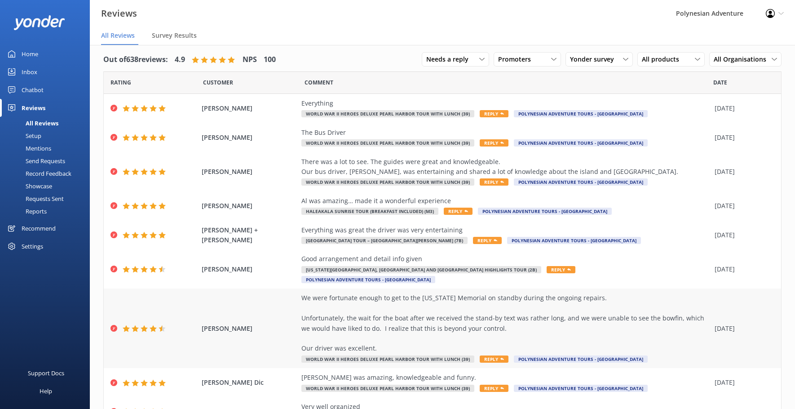
scroll to position [0, 0]
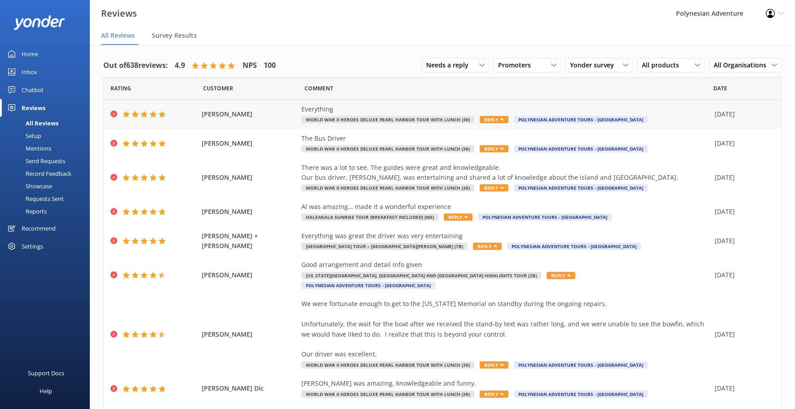
click at [278, 108] on div "[PERSON_NAME] Everything World War II Heroes Deluxe Pearl Harbor Tour with Lunc…" at bounding box center [442, 114] width 677 height 29
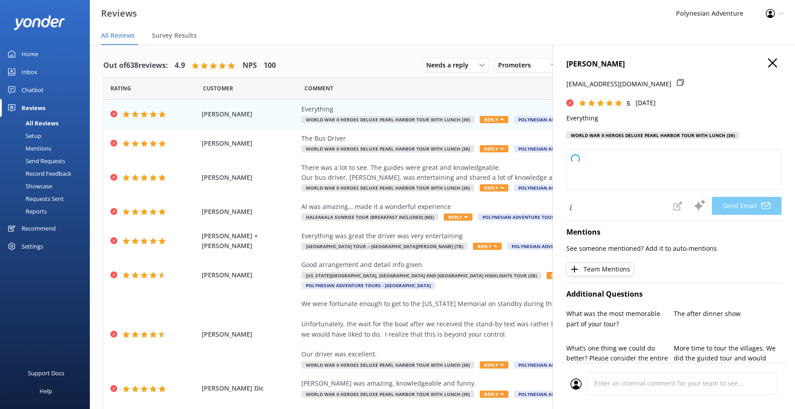
type textarea "[PERSON_NAME], [PERSON_NAME] for your awesome 5-star review! We’re glad you enj…"
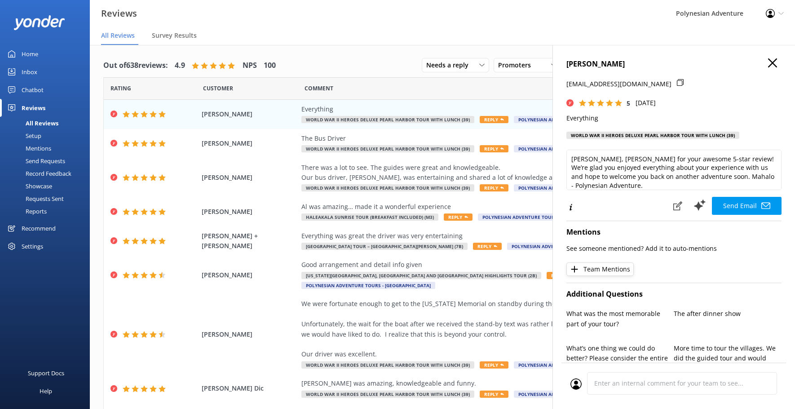
click at [768, 65] on icon "button" at bounding box center [772, 62] width 9 height 9
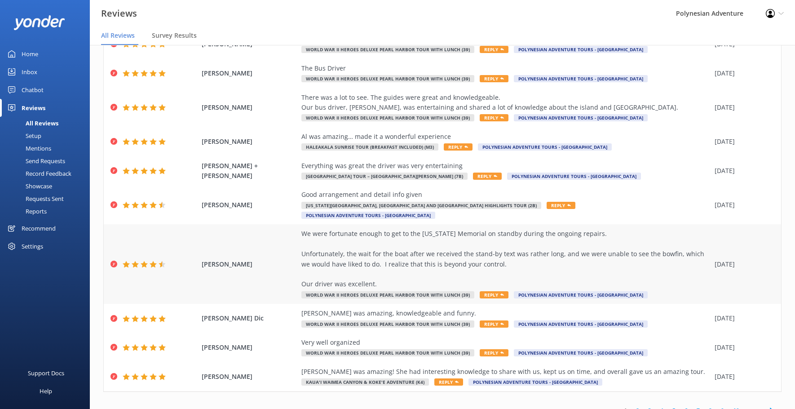
scroll to position [72, 0]
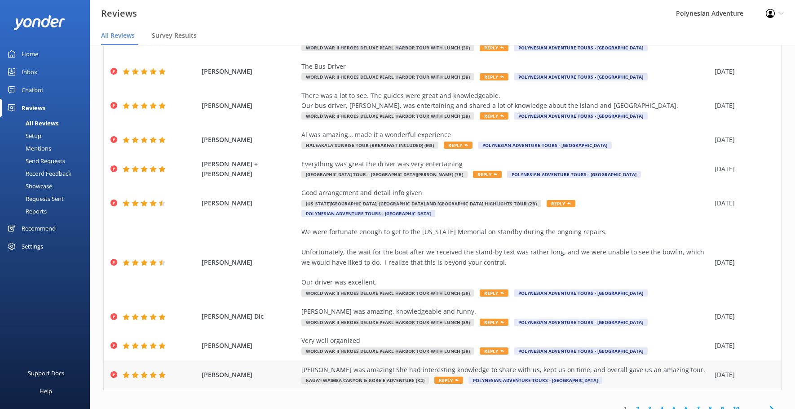
click at [283, 370] on span "[PERSON_NAME]" at bounding box center [250, 375] width 96 height 10
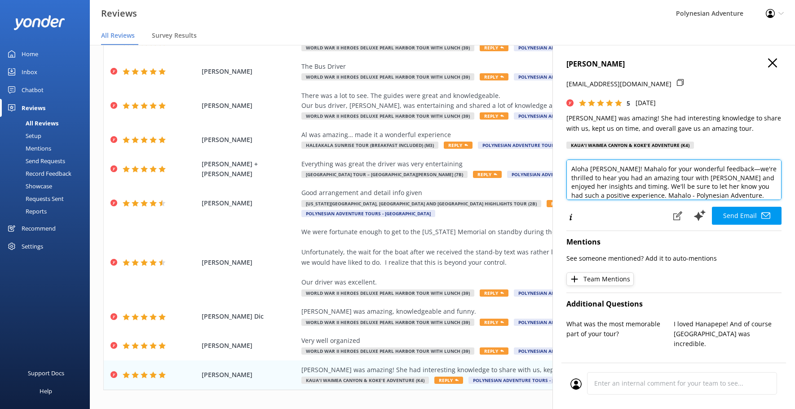
click at [613, 170] on textarea "Aloha [PERSON_NAME]! Mahalo for your wonderful feedback—we're thrilled to hear …" at bounding box center [673, 179] width 215 height 40
click at [609, 193] on textarea "Aloha [PERSON_NAME]! Mahalo for your wonderful feedback—we're thrilled to hear …" at bounding box center [673, 179] width 215 height 40
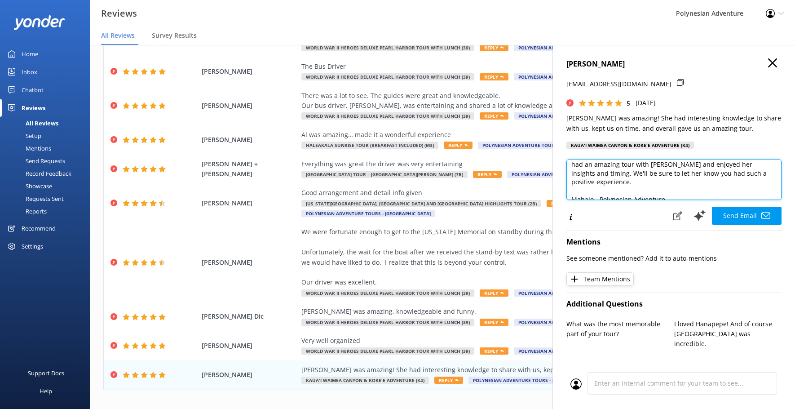
scroll to position [40, 0]
click at [600, 194] on textarea "Aloha [PERSON_NAME]! Mahalo for your wonderful feedback—we're thrilled to hear …" at bounding box center [673, 179] width 215 height 40
click at [652, 190] on textarea "Aloha [PERSON_NAME]! Mahalo for your wonderful feedback—we're thrilled to hear …" at bounding box center [673, 179] width 215 height 40
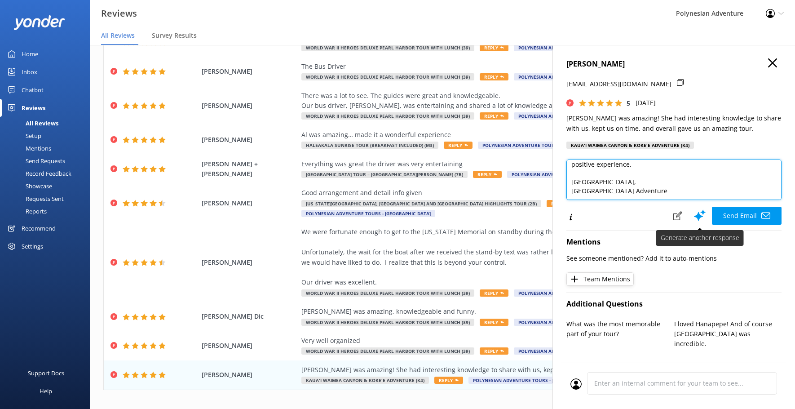
type textarea "Aloha [PERSON_NAME]! Mahalo for your wonderful feedback—we're thrilled to hear …"
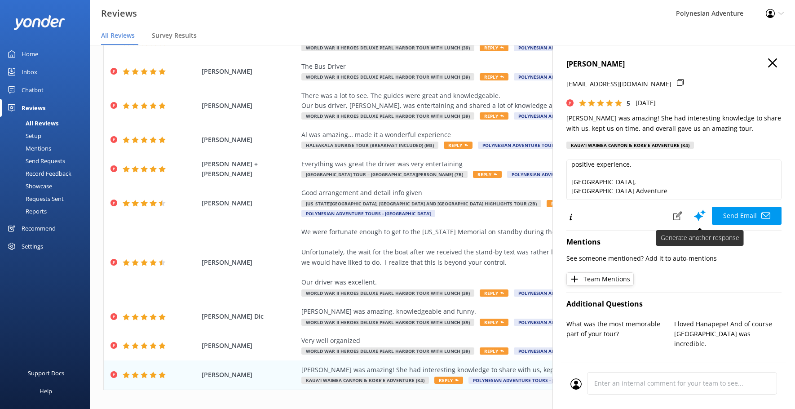
click at [717, 214] on button "Send Email" at bounding box center [747, 216] width 70 height 18
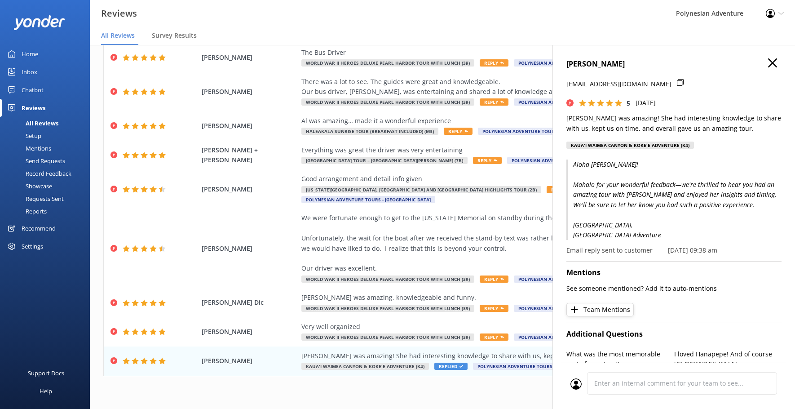
scroll to position [18, 0]
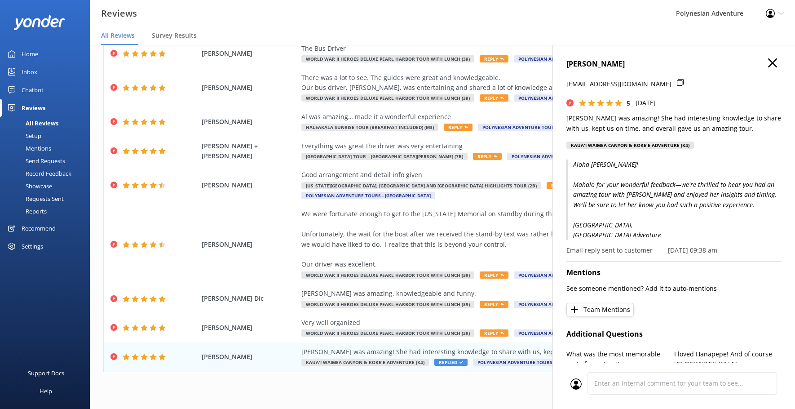
click at [768, 64] on icon "button" at bounding box center [772, 62] width 9 height 9
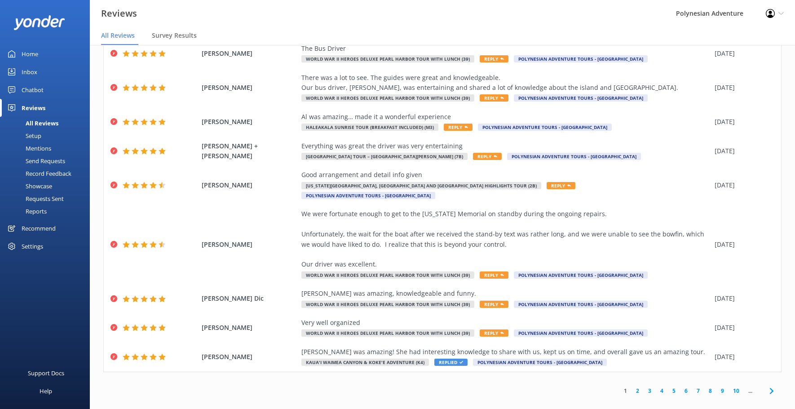
click at [634, 386] on link "2" at bounding box center [638, 390] width 12 height 9
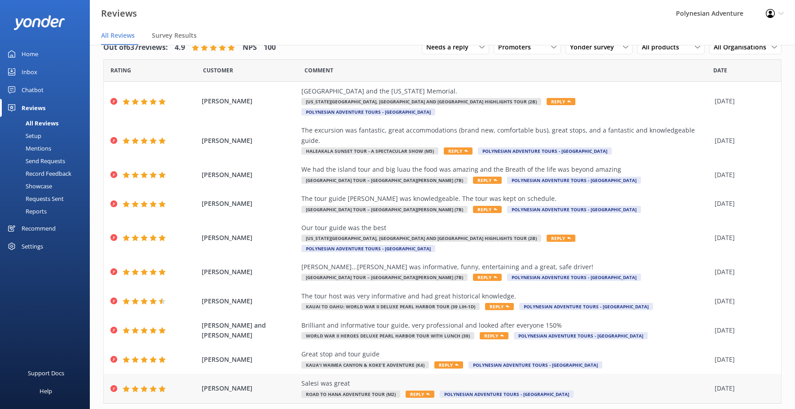
click at [337, 378] on div "Salesi was great" at bounding box center [505, 383] width 409 height 10
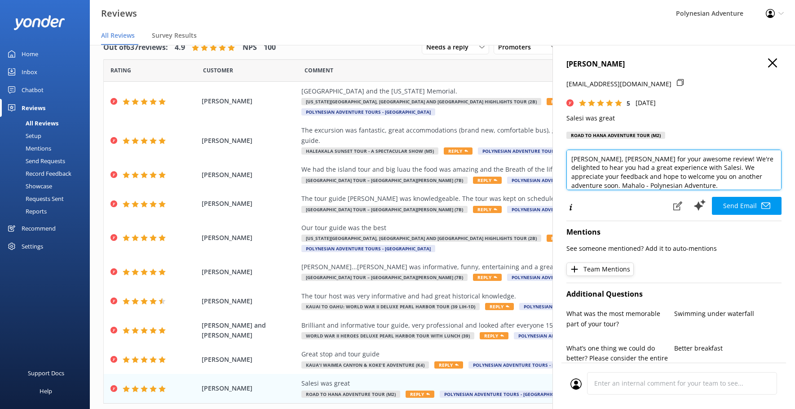
click at [616, 168] on textarea "[PERSON_NAME], [PERSON_NAME] for your awesome review! We're delighted to hear y…" at bounding box center [673, 170] width 215 height 40
drag, startPoint x: 671, startPoint y: 173, endPoint x: 655, endPoint y: 173, distance: 15.7
click at [655, 173] on textarea "[PERSON_NAME], Mahalo for your awesome review! We're delighted to hear you had …" at bounding box center [673, 170] width 215 height 40
type textarea "[PERSON_NAME], Mahalo for your awesome review! We're delighted to hear you had …"
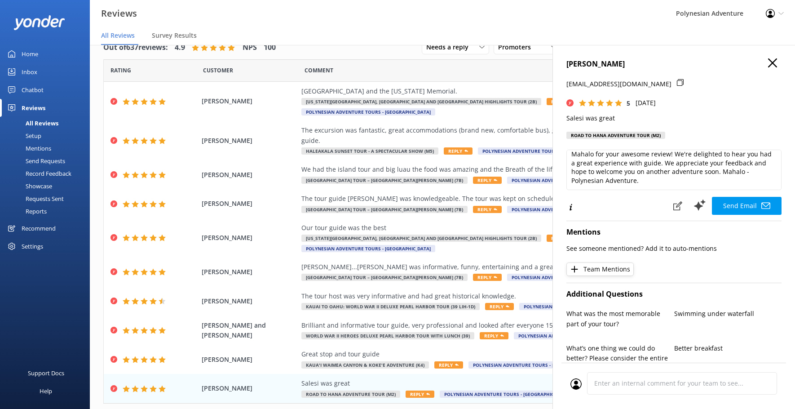
click at [768, 67] on icon "button" at bounding box center [772, 62] width 9 height 9
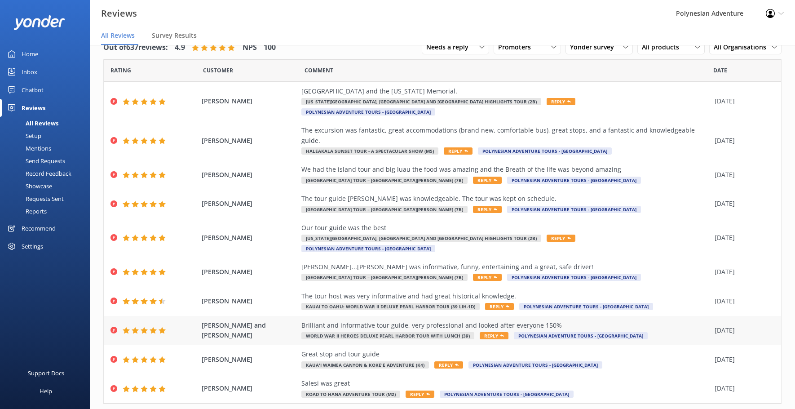
click at [417, 320] on div "Brilliant and informative tour guide, very professional and looked after everyo…" at bounding box center [505, 325] width 409 height 10
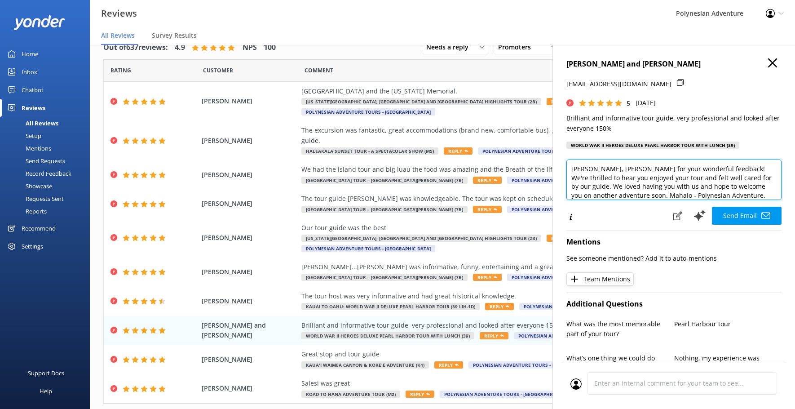
click at [613, 165] on textarea "[PERSON_NAME], [PERSON_NAME] for your wonderful feedback! We're thrilled to hea…" at bounding box center [673, 179] width 215 height 40
click at [623, 191] on textarea "[PERSON_NAME], Mahalo for your wonderful feedback! We're thrilled to hear you e…" at bounding box center [673, 179] width 215 height 40
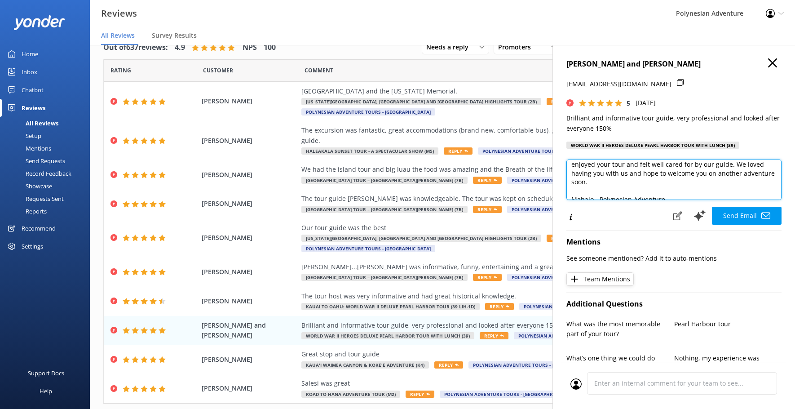
scroll to position [40, 0]
click at [599, 190] on textarea "[PERSON_NAME], Mahalo for your wonderful feedback! We're thrilled to hear you e…" at bounding box center [673, 179] width 215 height 40
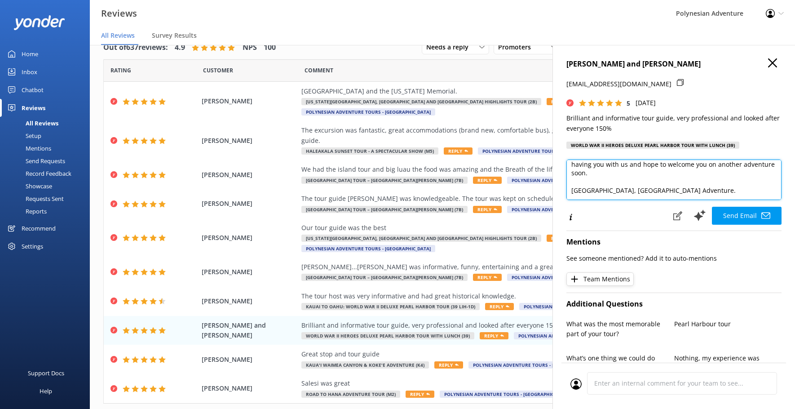
click at [666, 192] on textarea "[PERSON_NAME], Mahalo for your wonderful feedback! We're thrilled to hear you e…" at bounding box center [673, 179] width 215 height 40
click at [599, 194] on textarea "[PERSON_NAME], Mahalo for your wonderful feedback! We're thrilled to hear you e…" at bounding box center [673, 179] width 215 height 40
click at [596, 190] on textarea "[PERSON_NAME], Mahalo for your wonderful feedback! We're thrilled to hear you e…" at bounding box center [673, 179] width 215 height 40
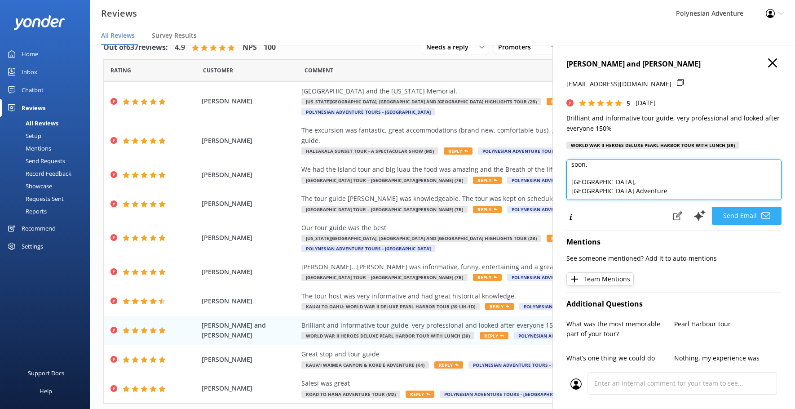
type textarea "[PERSON_NAME], Mahalo for your wonderful feedback! We're thrilled to hear you e…"
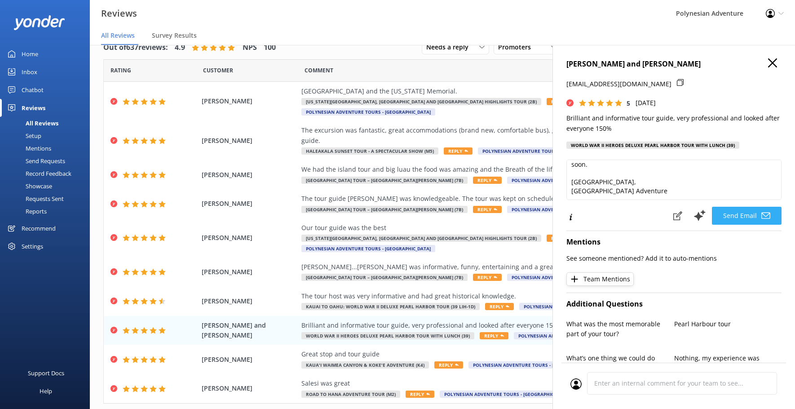
click at [731, 212] on button "Send Email" at bounding box center [747, 216] width 70 height 18
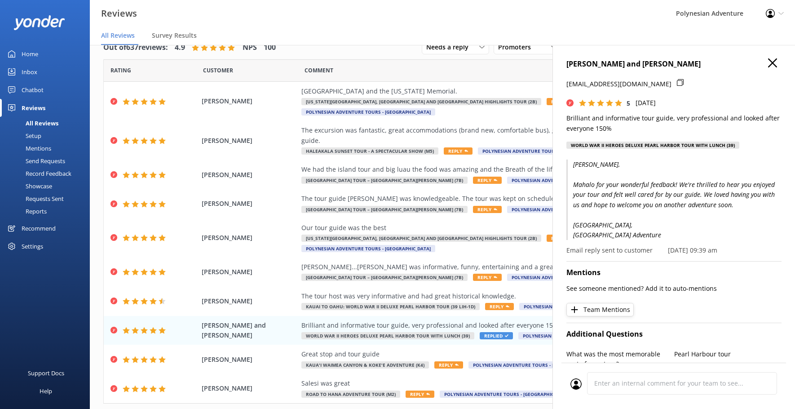
click at [768, 61] on use "button" at bounding box center [772, 62] width 9 height 9
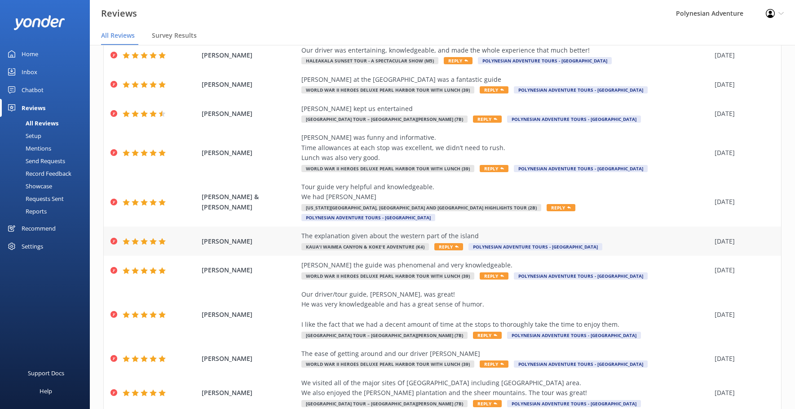
scroll to position [82, 0]
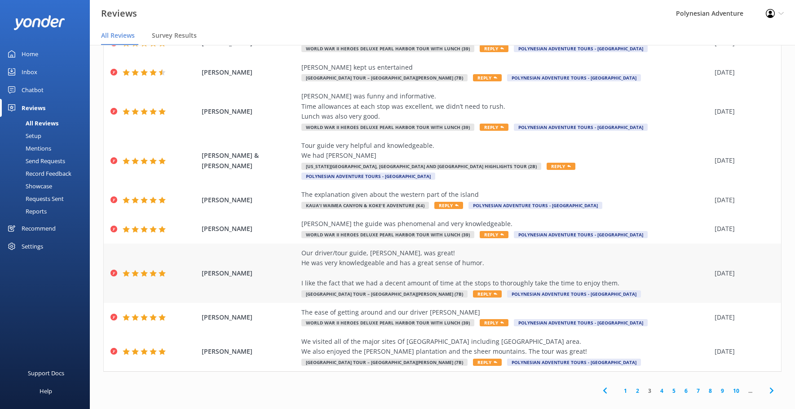
click at [286, 255] on div "[PERSON_NAME] Our driver/tour guide, [PERSON_NAME], was great! He was very know…" at bounding box center [442, 272] width 677 height 59
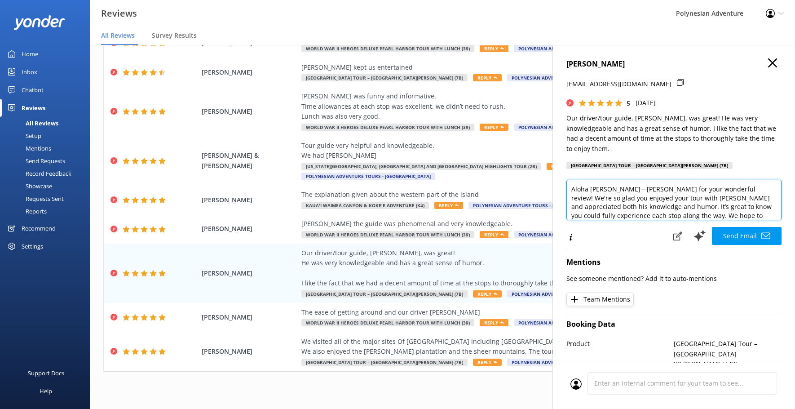
click at [607, 180] on textarea "Aloha [PERSON_NAME]—[PERSON_NAME] for your wonderful review! We're so glad you …" at bounding box center [673, 200] width 215 height 40
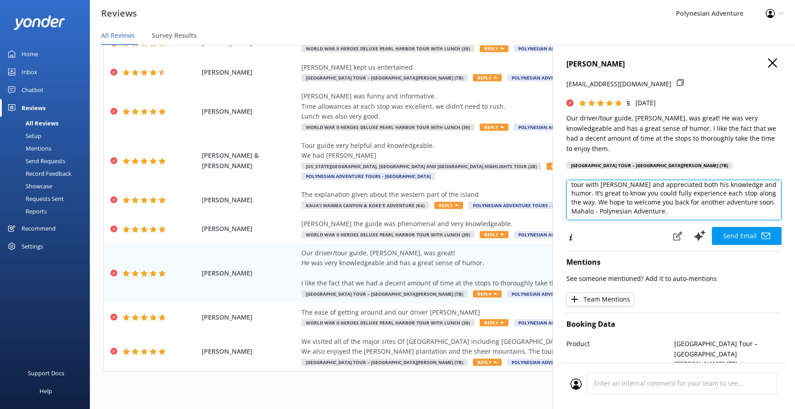
click at [622, 200] on textarea "Aloha [PERSON_NAME], Mahalo for your wonderful review! We're so glad you enjoye…" at bounding box center [673, 200] width 215 height 40
click at [600, 201] on textarea "Aloha [PERSON_NAME], Mahalo for your wonderful review! We're so glad you enjoye…" at bounding box center [673, 200] width 215 height 40
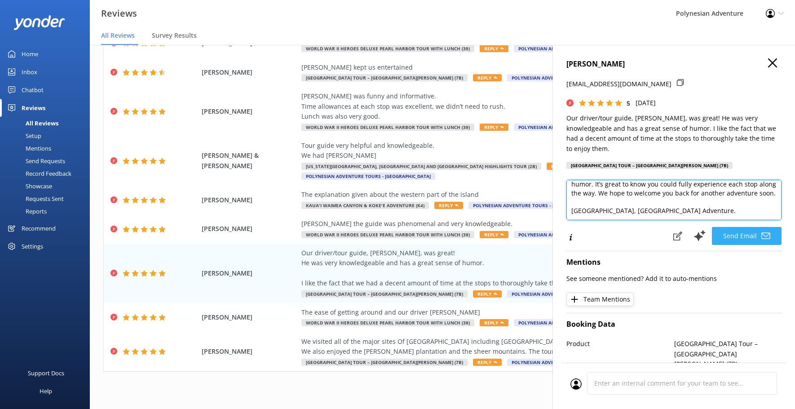
type textarea "Aloha [PERSON_NAME], Mahalo for your wonderful review! We're so glad you enjoye…"
click at [731, 227] on button "Send Email" at bounding box center [747, 236] width 70 height 18
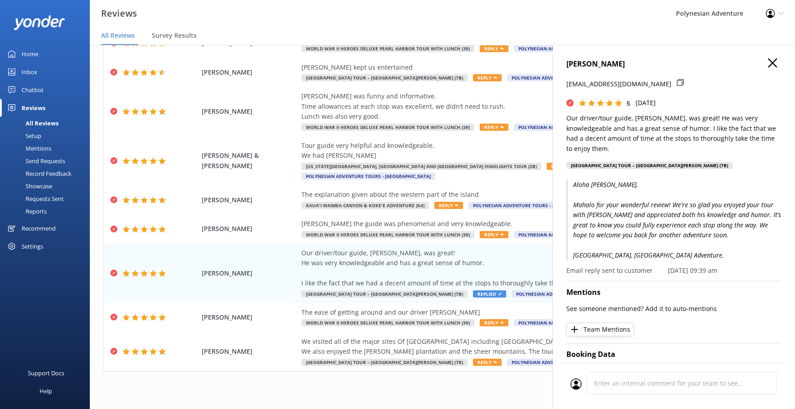
click at [711, 204] on p "Aloha [PERSON_NAME], Mahalo for your wonderful review! We're so glad you enjoye…" at bounding box center [673, 220] width 215 height 80
click at [768, 64] on icon "button" at bounding box center [772, 62] width 9 height 9
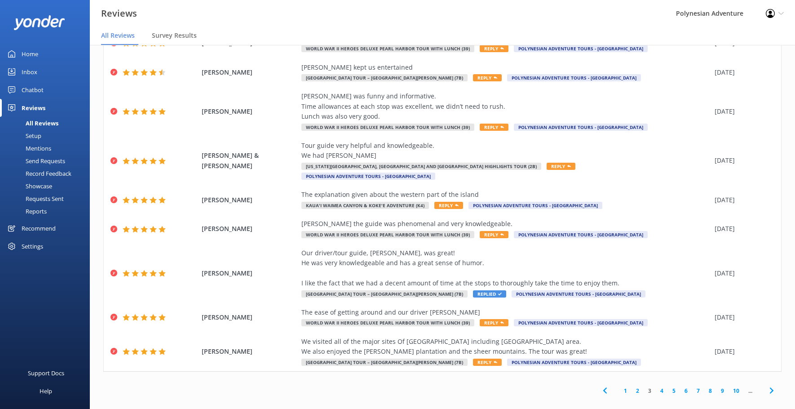
click at [656, 386] on link "4" at bounding box center [662, 390] width 12 height 9
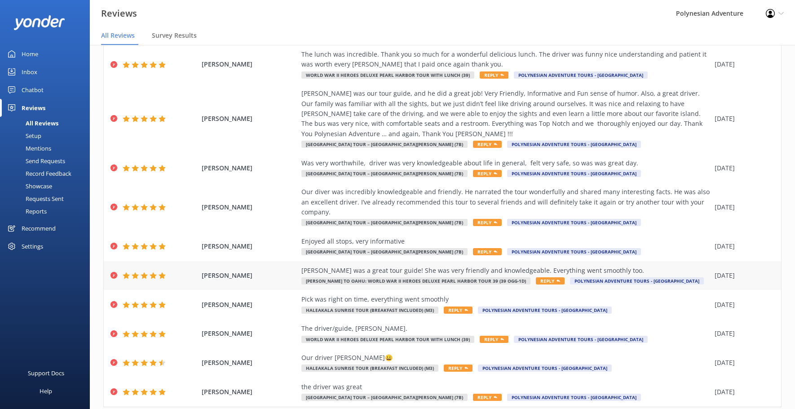
scroll to position [82, 0]
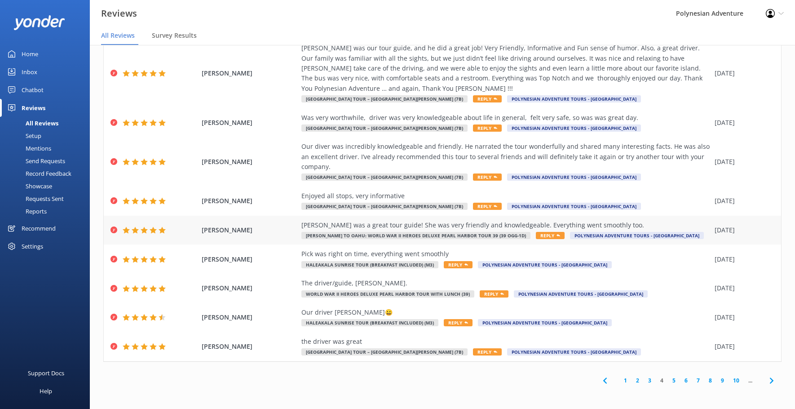
click at [404, 219] on div "[PERSON_NAME] [PERSON_NAME] was a great tour guide! She was very friendly and k…" at bounding box center [442, 230] width 677 height 29
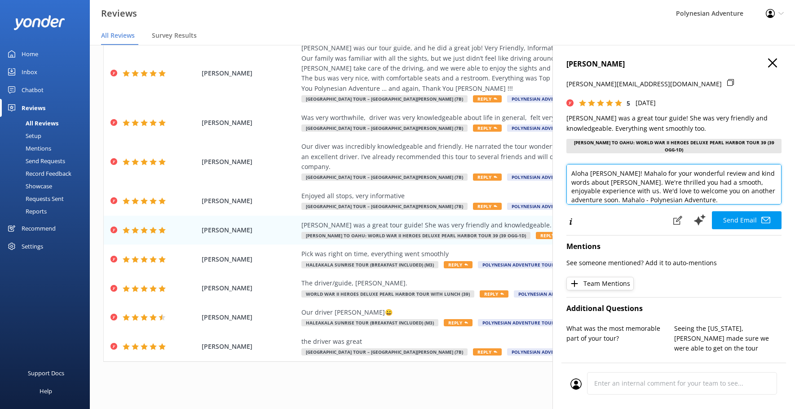
click at [609, 173] on textarea "Aloha [PERSON_NAME]! Mahalo for your wonderful review and kind words about [PER…" at bounding box center [673, 184] width 215 height 40
click at [612, 173] on textarea "Aloha [PERSON_NAME]! Mahalo for your wonderful review and kind words about [PER…" at bounding box center [673, 184] width 215 height 40
click at [733, 186] on textarea "Aloha [PERSON_NAME]! Mahalo for your wonderful review and kind words about [PER…" at bounding box center [673, 184] width 215 height 40
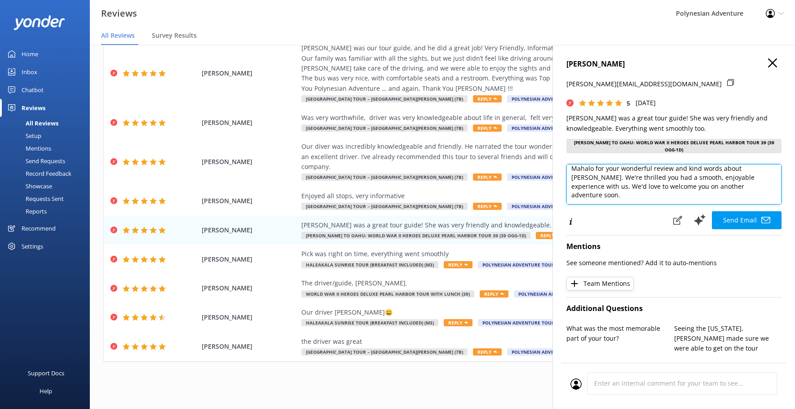
scroll to position [31, 0]
click at [598, 195] on textarea "Aloha [PERSON_NAME]! Mahalo for your wonderful review and kind words about [PER…" at bounding box center [673, 184] width 215 height 40
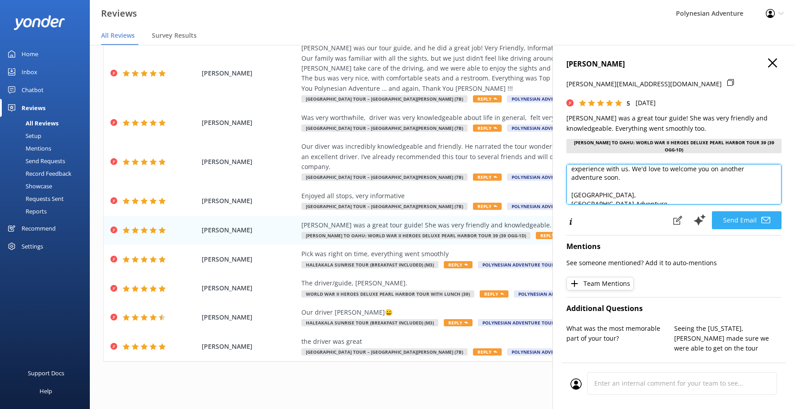
type textarea "Aloha [PERSON_NAME]! Mahalo for your wonderful review and kind words about [PER…"
click at [725, 215] on button "Send Email" at bounding box center [747, 220] width 70 height 18
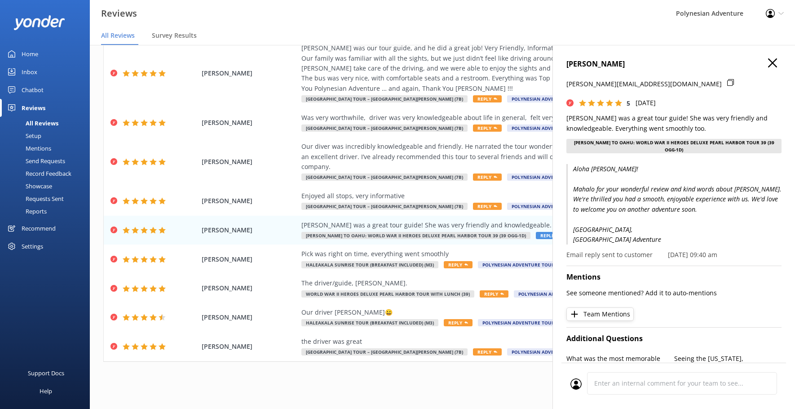
click at [768, 63] on icon "button" at bounding box center [772, 62] width 9 height 9
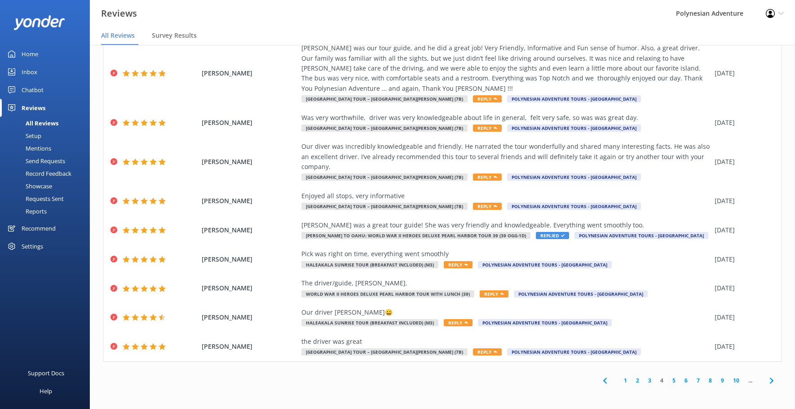
click at [668, 380] on link "5" at bounding box center [674, 380] width 12 height 9
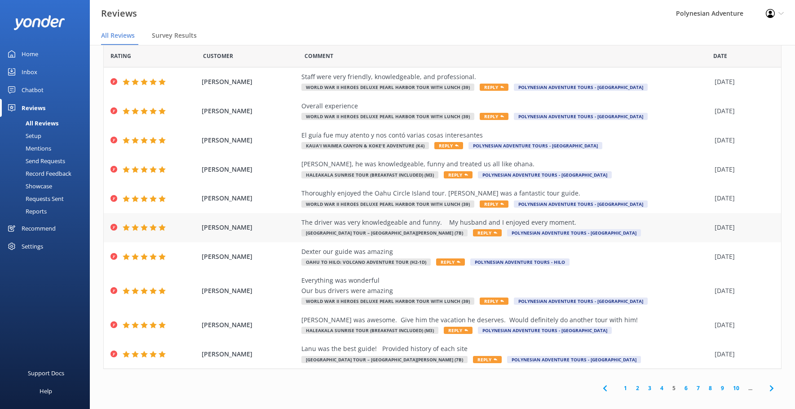
scroll to position [22, 0]
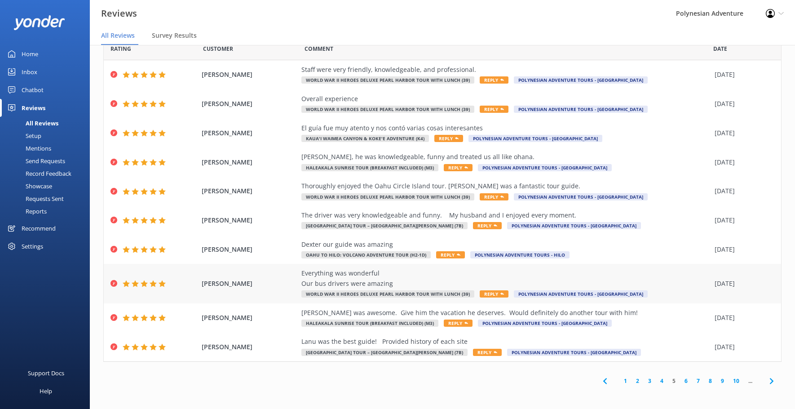
click at [287, 276] on div "[PERSON_NAME] Everything was wonderful Our bus drivers were amazing World War I…" at bounding box center [442, 283] width 677 height 39
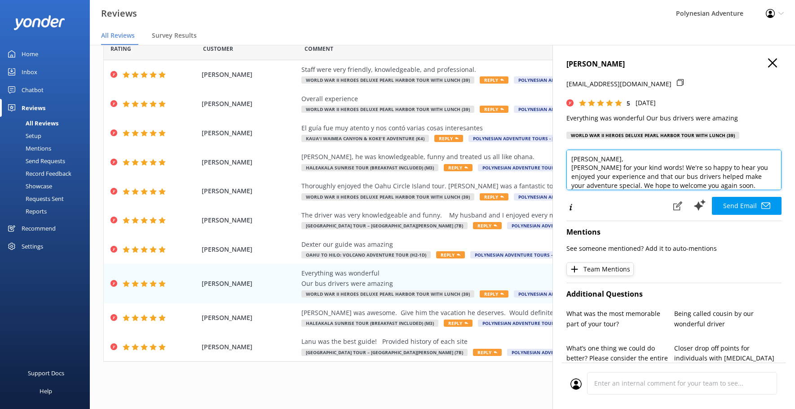
click at [606, 162] on textarea "[PERSON_NAME], [PERSON_NAME] for your kind words! We're so happy to hear you en…" at bounding box center [673, 170] width 215 height 40
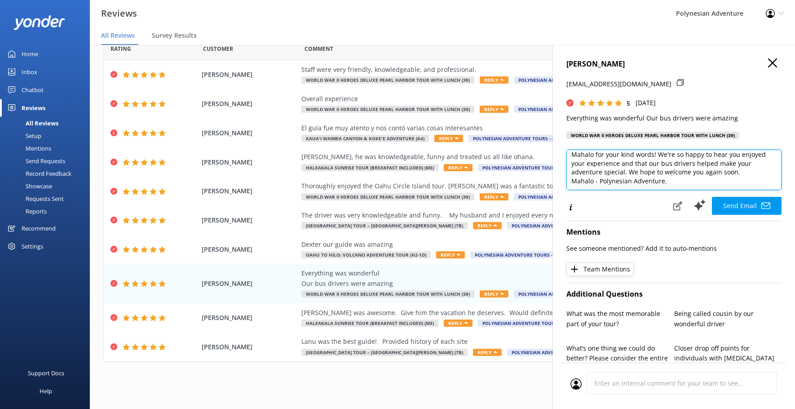
click at [573, 181] on textarea "[PERSON_NAME], Mahalo for your kind words! We're so happy to hear you enjoyed y…" at bounding box center [673, 170] width 215 height 40
click at [599, 187] on textarea "[PERSON_NAME], Mahalo for your kind words! We're so happy to hear you enjoyed y…" at bounding box center [673, 170] width 215 height 40
click at [685, 188] on textarea "[PERSON_NAME], Mahalo for your kind words! We're so happy to hear you enjoyed y…" at bounding box center [673, 170] width 215 height 40
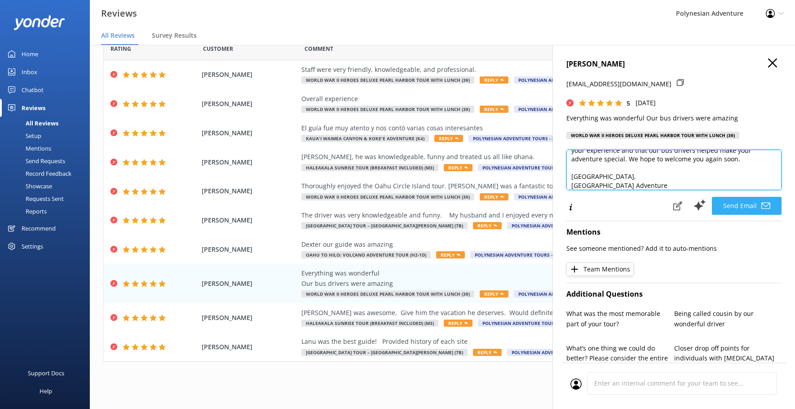
type textarea "[PERSON_NAME], Mahalo for your kind words! We're so happy to hear you enjoyed y…"
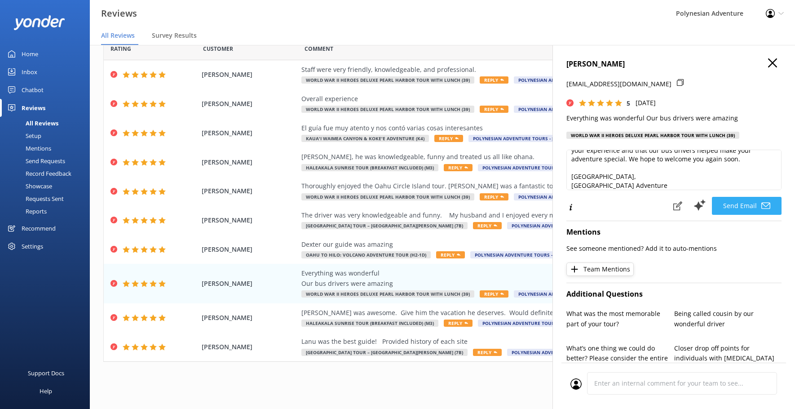
click at [738, 209] on button "Send Email" at bounding box center [747, 206] width 70 height 18
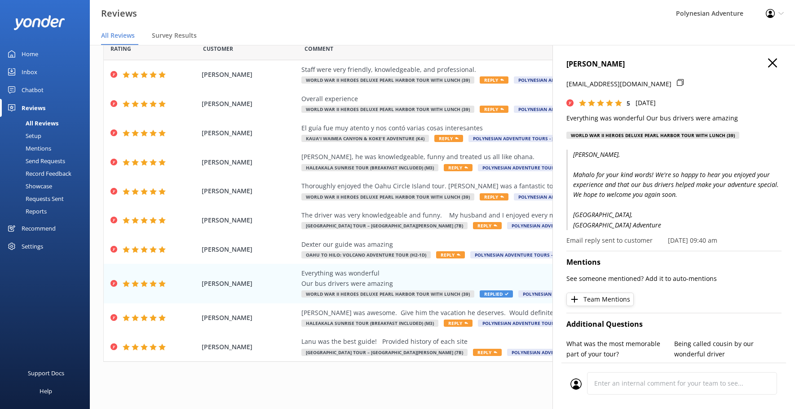
click at [768, 62] on icon "button" at bounding box center [772, 62] width 9 height 9
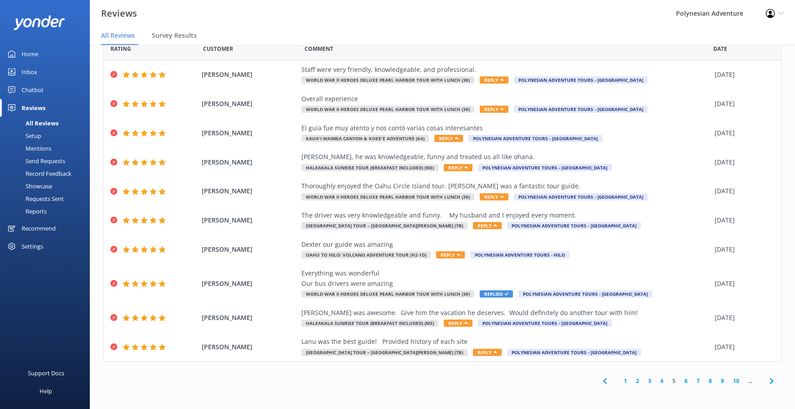
click at [680, 382] on link "6" at bounding box center [686, 380] width 12 height 9
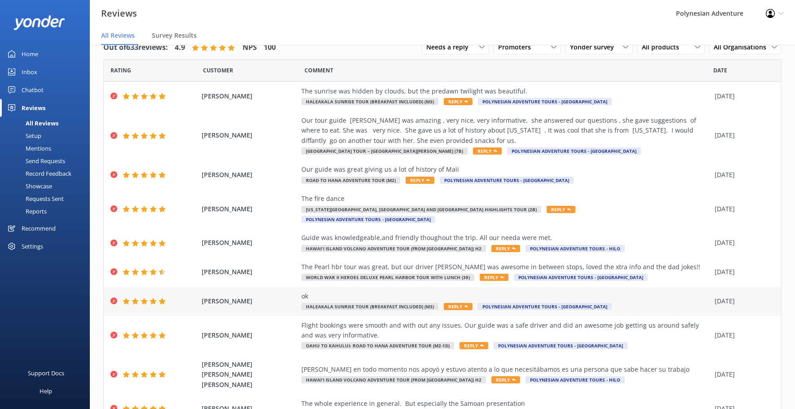
scroll to position [42, 0]
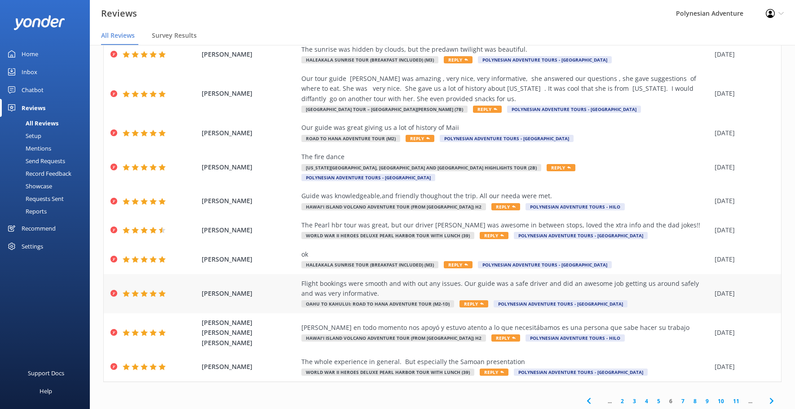
click at [259, 277] on div "[PERSON_NAME] Flight bookings were smooth and with out any issues. Our guide wa…" at bounding box center [442, 293] width 677 height 39
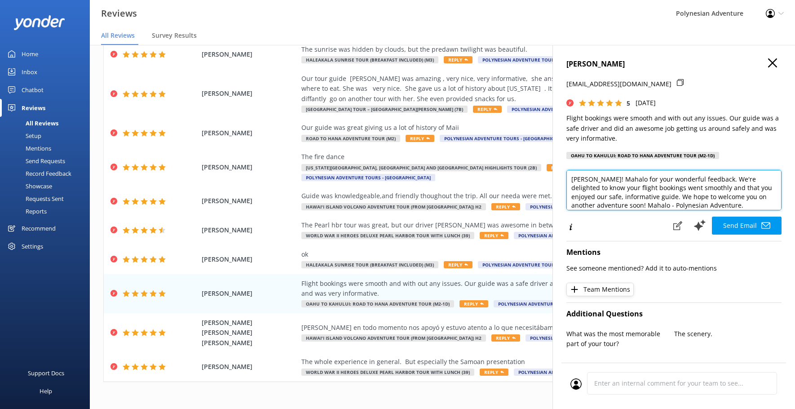
click at [618, 178] on textarea "[PERSON_NAME]! Mahalo for your wonderful feedback. We're delighted to know your…" at bounding box center [673, 190] width 215 height 40
click at [648, 201] on textarea "[PERSON_NAME]! Mahalo for your wonderful feedback. We're delighted to know your…" at bounding box center [673, 190] width 215 height 40
click at [622, 202] on textarea "[PERSON_NAME]! Mahalo for your wonderful feedback. We're delighted to know your…" at bounding box center [673, 190] width 215 height 40
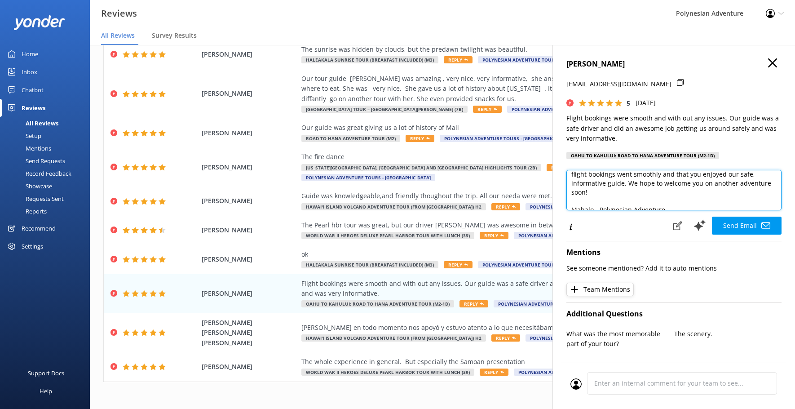
scroll to position [40, 0]
click at [598, 202] on textarea "[PERSON_NAME]! Mahalo for your wonderful feedback. We're delighted to know your…" at bounding box center [673, 190] width 215 height 40
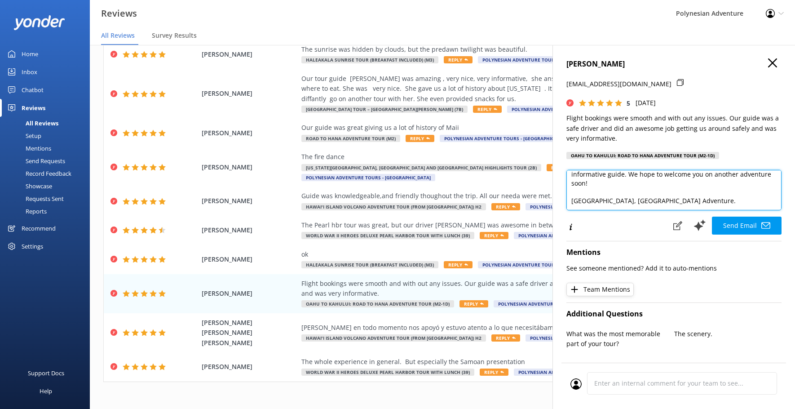
click at [675, 202] on textarea "[PERSON_NAME]! Mahalo for your wonderful feedback. We're delighted to know your…" at bounding box center [673, 190] width 215 height 40
click at [666, 200] on textarea "[PERSON_NAME]! Mahalo for your wonderful feedback. We're delighted to know your…" at bounding box center [673, 190] width 215 height 40
click at [598, 197] on textarea "[PERSON_NAME]! Mahalo for your wonderful feedback. We're delighted to know your…" at bounding box center [673, 190] width 215 height 40
click at [637, 202] on textarea "[PERSON_NAME]! Mahalo for your wonderful feedback. We're delighted to know your…" at bounding box center [673, 190] width 215 height 40
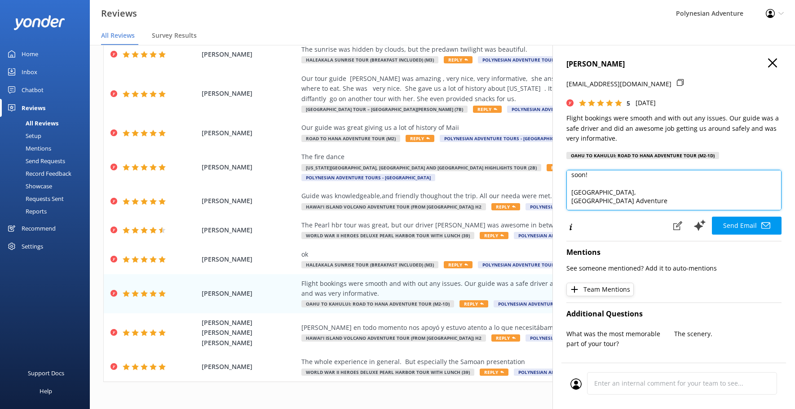
click at [636, 202] on textarea "[PERSON_NAME]! Mahalo for your wonderful feedback. We're delighted to know your…" at bounding box center [673, 190] width 215 height 40
type textarea "[PERSON_NAME]! Mahalo for your wonderful feedback. We're delighted to know your…"
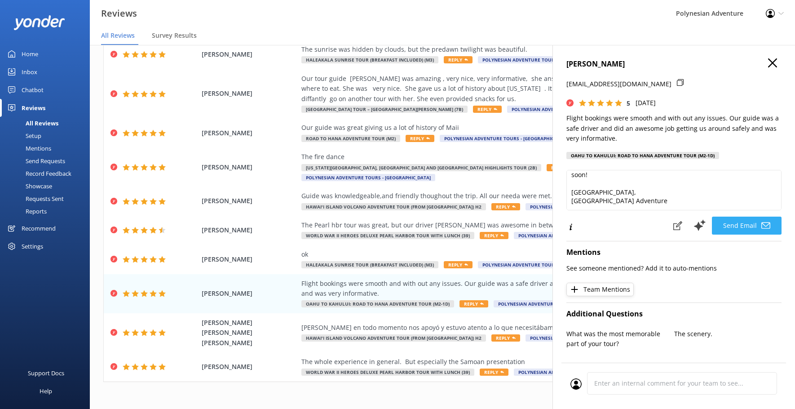
click at [743, 226] on button "Send Email" at bounding box center [747, 225] width 70 height 18
